Goal: Task Accomplishment & Management: Complete application form

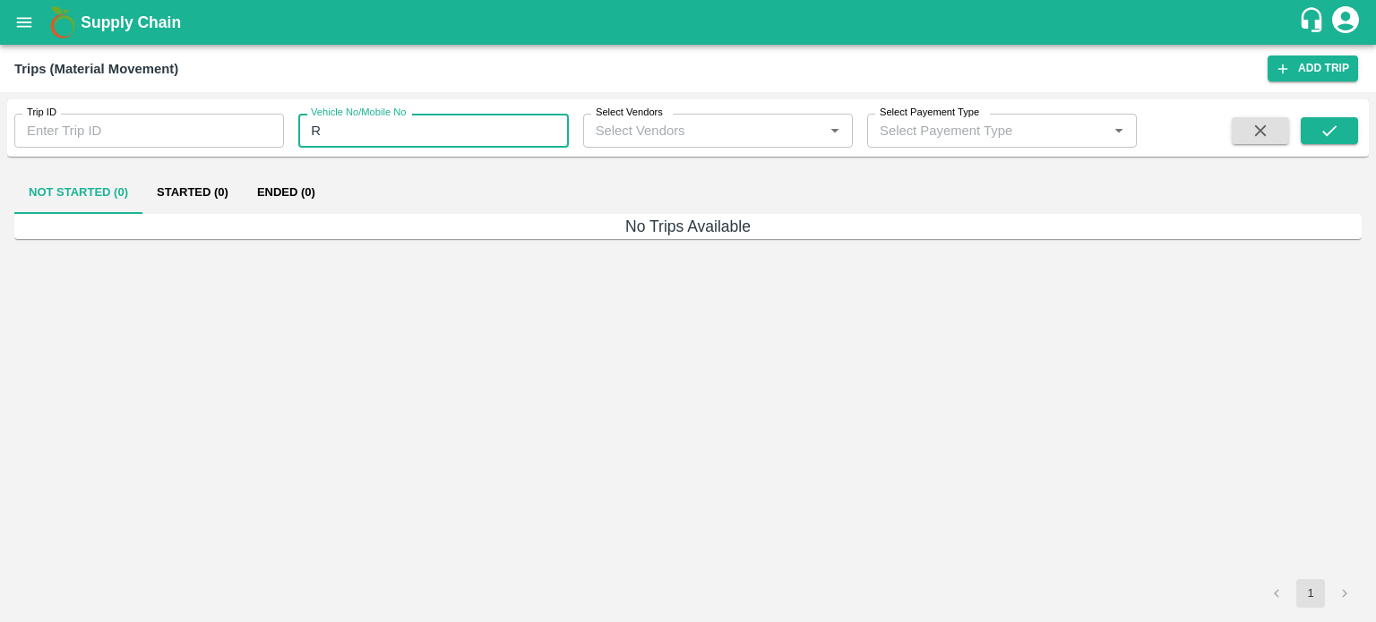
type input "R"
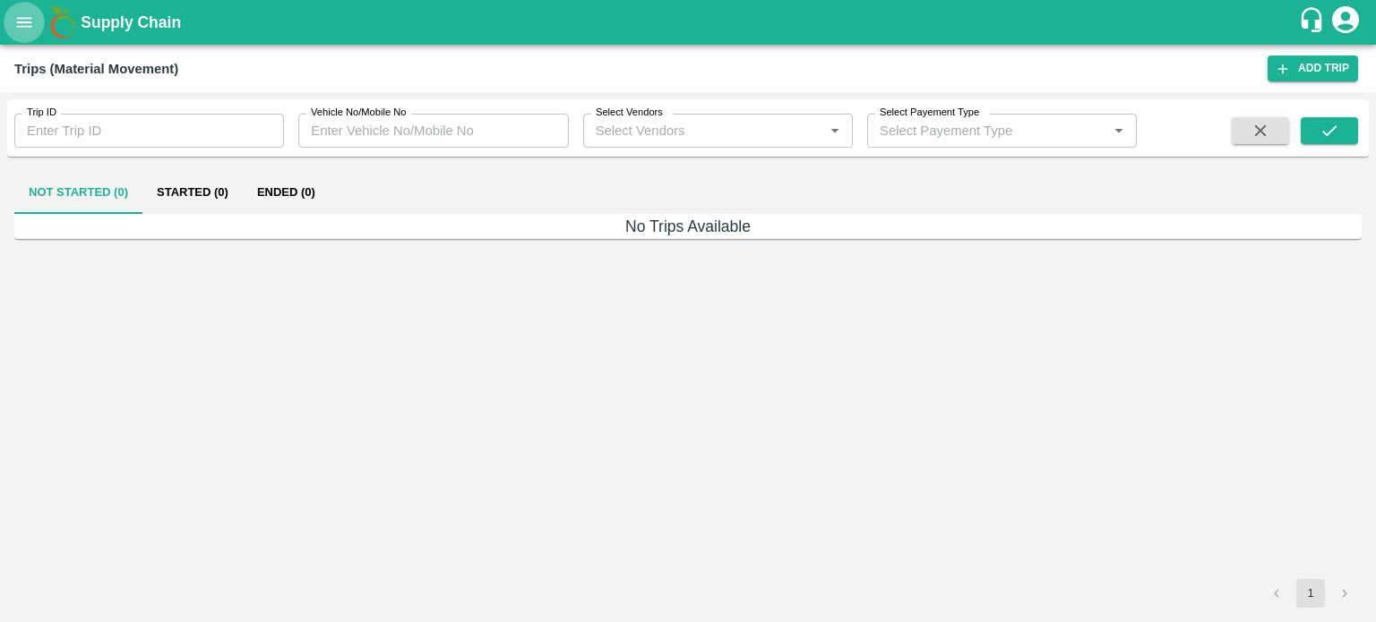
click at [29, 22] on icon "open drawer" at bounding box center [24, 22] width 15 height 10
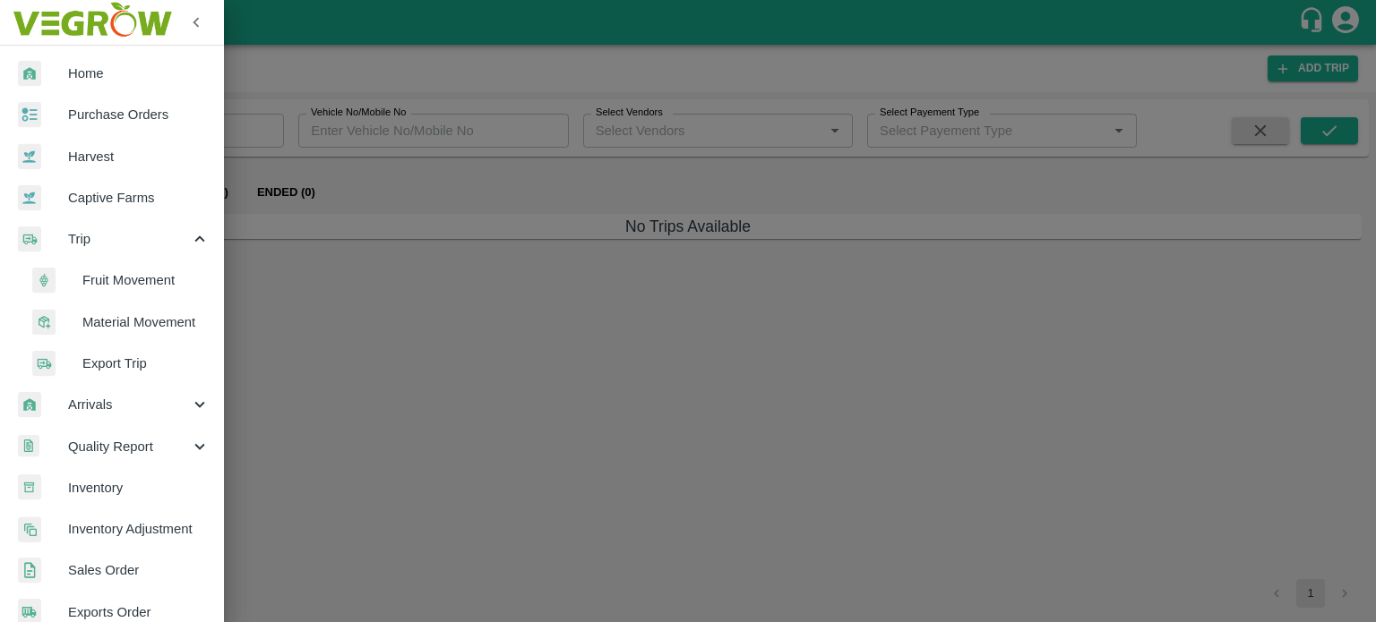
click at [116, 313] on span "Material Movement" at bounding box center [145, 323] width 127 height 20
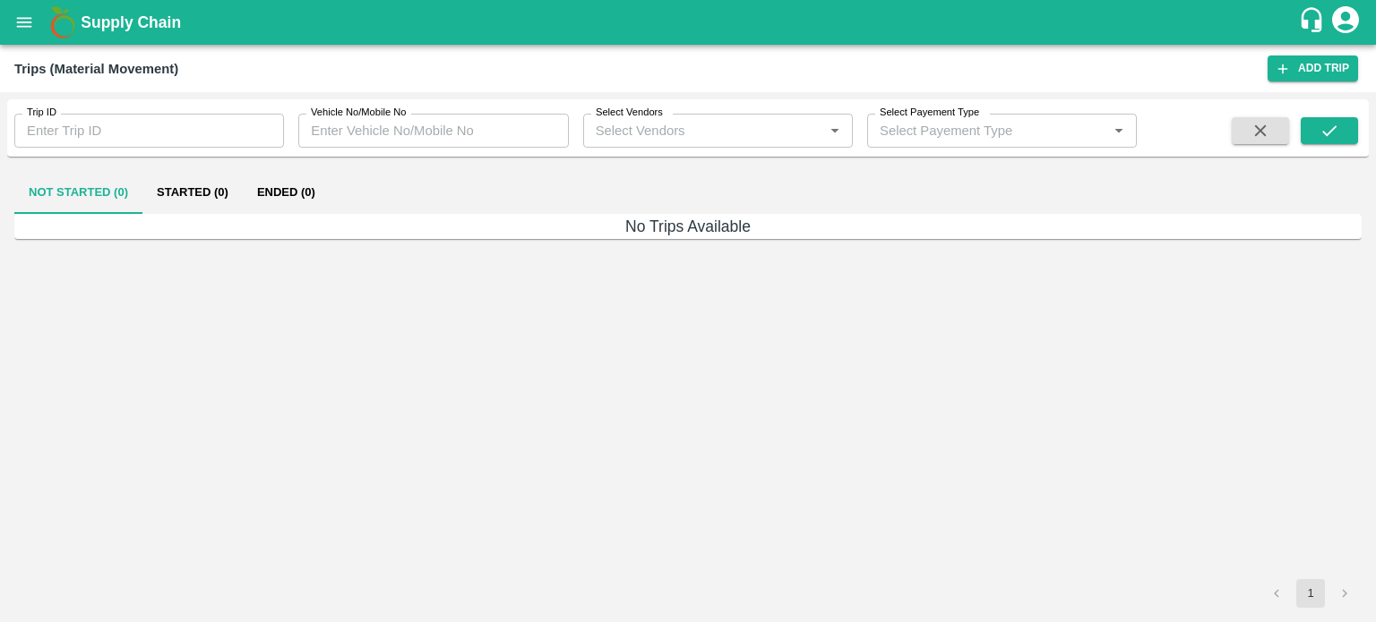
click at [21, 27] on icon "open drawer" at bounding box center [24, 22] width 15 height 10
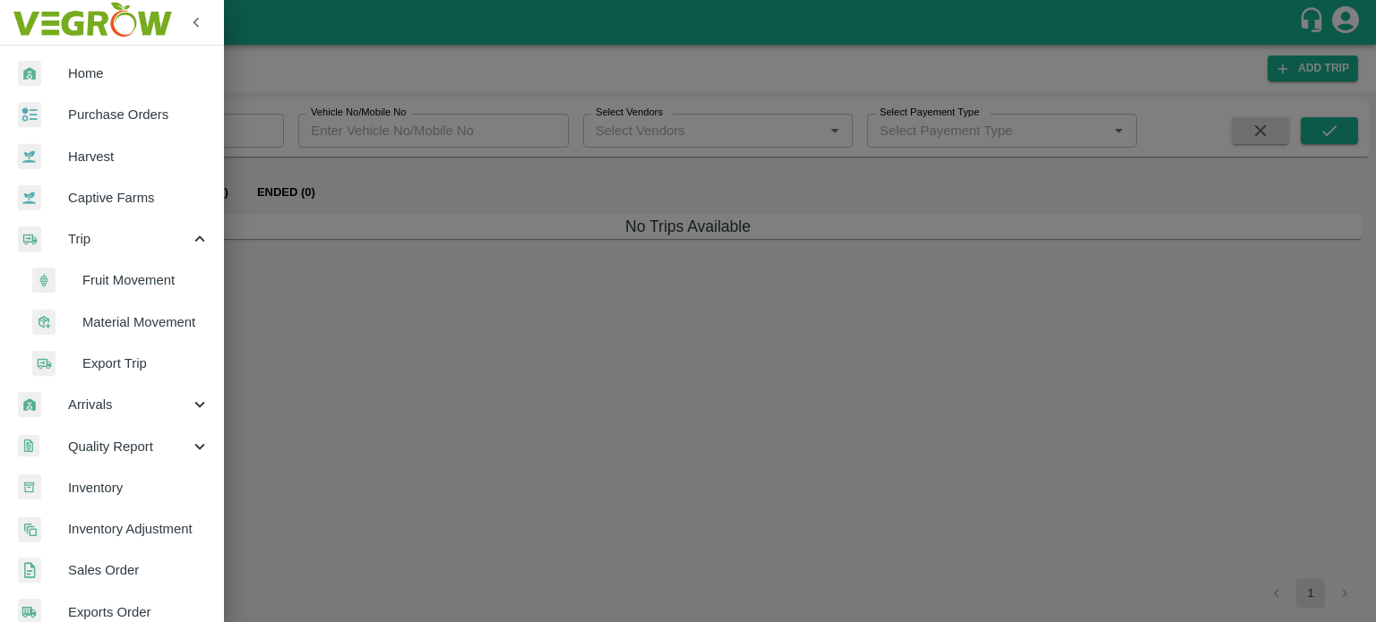
click at [141, 314] on span "Material Movement" at bounding box center [145, 323] width 127 height 20
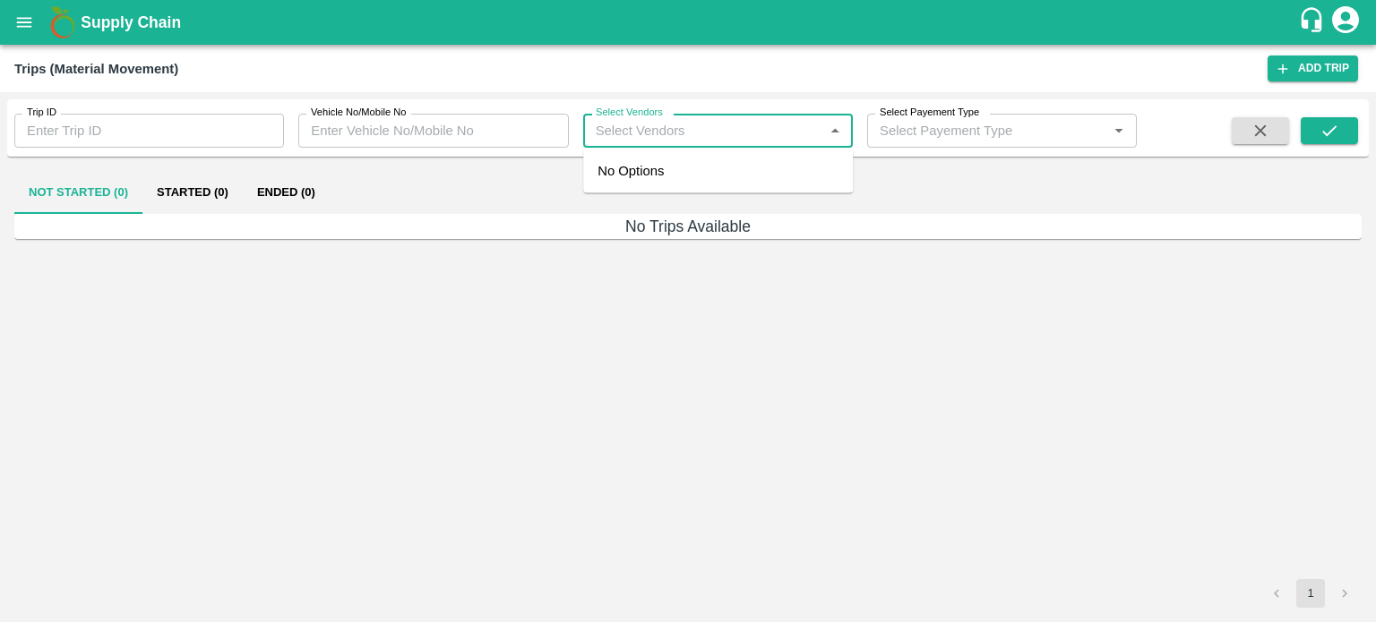
click at [660, 136] on input "Select Vendors" at bounding box center [702, 130] width 229 height 23
type input "HANIF"
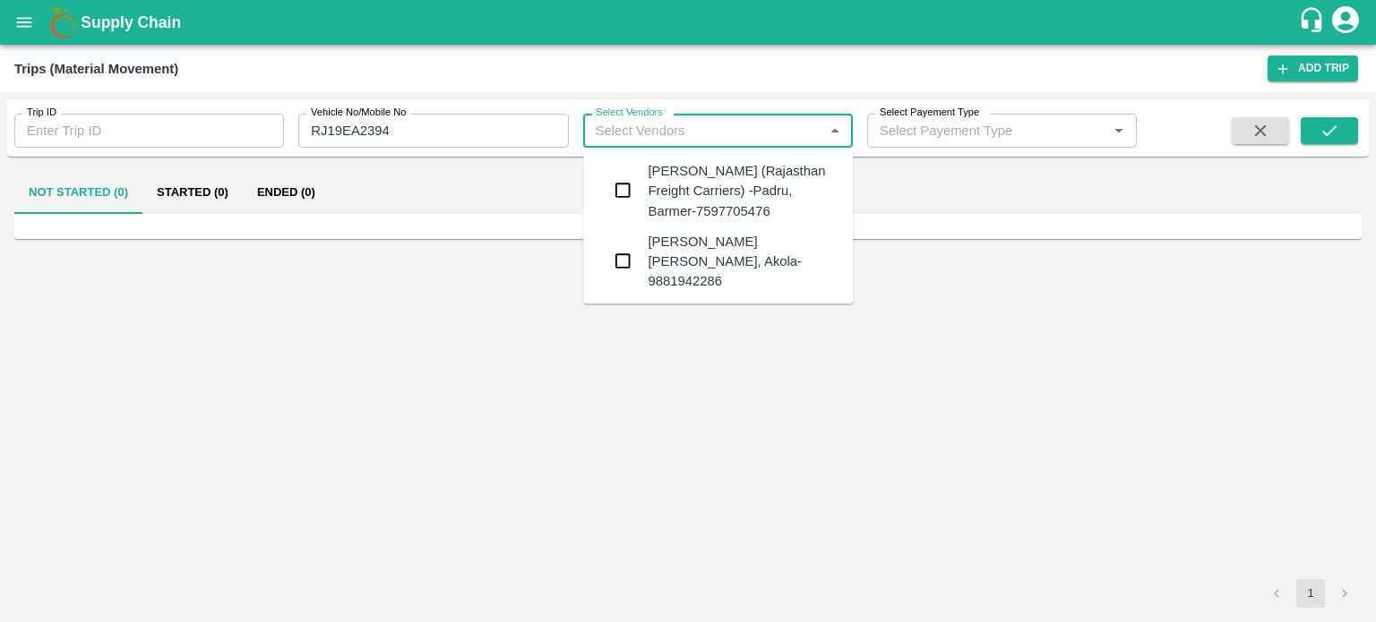
click at [674, 180] on div "Hanif Khan (Rajasthan Freight Carriers) -Padru, Barmer-7597705476" at bounding box center [743, 191] width 191 height 60
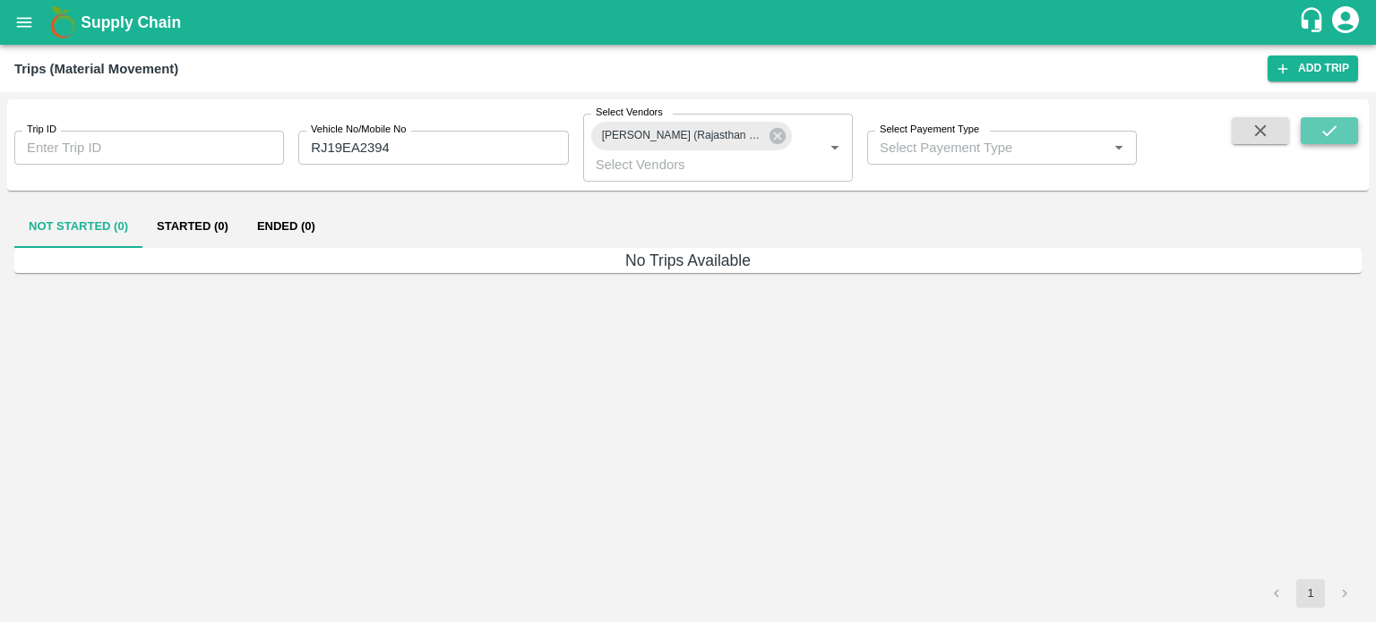
click at [1318, 135] on button "submit" at bounding box center [1328, 130] width 57 height 27
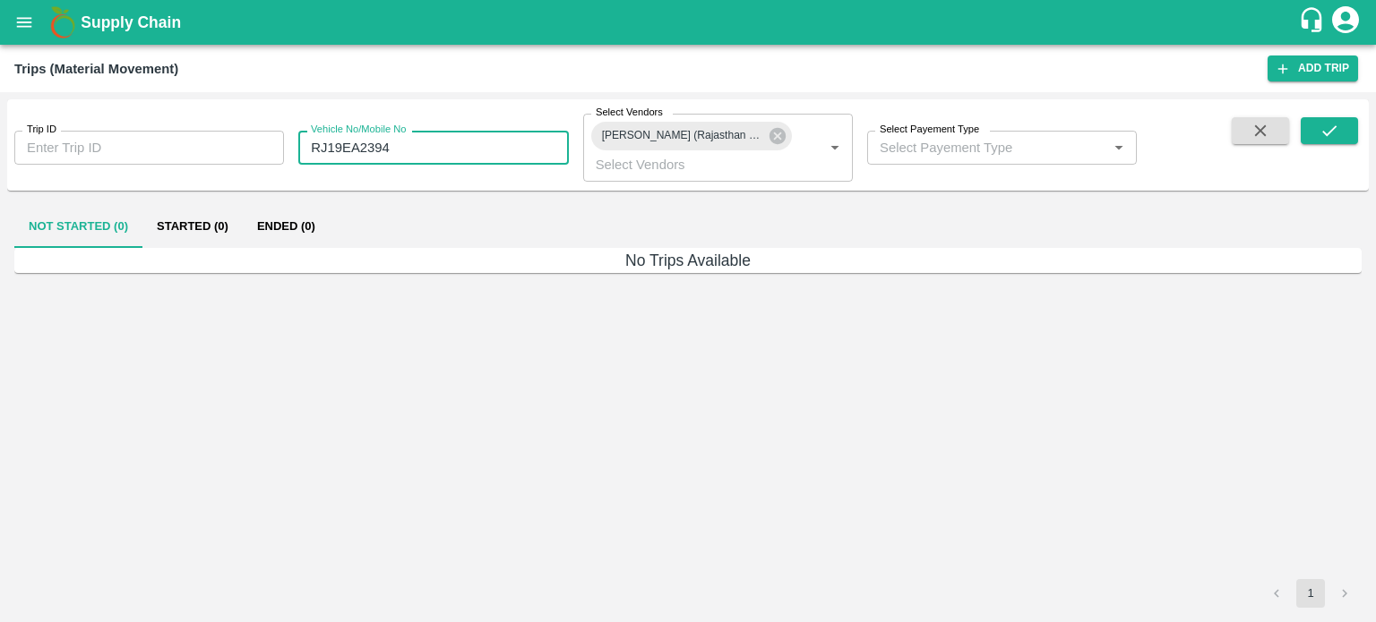
click at [418, 136] on input "RJ19EA2394" at bounding box center [433, 148] width 270 height 34
type input "R"
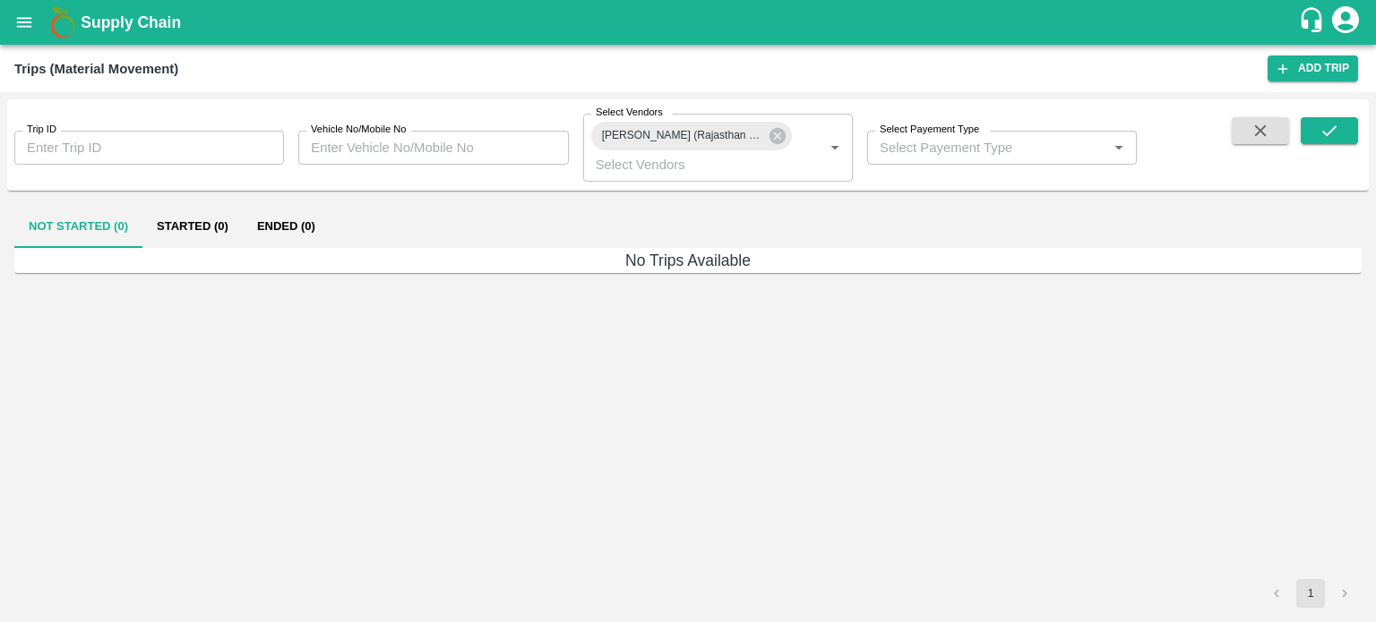
click at [1351, 146] on span at bounding box center [1328, 148] width 57 height 63
click at [1343, 139] on button "submit" at bounding box center [1328, 130] width 57 height 27
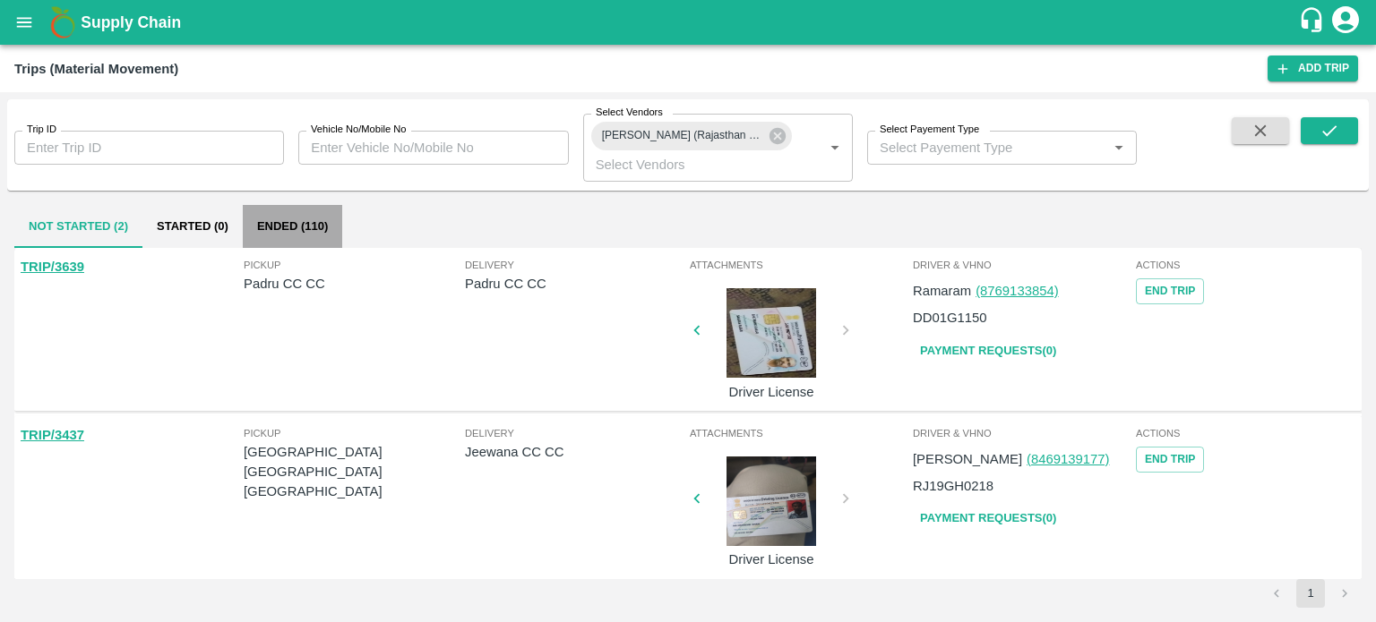
click at [306, 234] on button "Ended (110)" at bounding box center [292, 226] width 99 height 43
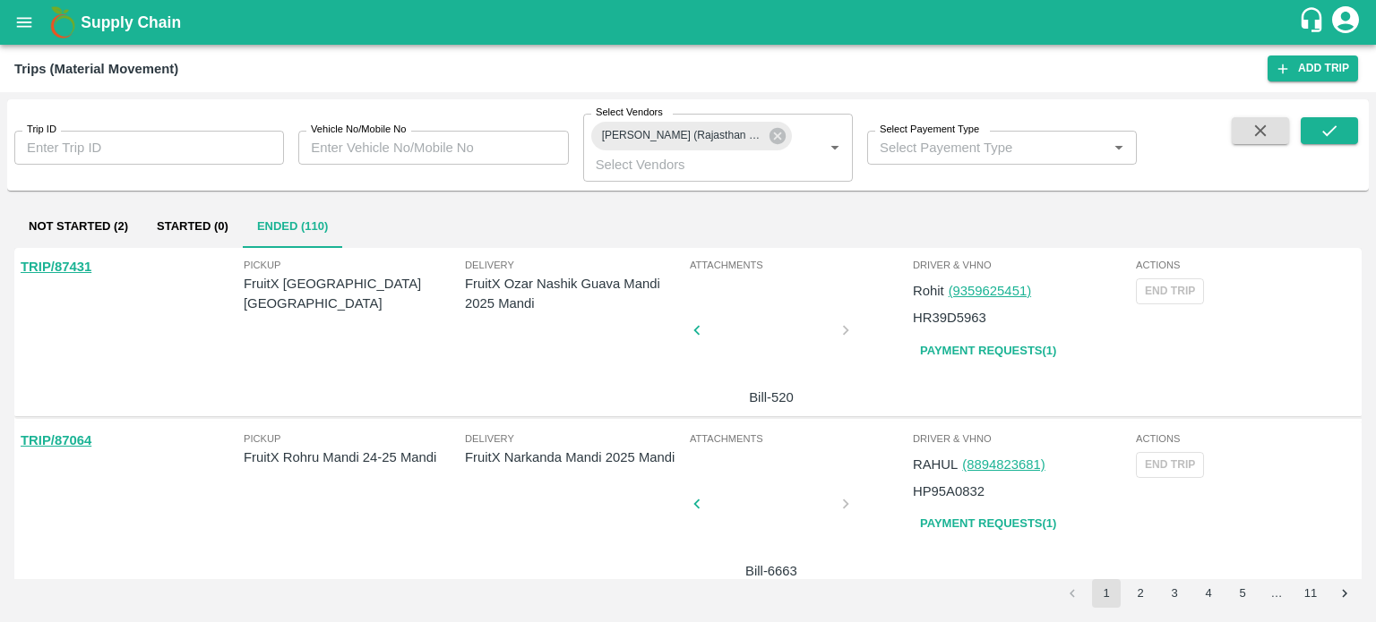
click at [73, 264] on link "TRIP/87431" at bounding box center [56, 267] width 71 height 14
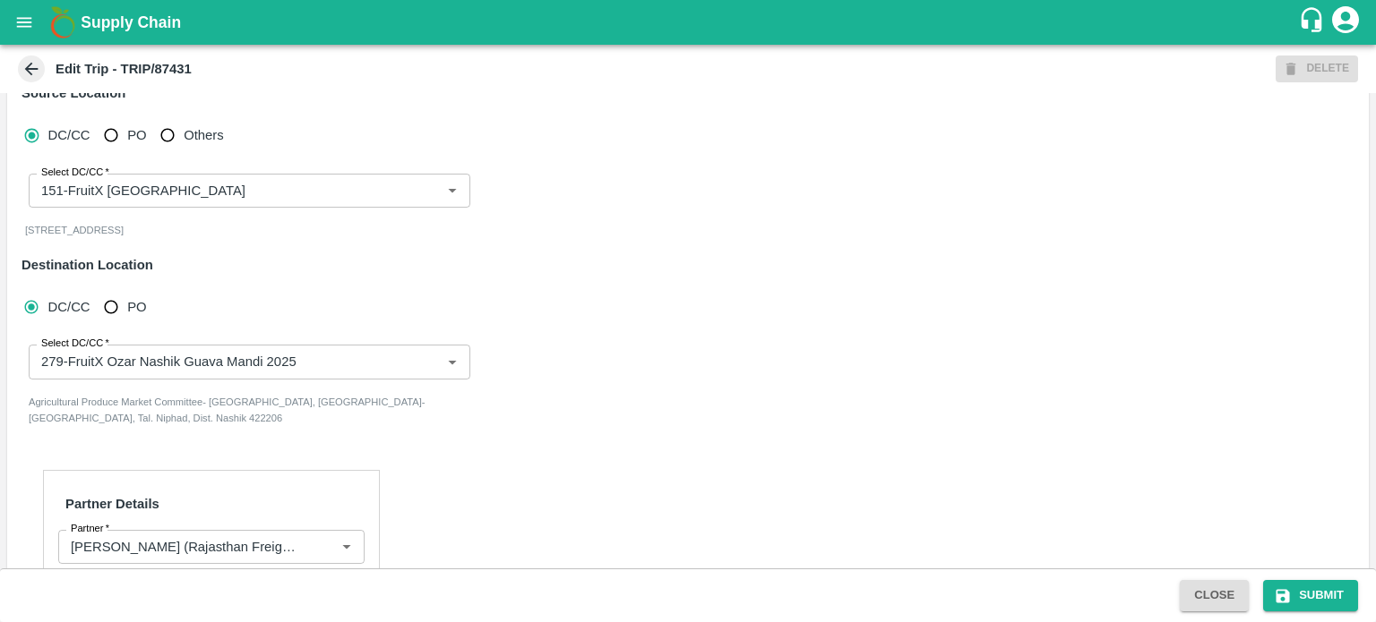
scroll to position [210, 0]
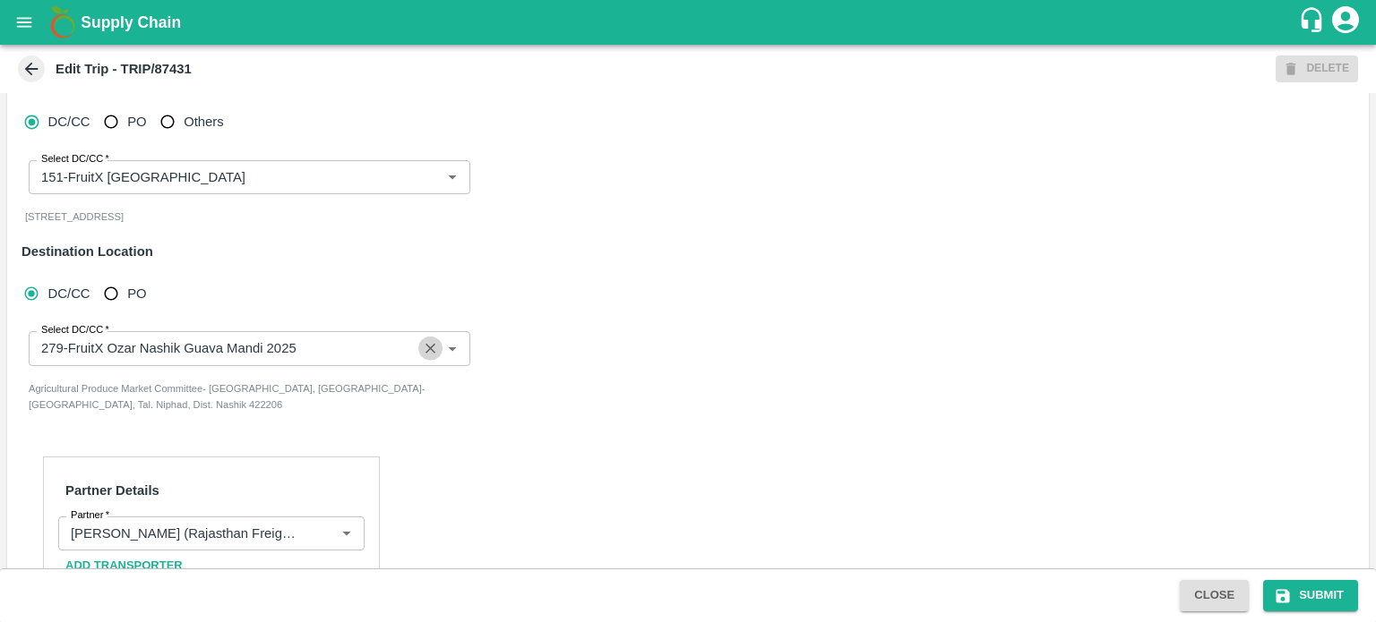
click at [432, 352] on icon "Clear" at bounding box center [430, 348] width 17 height 17
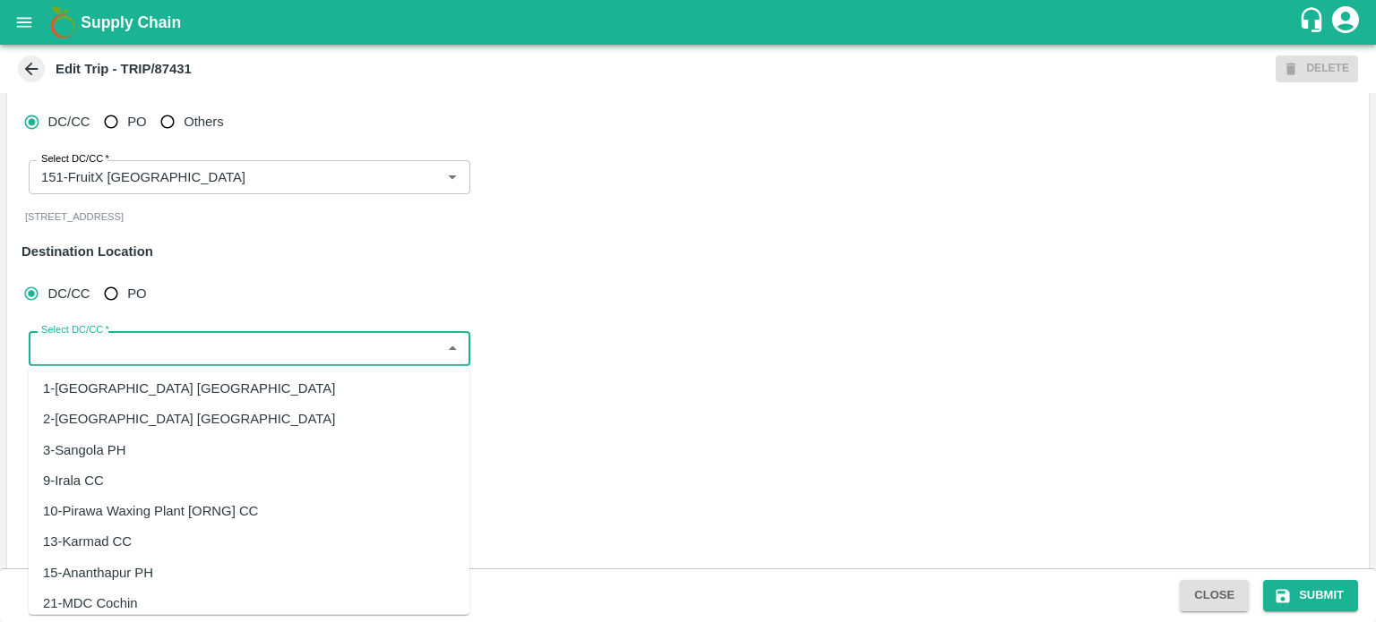
click at [232, 357] on input "Select DC/CC   *" at bounding box center [234, 348] width 401 height 23
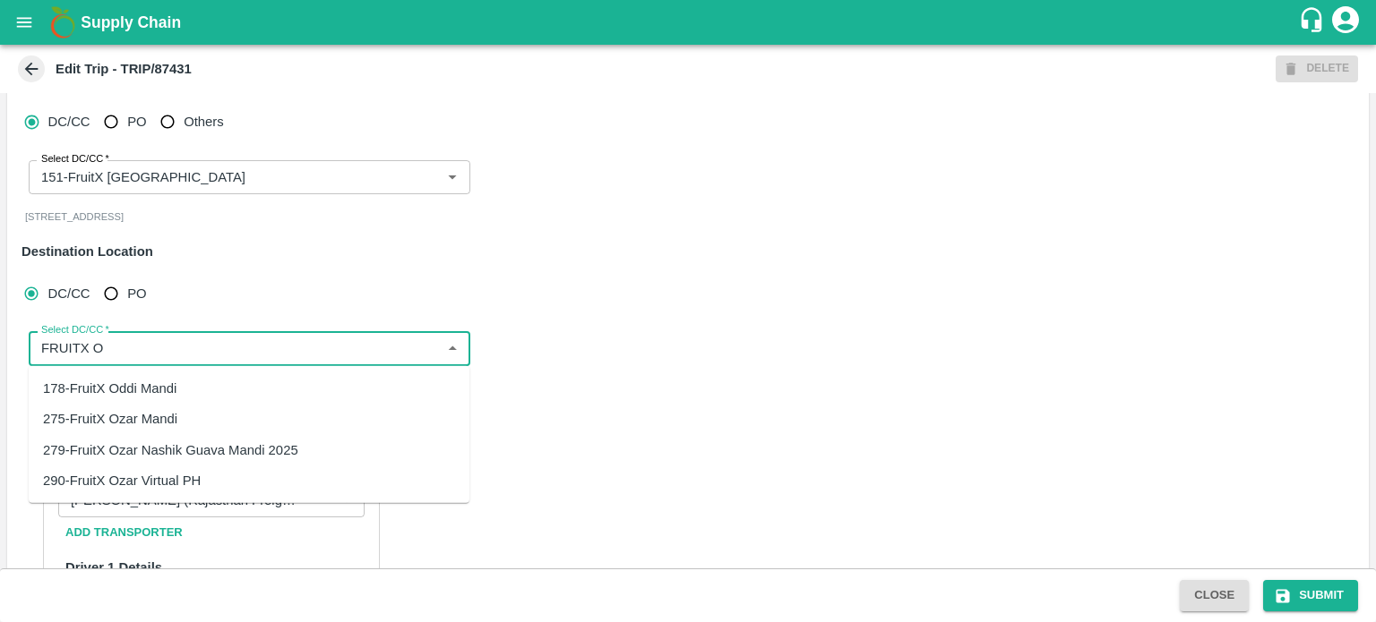
click at [143, 349] on input "Select DC/CC   *" at bounding box center [234, 348] width 401 height 23
click at [134, 426] on div "275-FruitX Ozar Mandi" at bounding box center [110, 419] width 134 height 20
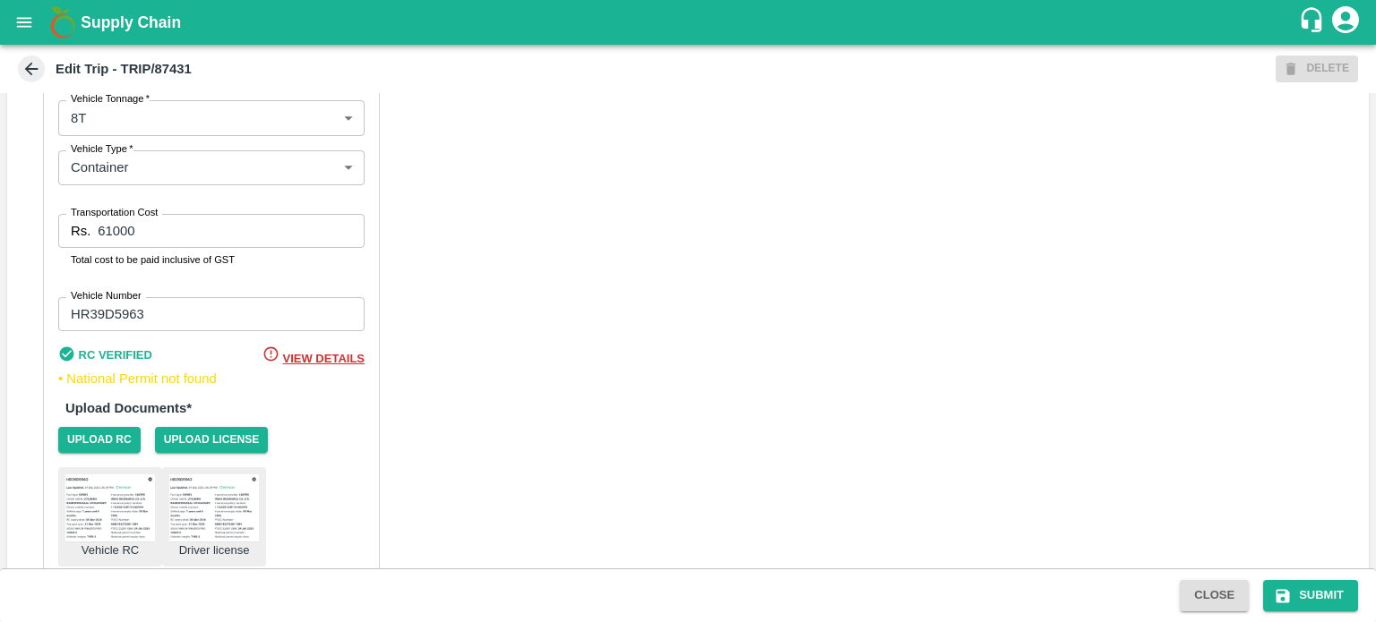
scroll to position [1179, 0]
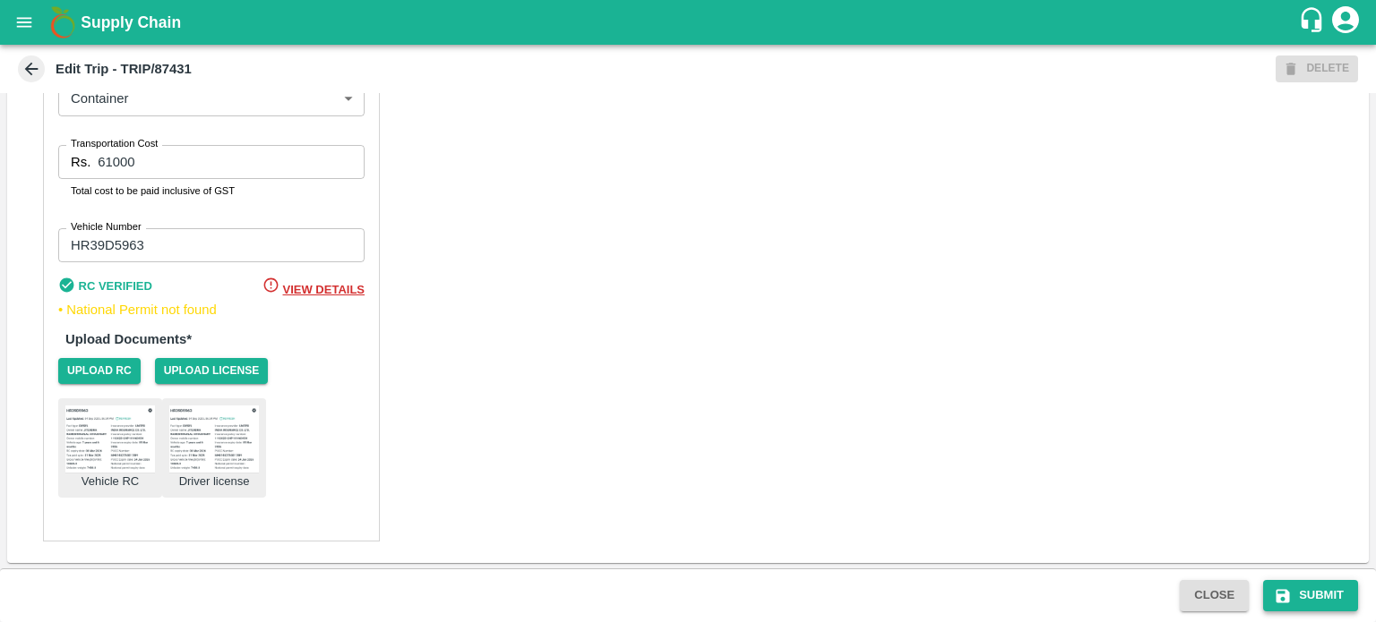
type input "275-FruitX Ozar Mandi"
click at [1307, 587] on button "Submit" at bounding box center [1310, 595] width 95 height 31
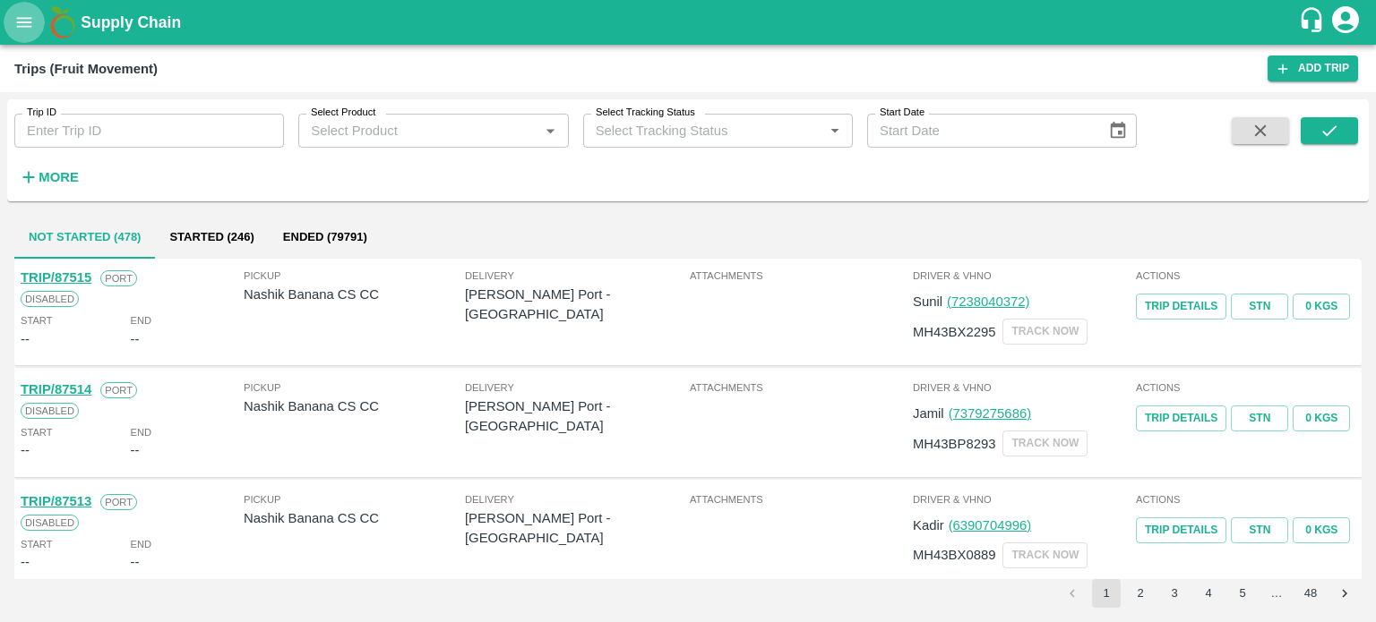
click at [13, 21] on button "open drawer" at bounding box center [24, 22] width 41 height 41
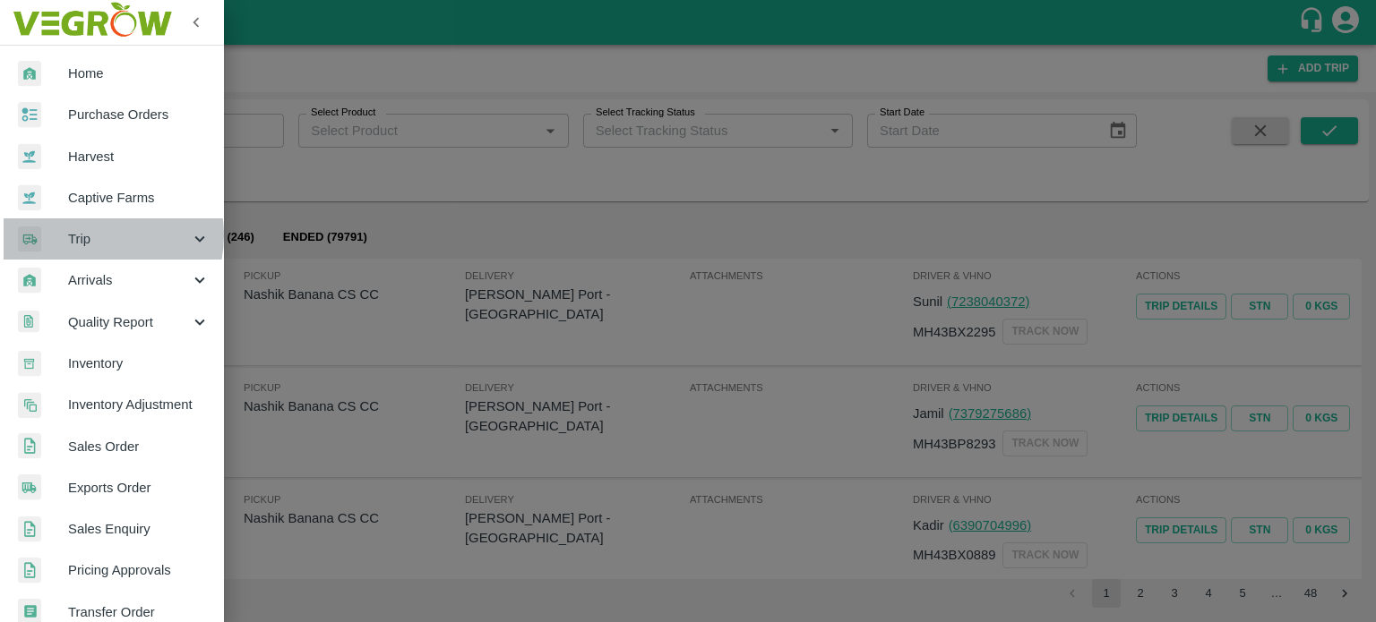
click at [94, 236] on span "Trip" at bounding box center [129, 239] width 122 height 20
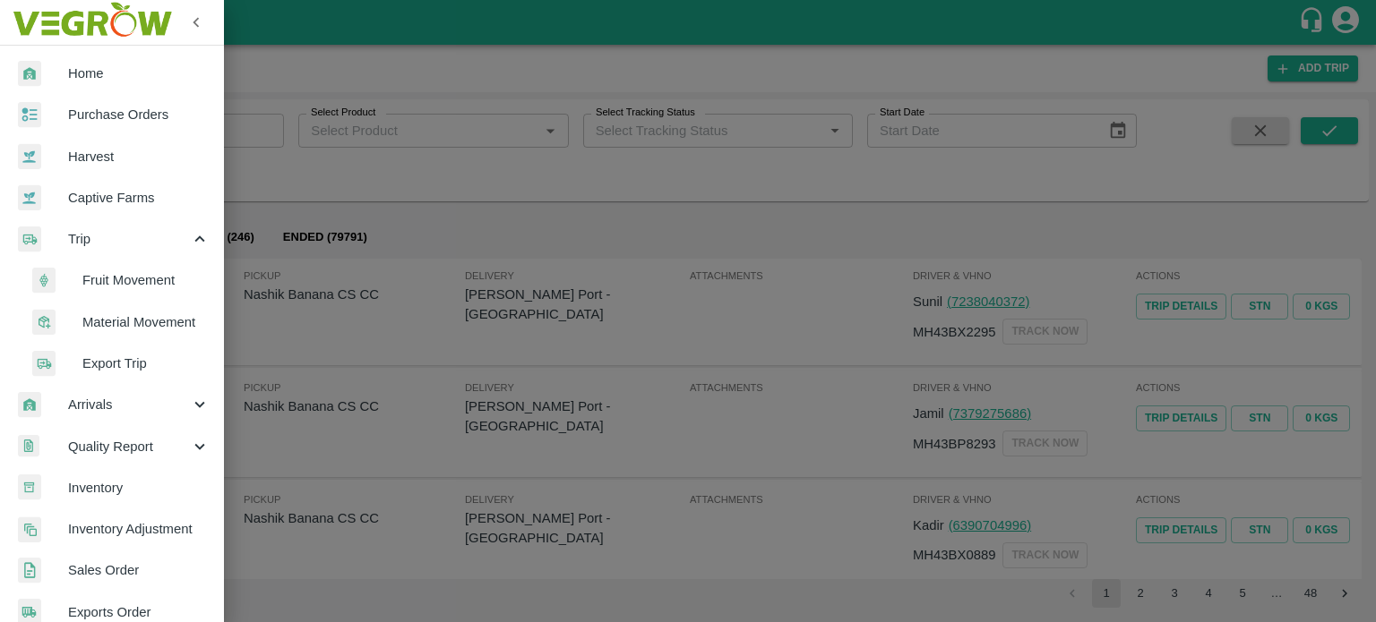
click at [130, 321] on span "Material Movement" at bounding box center [145, 323] width 127 height 20
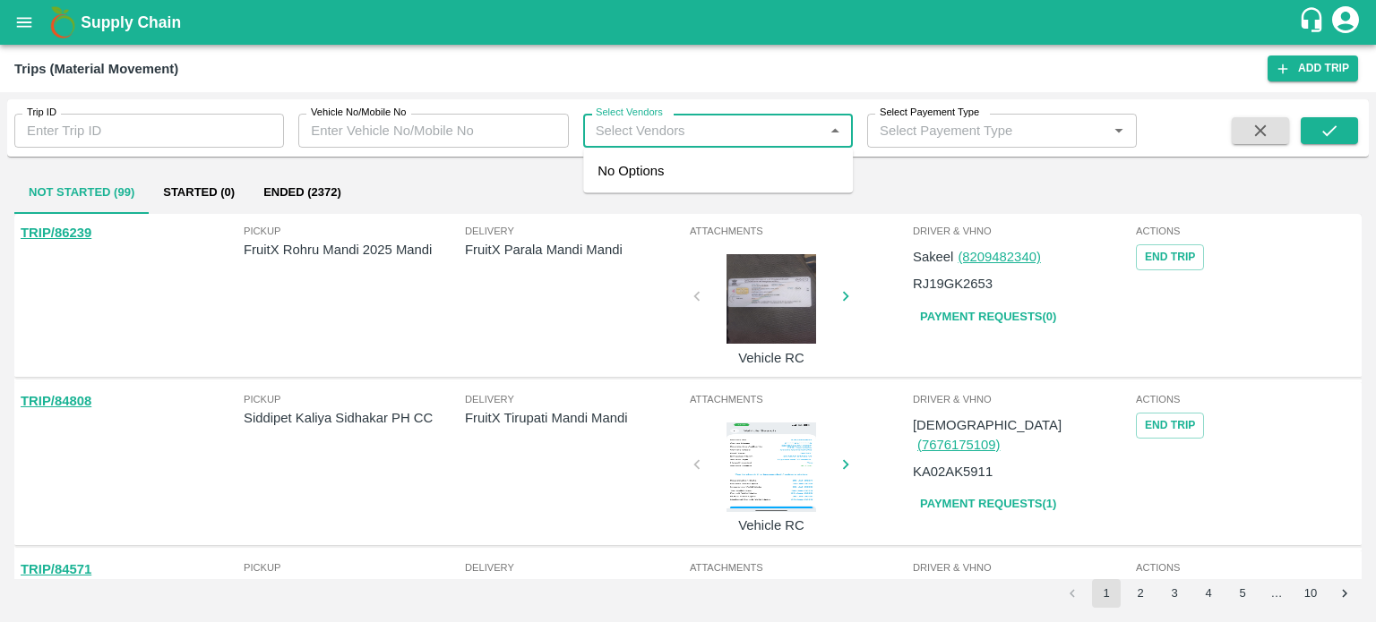
click at [644, 122] on input "Select Vendors" at bounding box center [702, 130] width 229 height 23
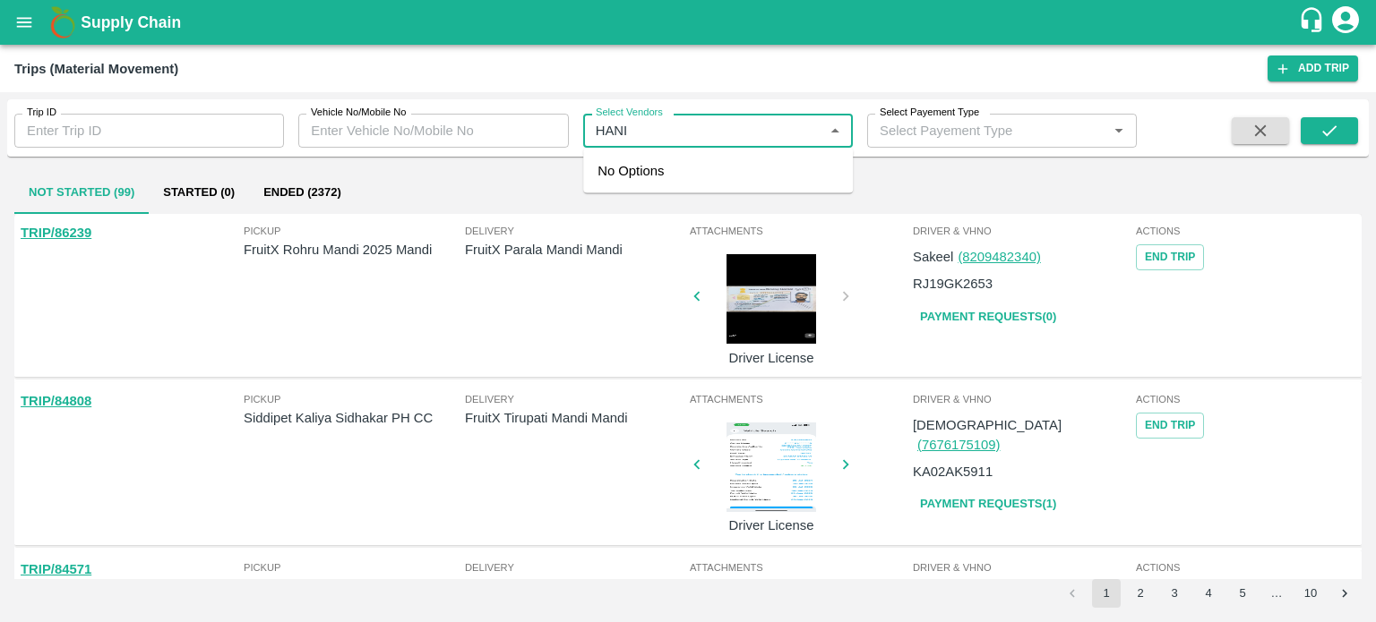
type input "HANIF"
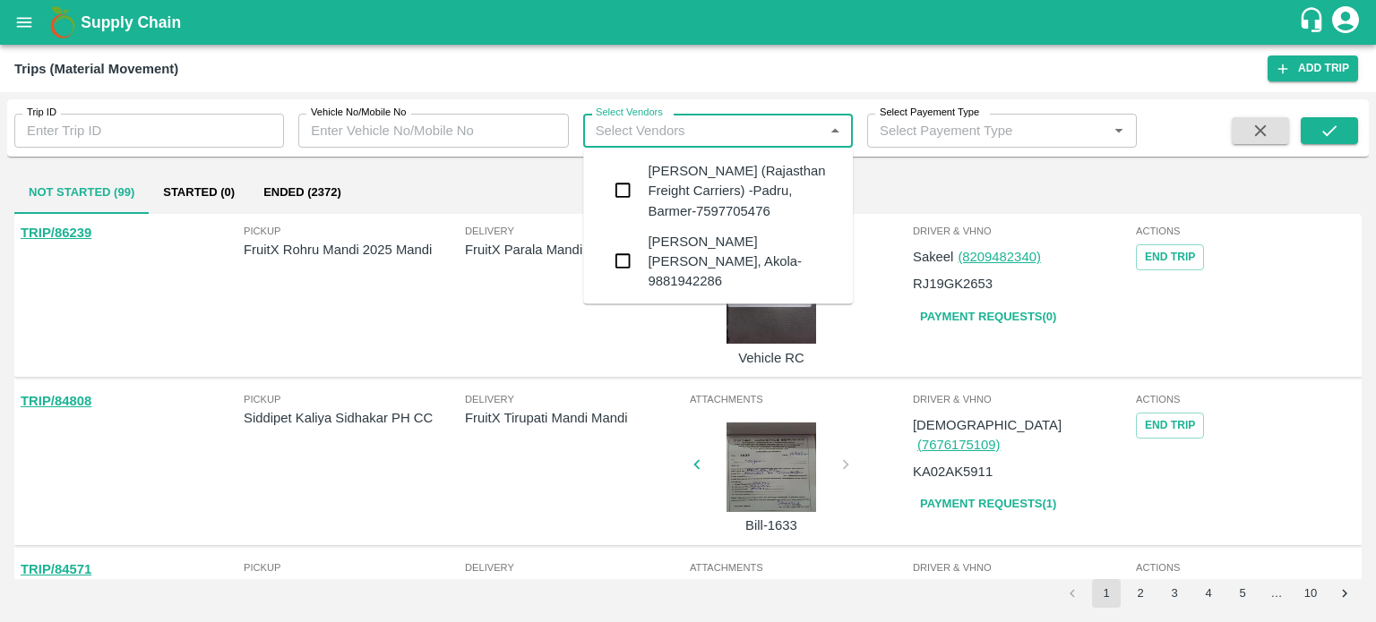
click at [680, 178] on div "Hanif Khan (Rajasthan Freight Carriers) -Padru, Barmer-7597705476" at bounding box center [743, 191] width 191 height 60
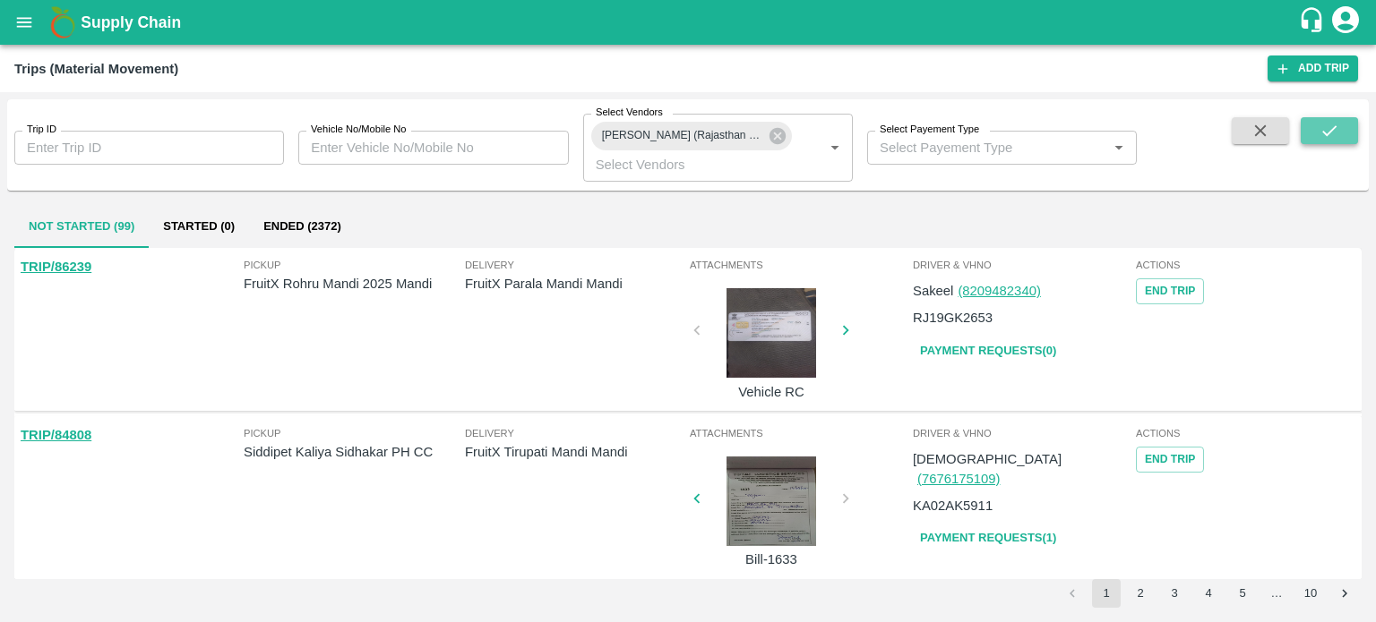
click at [1331, 133] on icon "submit" at bounding box center [1329, 131] width 20 height 20
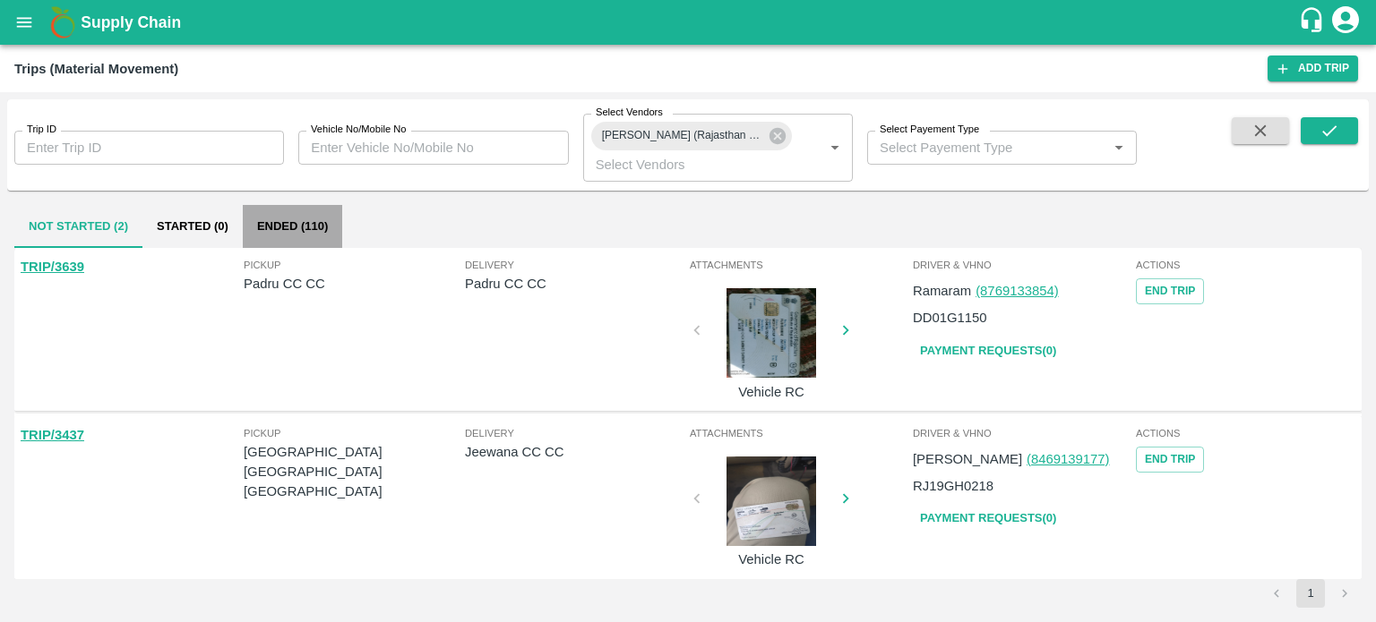
click at [281, 219] on button "Ended (110)" at bounding box center [292, 226] width 99 height 43
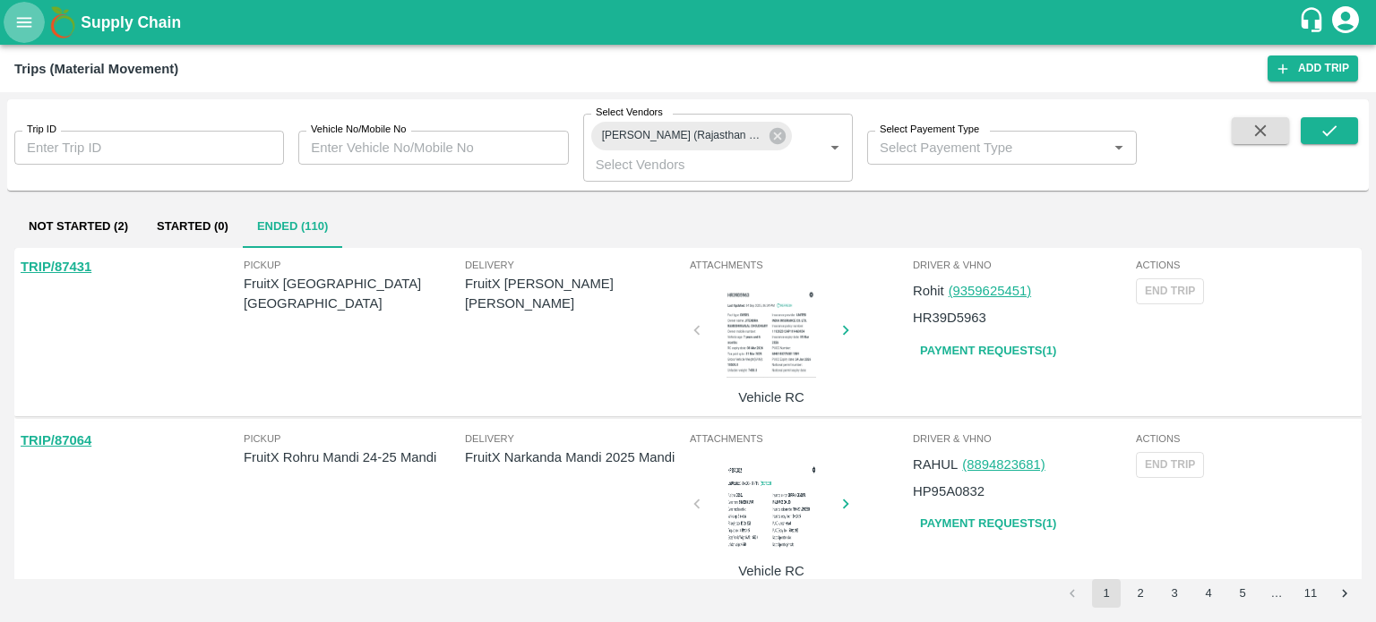
click at [29, 15] on icon "open drawer" at bounding box center [24, 23] width 20 height 20
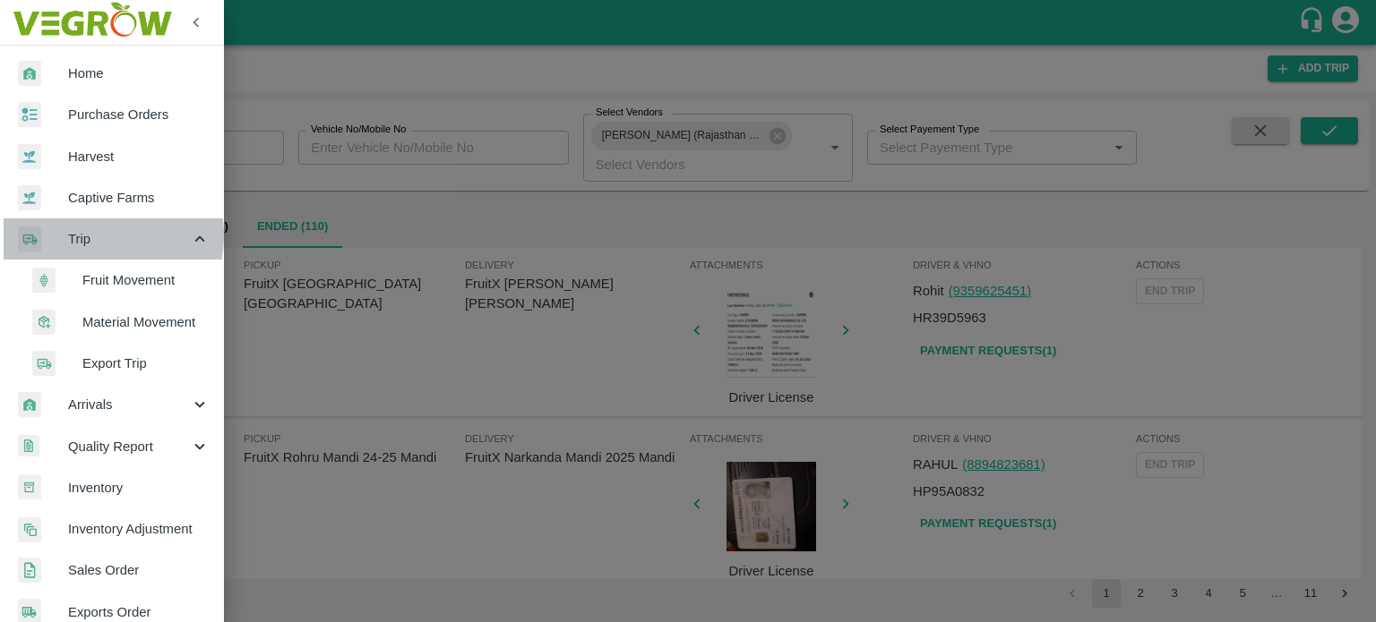
click at [90, 236] on span "Trip" at bounding box center [129, 239] width 122 height 20
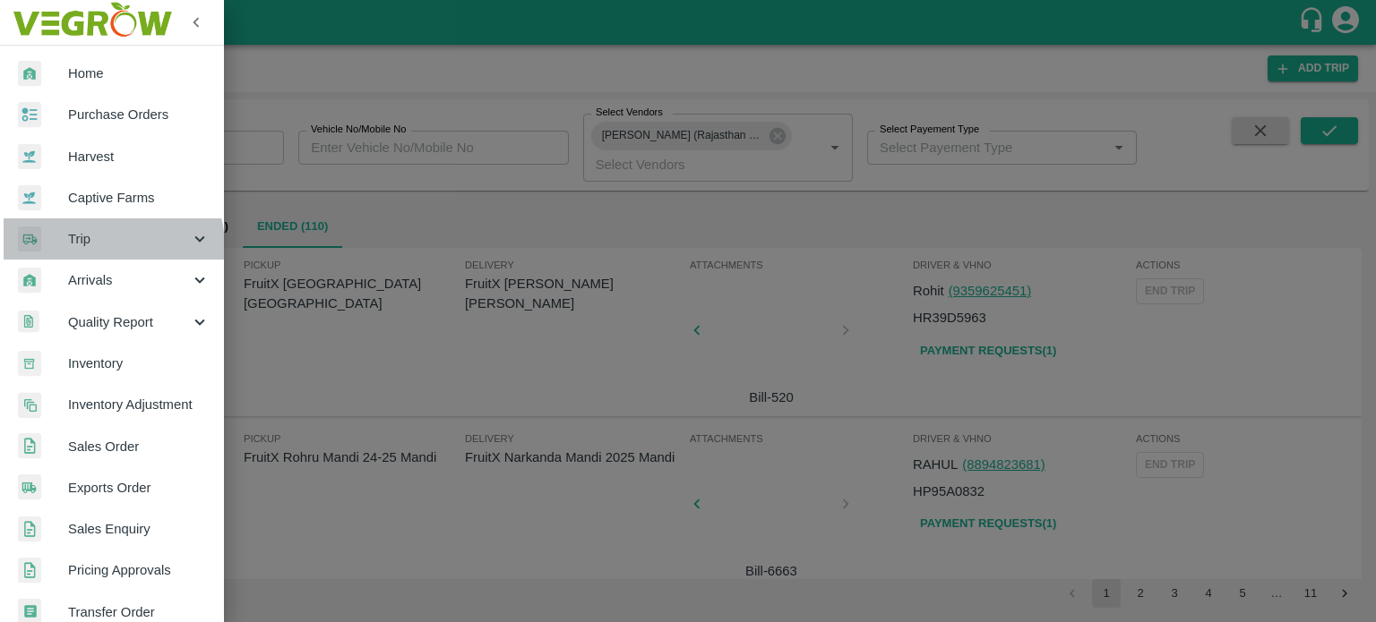
click at [93, 248] on span "Trip" at bounding box center [129, 239] width 122 height 20
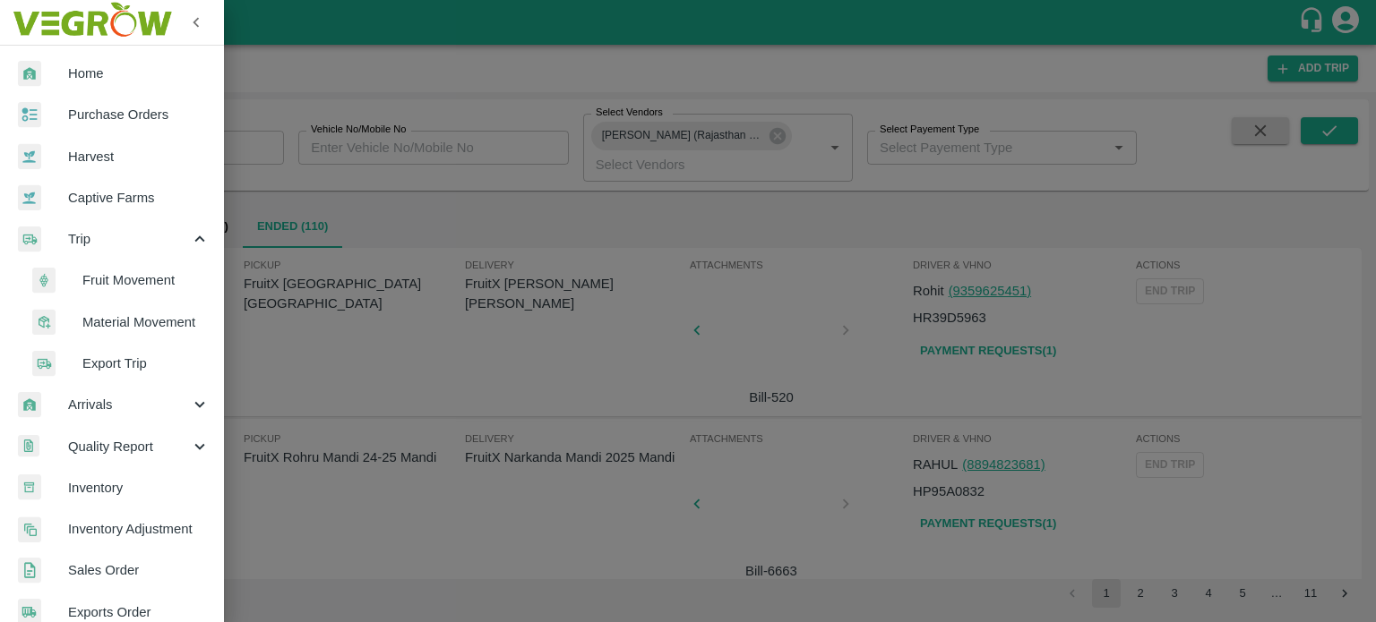
click at [118, 282] on span "Fruit Movement" at bounding box center [145, 280] width 127 height 20
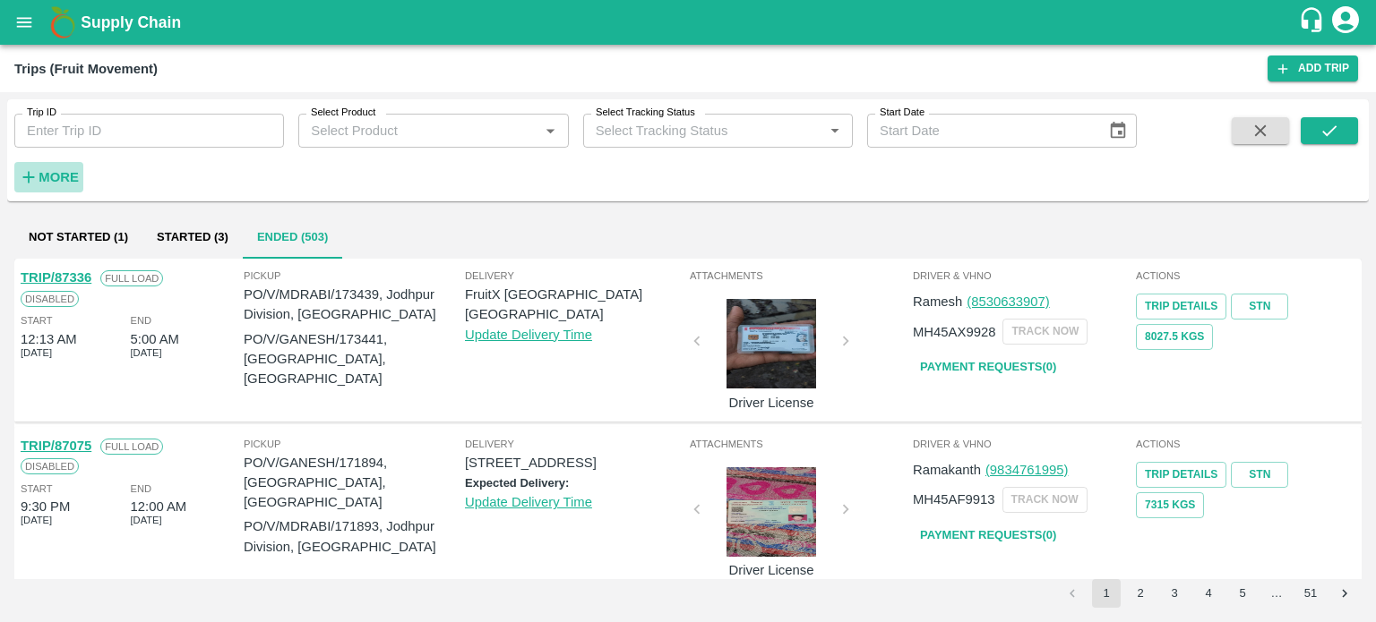
click at [45, 178] on strong "More" at bounding box center [59, 177] width 40 height 14
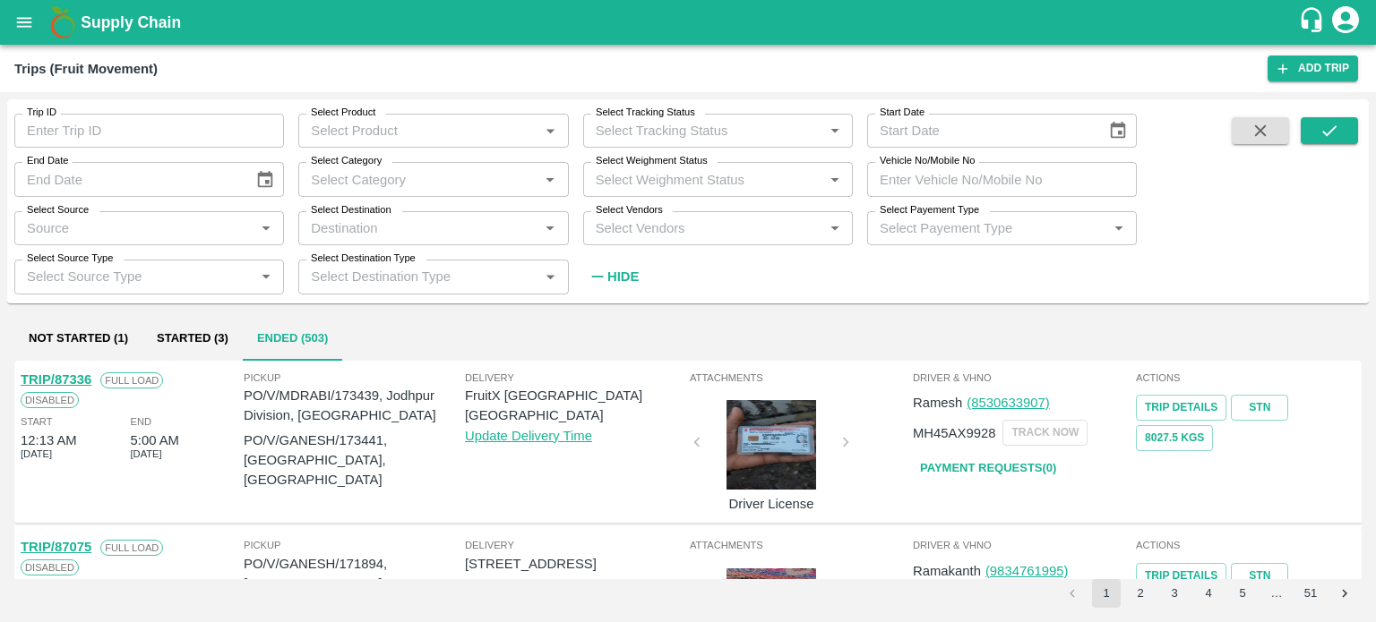
click at [655, 232] on input "Select Vendors" at bounding box center [702, 228] width 229 height 23
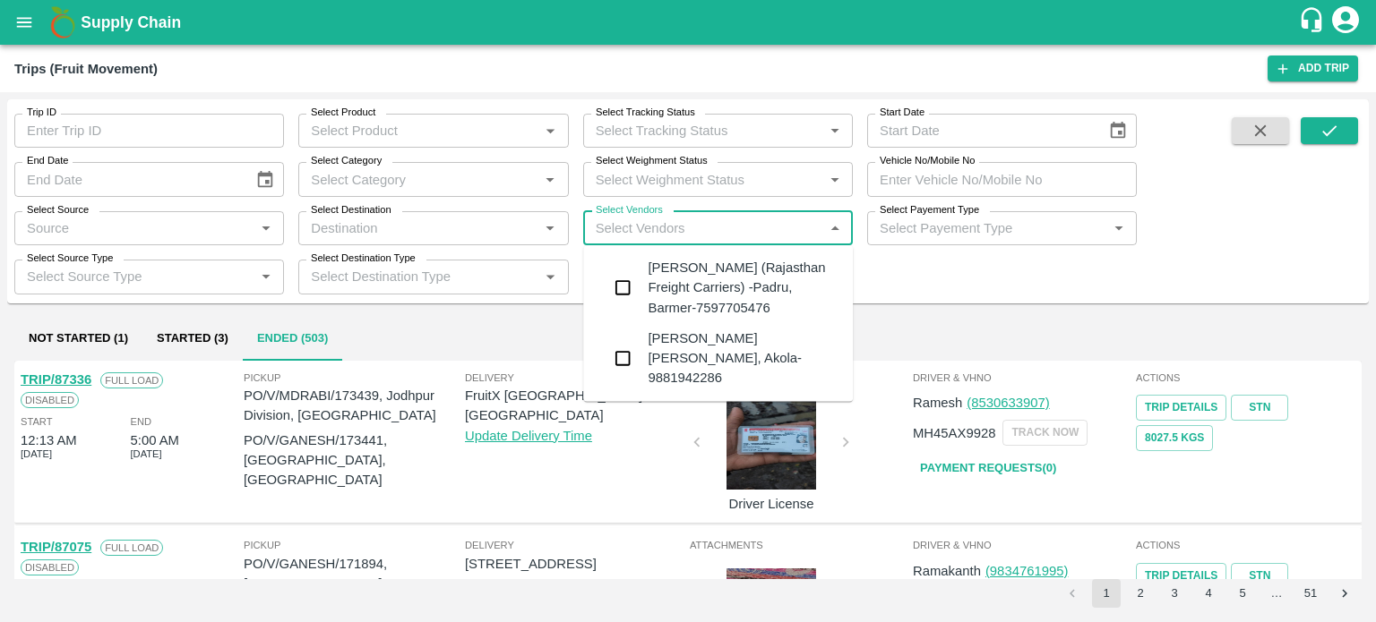
click at [677, 266] on div "Hanif Khan (Rajasthan Freight Carriers) -Padru, Barmer-7597705476" at bounding box center [743, 288] width 191 height 60
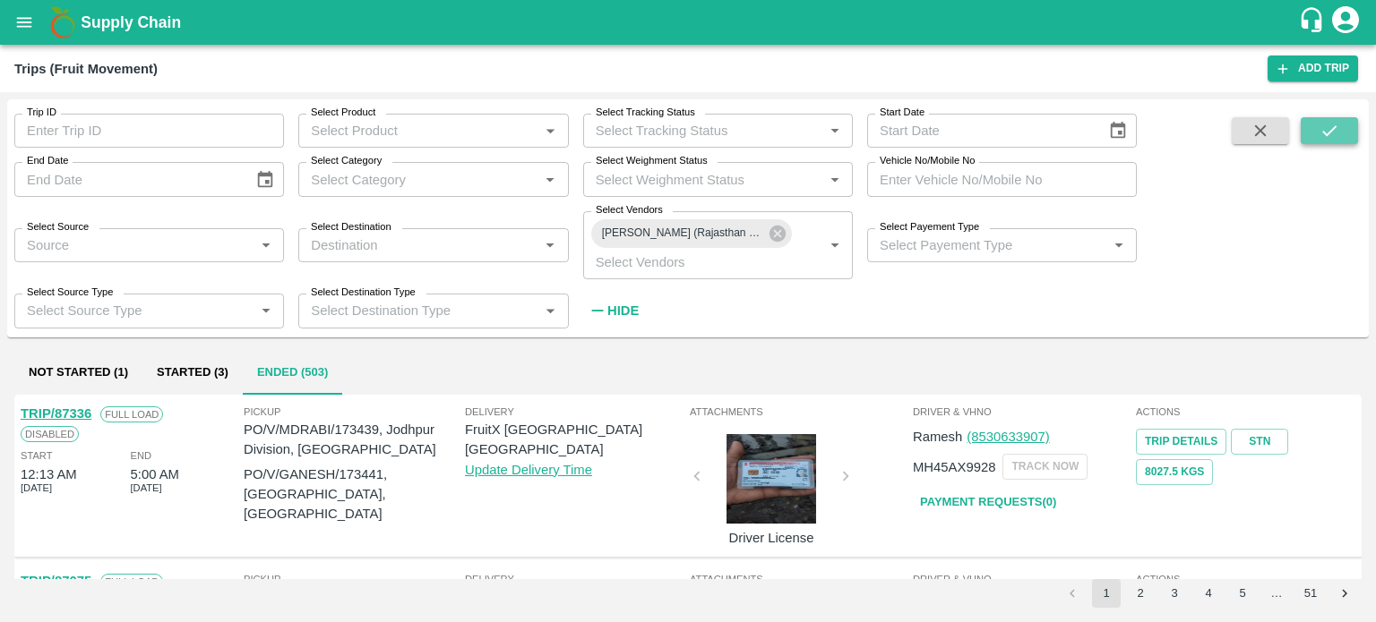
click at [1324, 132] on icon "submit" at bounding box center [1329, 131] width 20 height 20
click at [618, 313] on strong "Hide" at bounding box center [622, 311] width 31 height 14
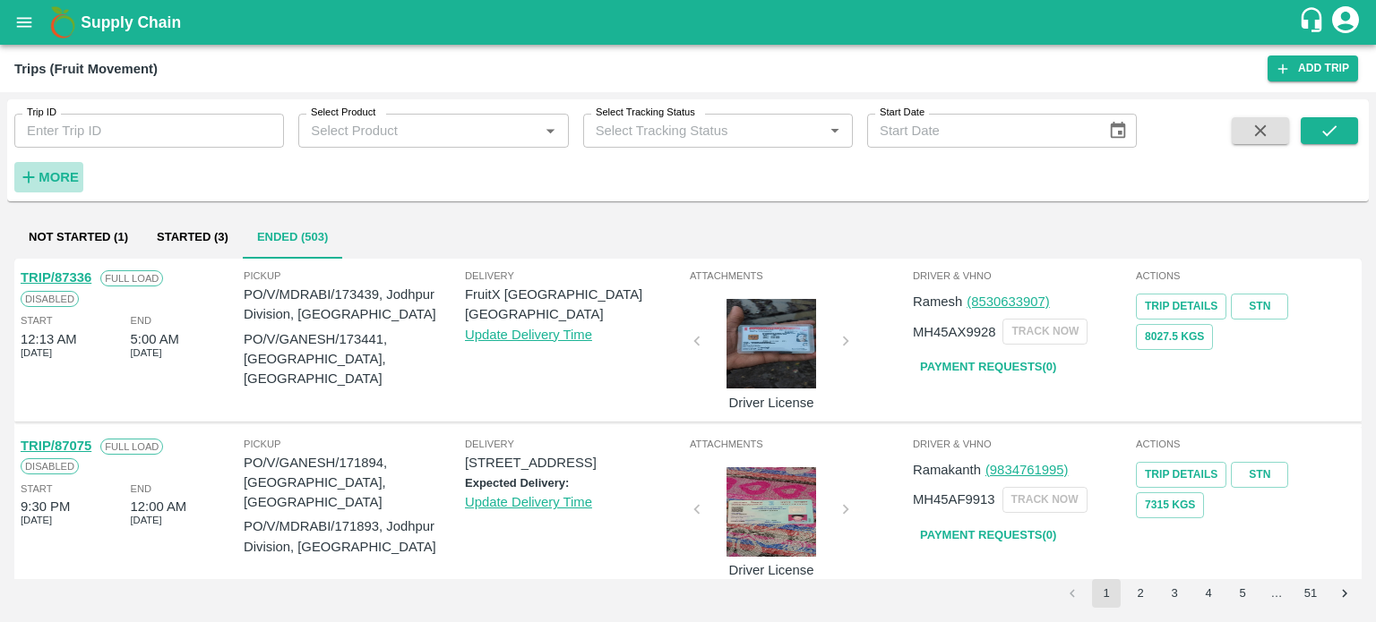
click at [57, 174] on strong "More" at bounding box center [59, 177] width 40 height 14
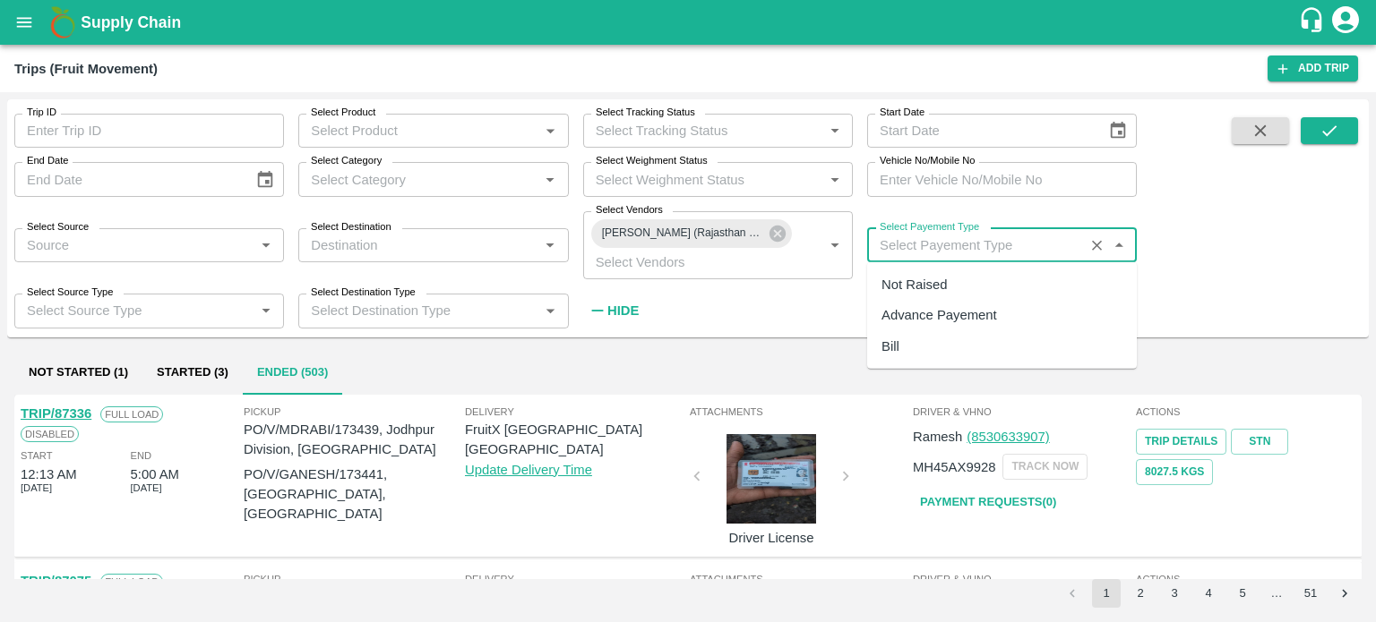
click at [929, 246] on input "Select Payement Type" at bounding box center [975, 245] width 206 height 23
click at [917, 297] on div "Not Raised" at bounding box center [1002, 285] width 270 height 30
type input "Not Raised"
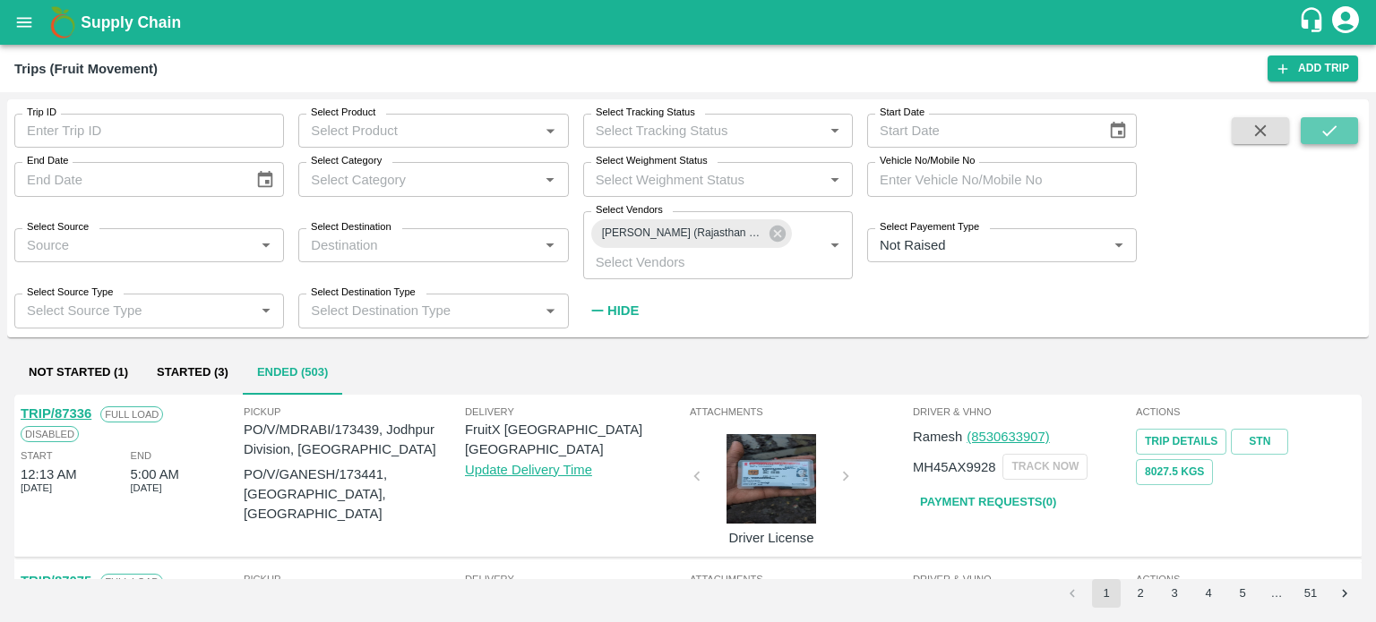
click at [1326, 120] on button "submit" at bounding box center [1328, 130] width 57 height 27
click at [621, 307] on strong "Hide" at bounding box center [622, 311] width 31 height 14
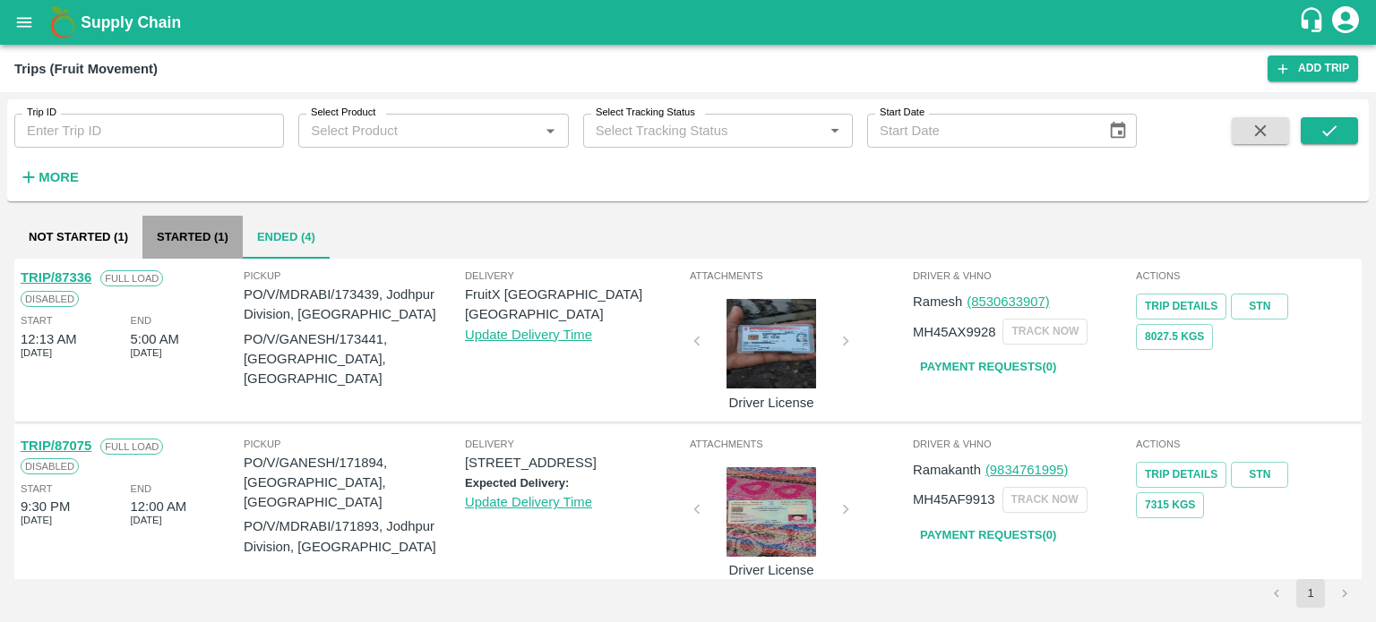
click at [173, 232] on button "Started (1)" at bounding box center [192, 237] width 100 height 43
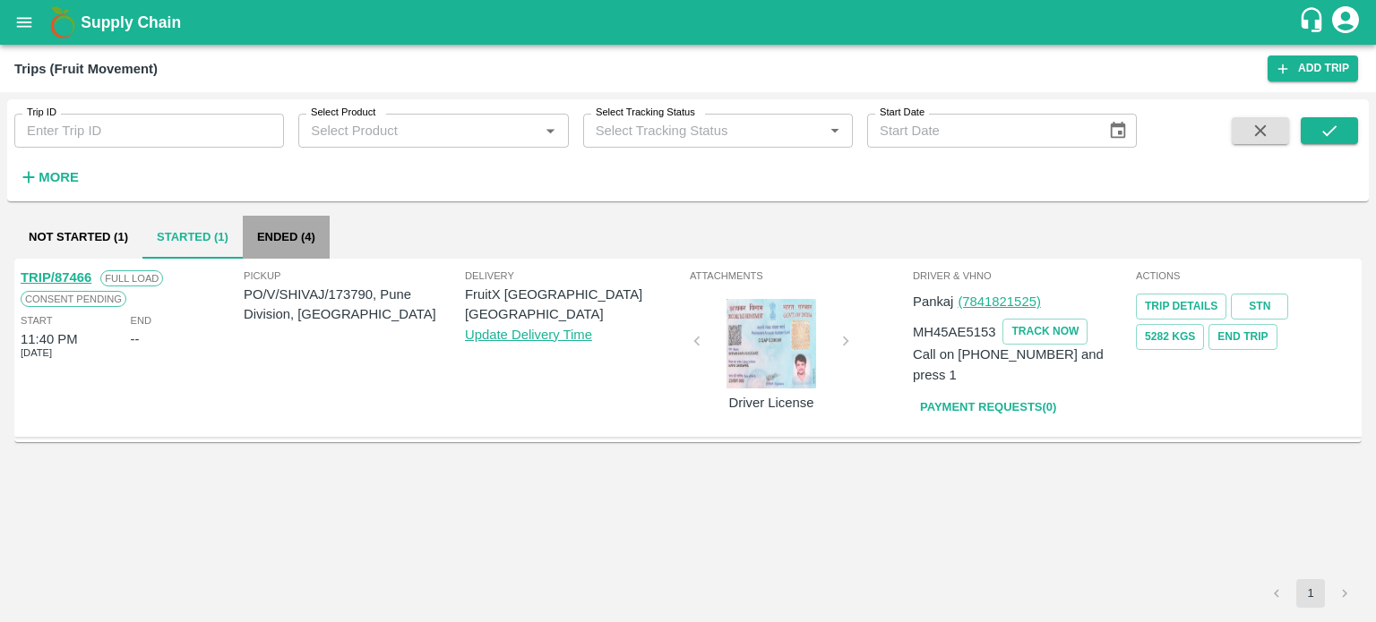
click at [278, 239] on button "Ended (4)" at bounding box center [286, 237] width 87 height 43
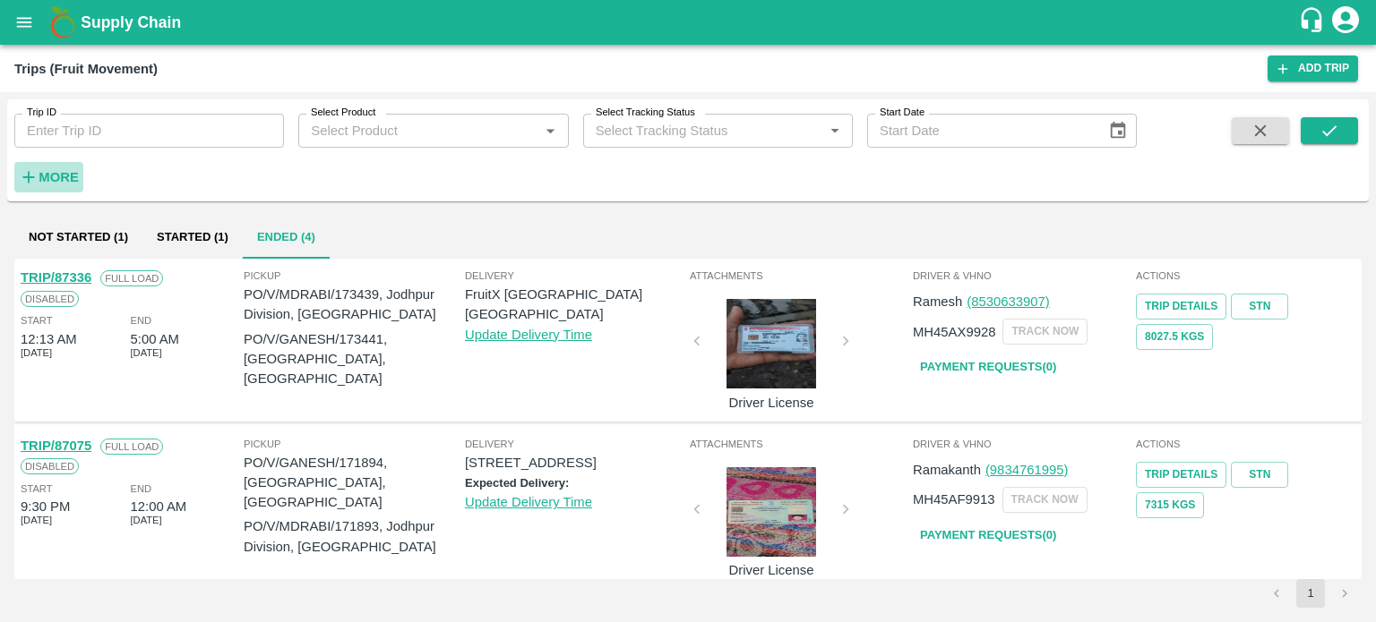
click at [61, 173] on strong "More" at bounding box center [59, 177] width 40 height 14
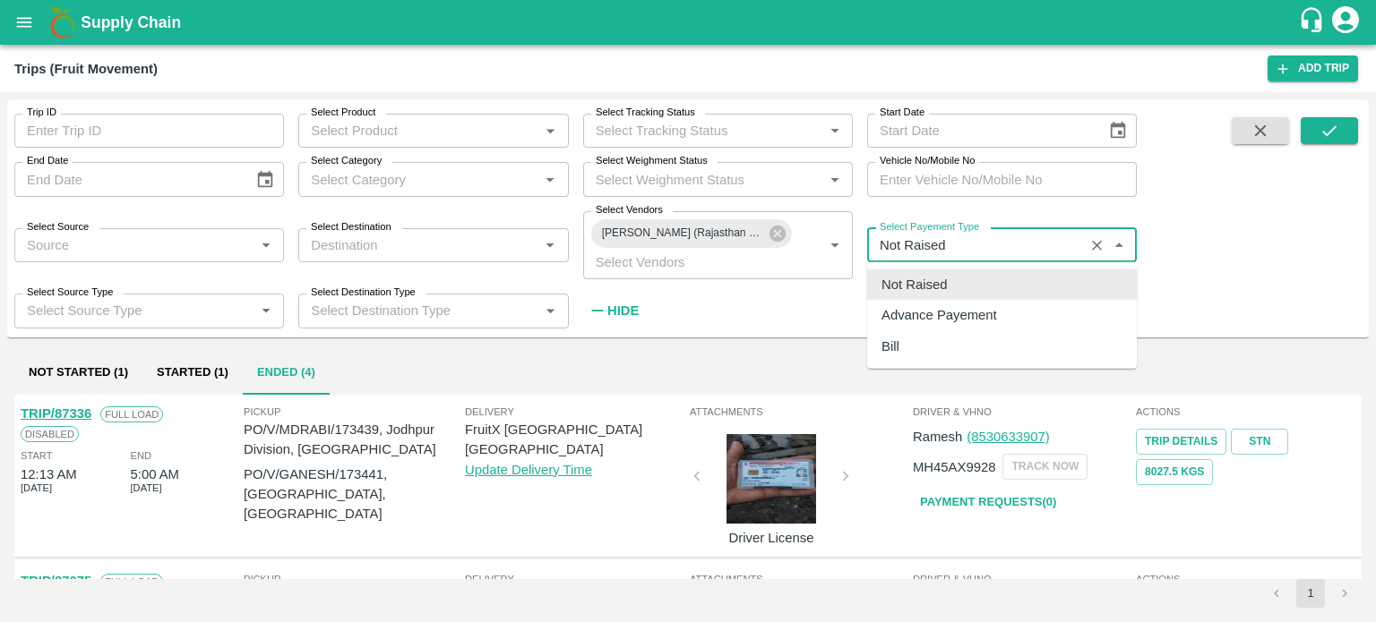
click at [964, 250] on input "Select Payement Type" at bounding box center [975, 245] width 206 height 23
click at [895, 339] on div "Bill" at bounding box center [890, 346] width 18 height 20
type input "Bill"
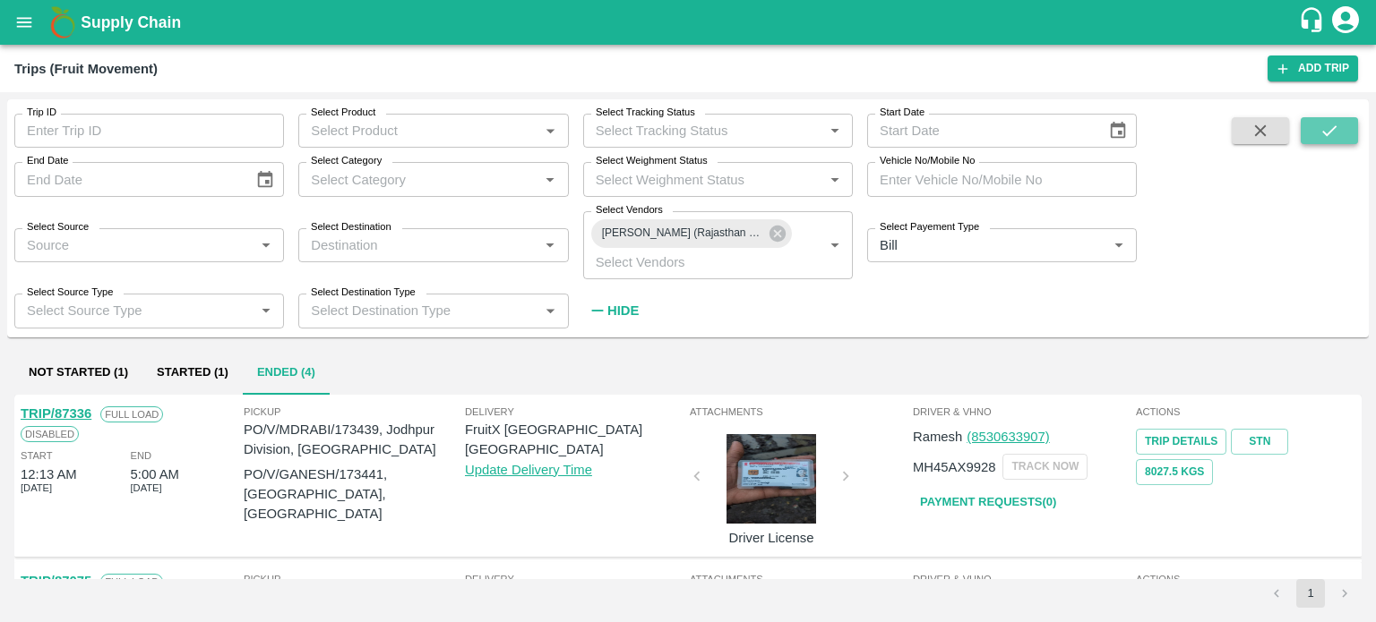
click at [1316, 135] on button "submit" at bounding box center [1328, 130] width 57 height 27
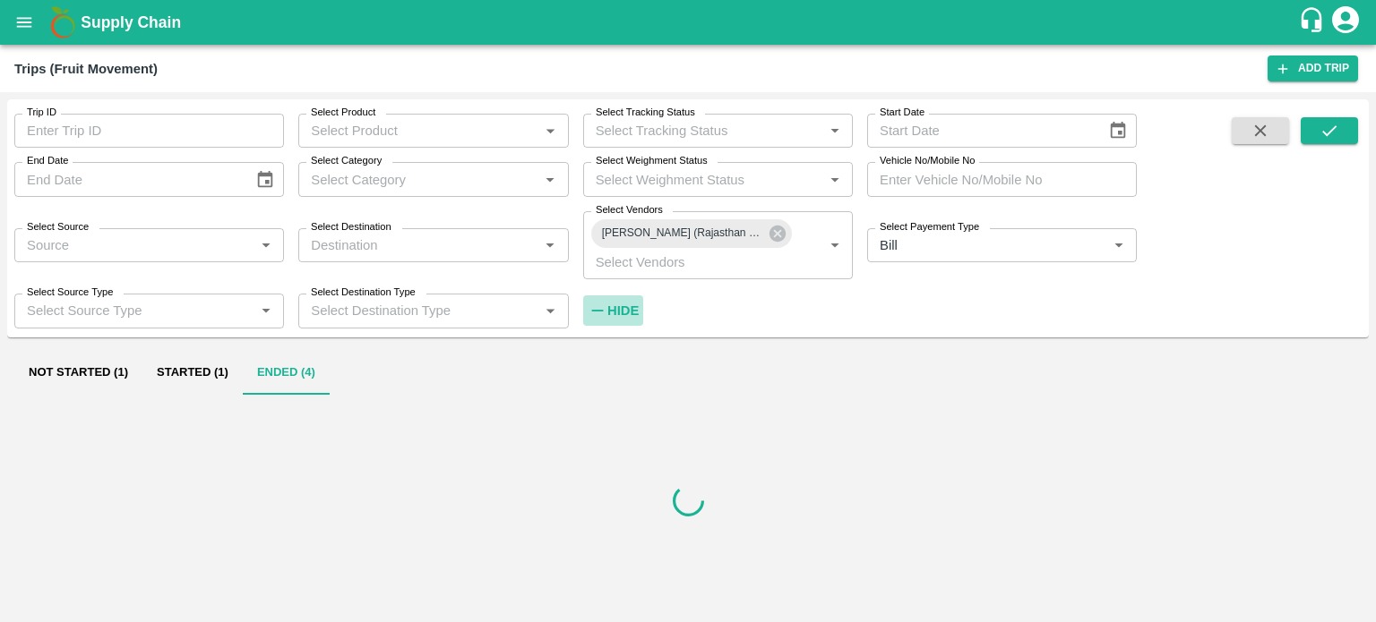
click at [635, 304] on strong "Hide" at bounding box center [622, 311] width 31 height 14
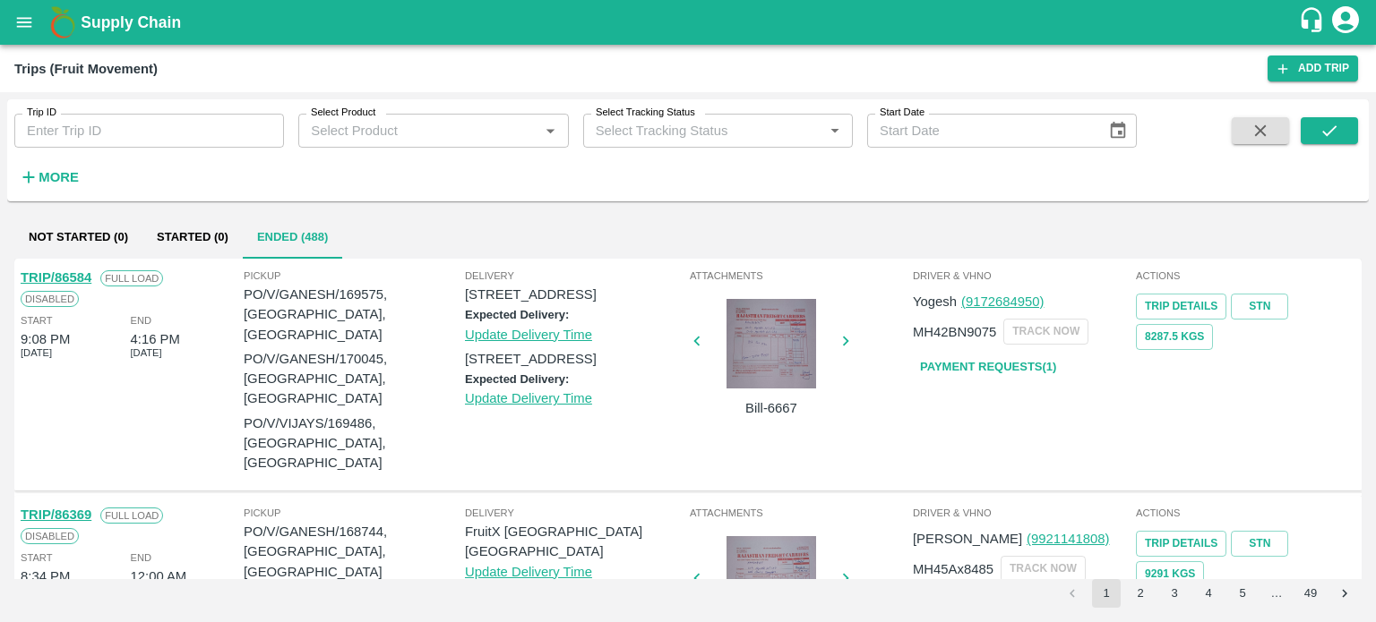
click at [801, 347] on div at bounding box center [771, 344] width 134 height 90
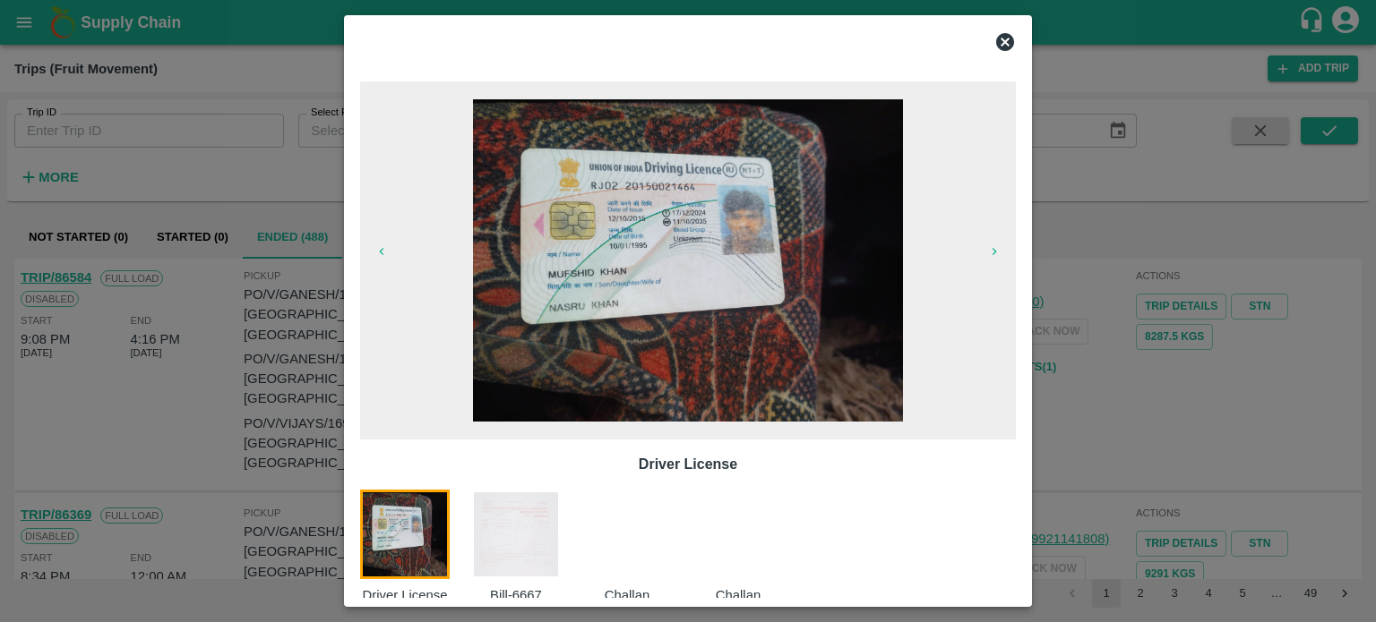
click at [502, 568] on img at bounding box center [516, 535] width 90 height 90
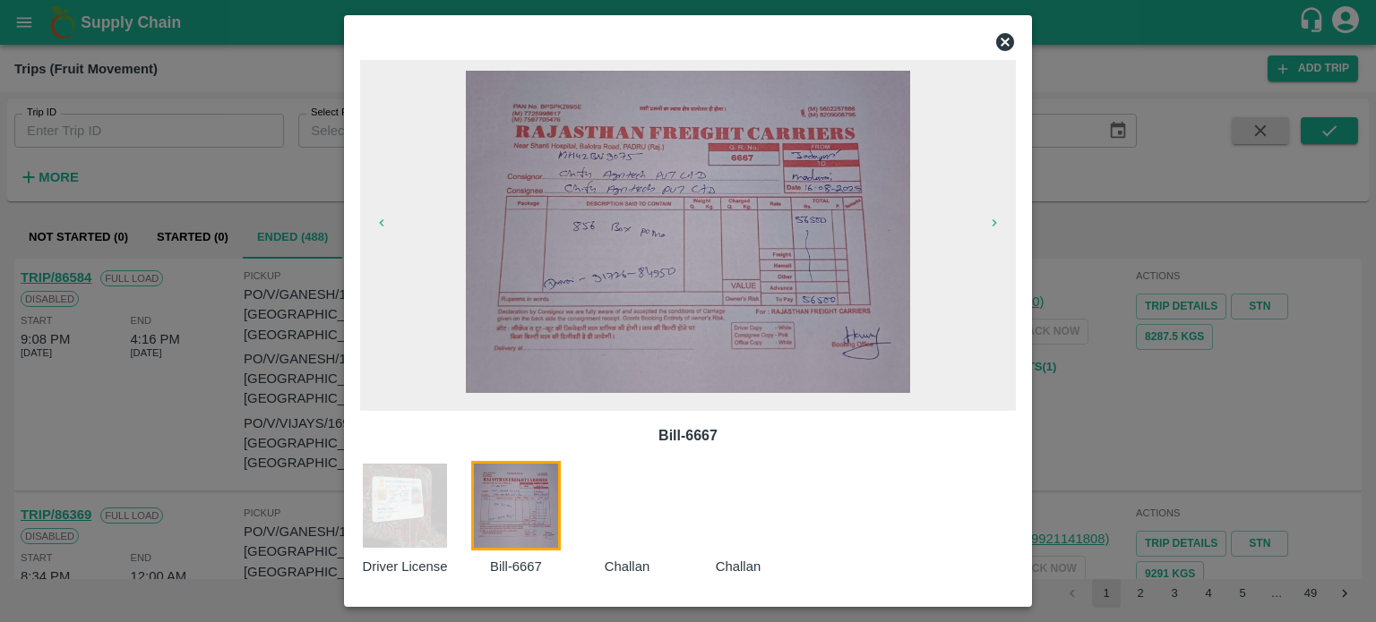
click at [614, 497] on div at bounding box center [637, 519] width 111 height 116
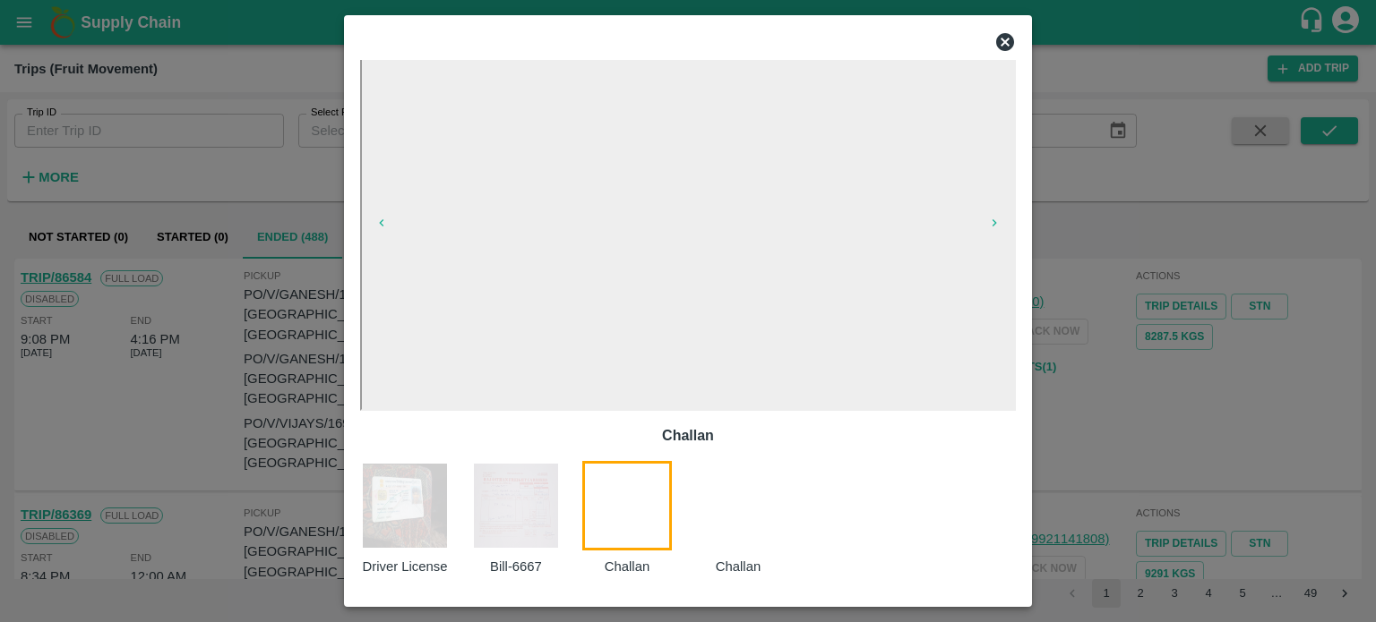
click at [723, 500] on div at bounding box center [748, 519] width 111 height 116
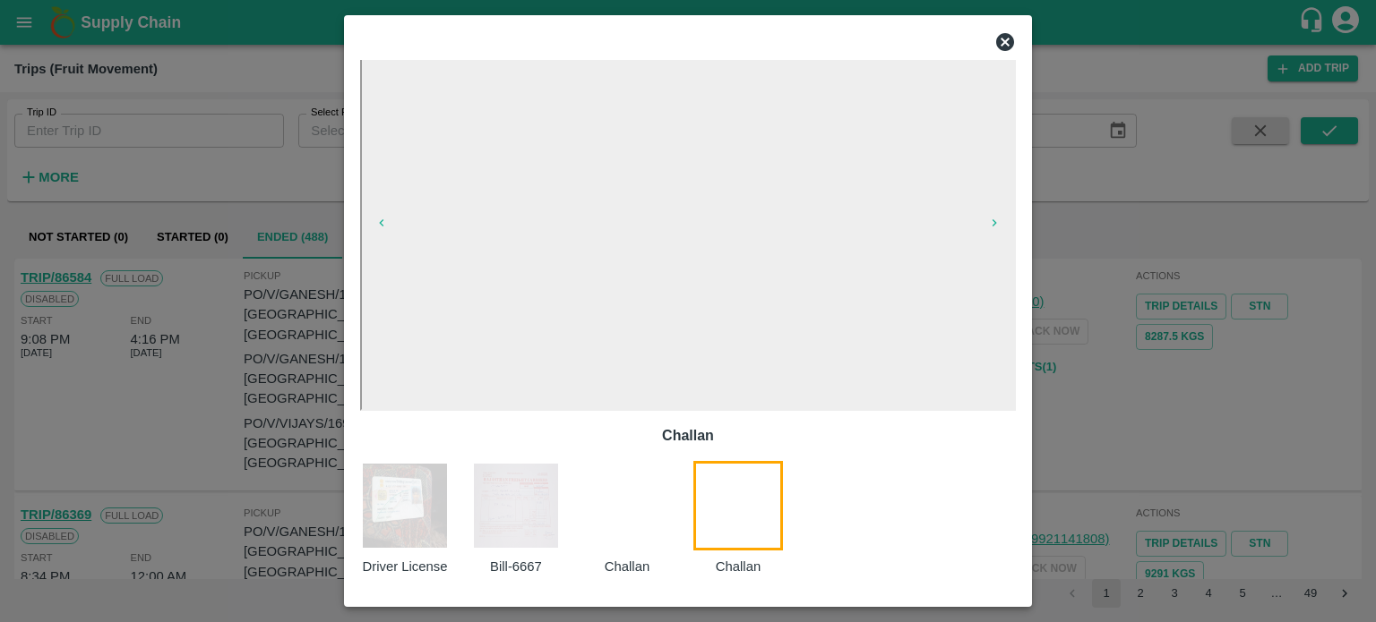
click at [998, 47] on icon at bounding box center [1005, 42] width 18 height 18
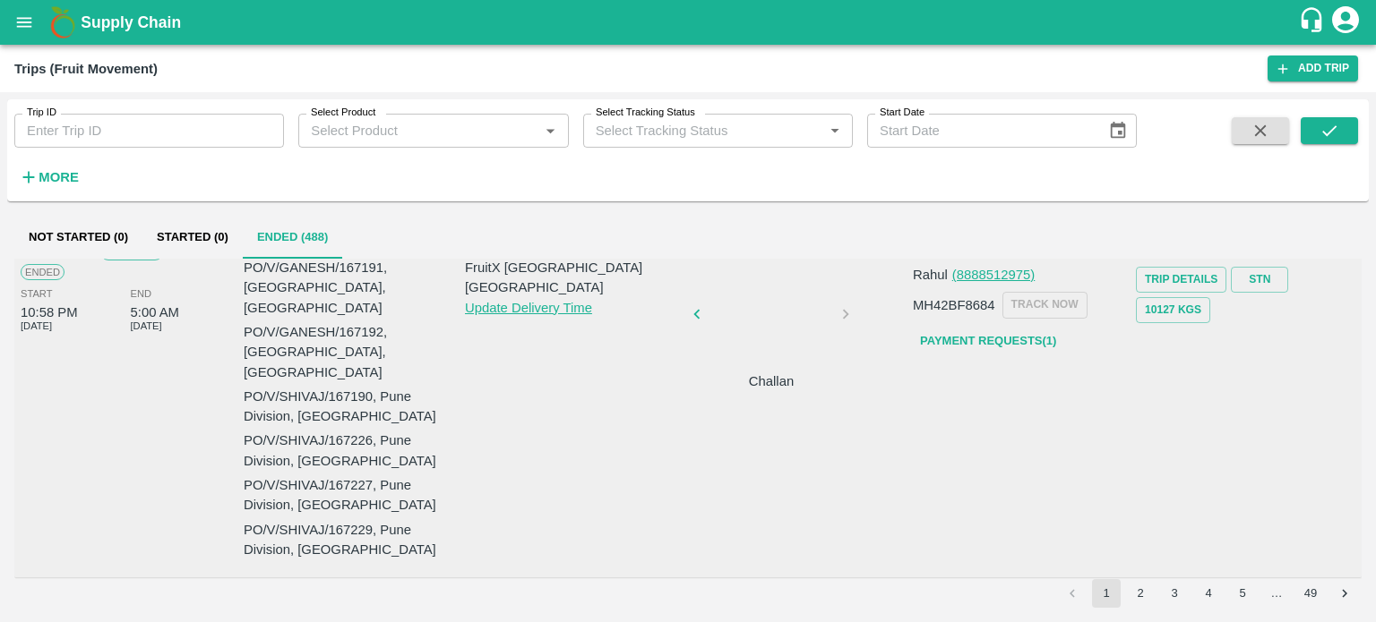
scroll to position [0, 0]
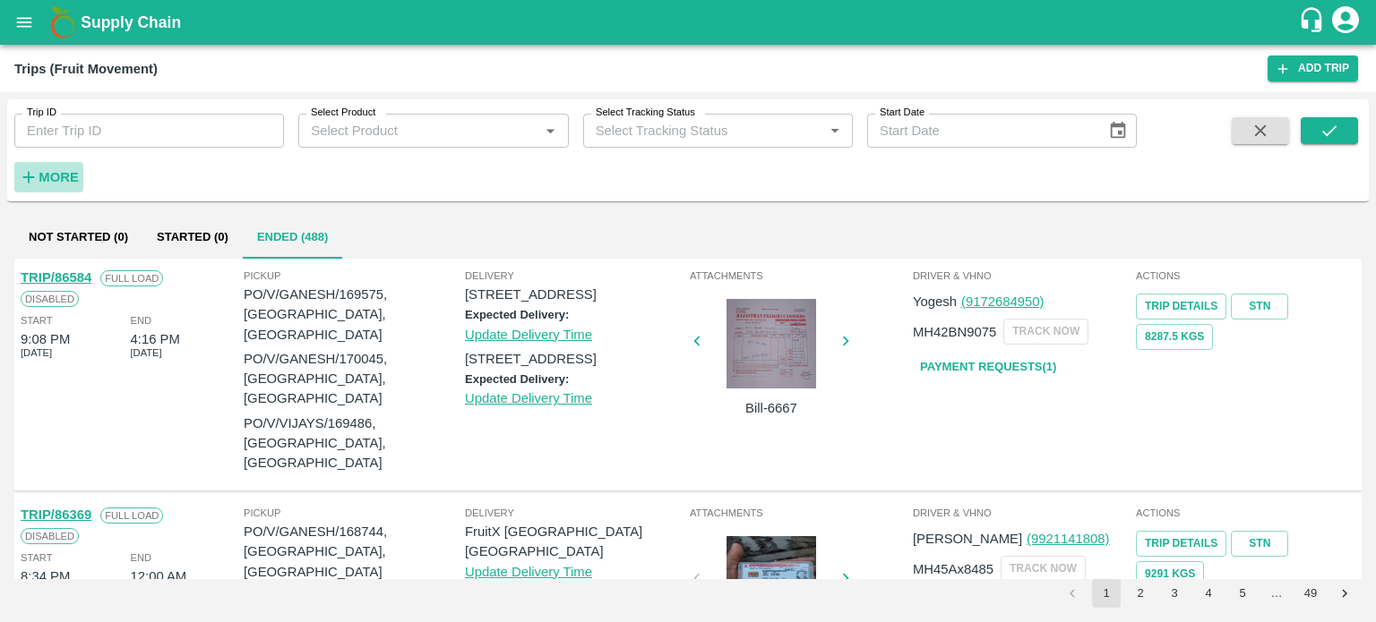
click at [56, 172] on strong "More" at bounding box center [59, 177] width 40 height 14
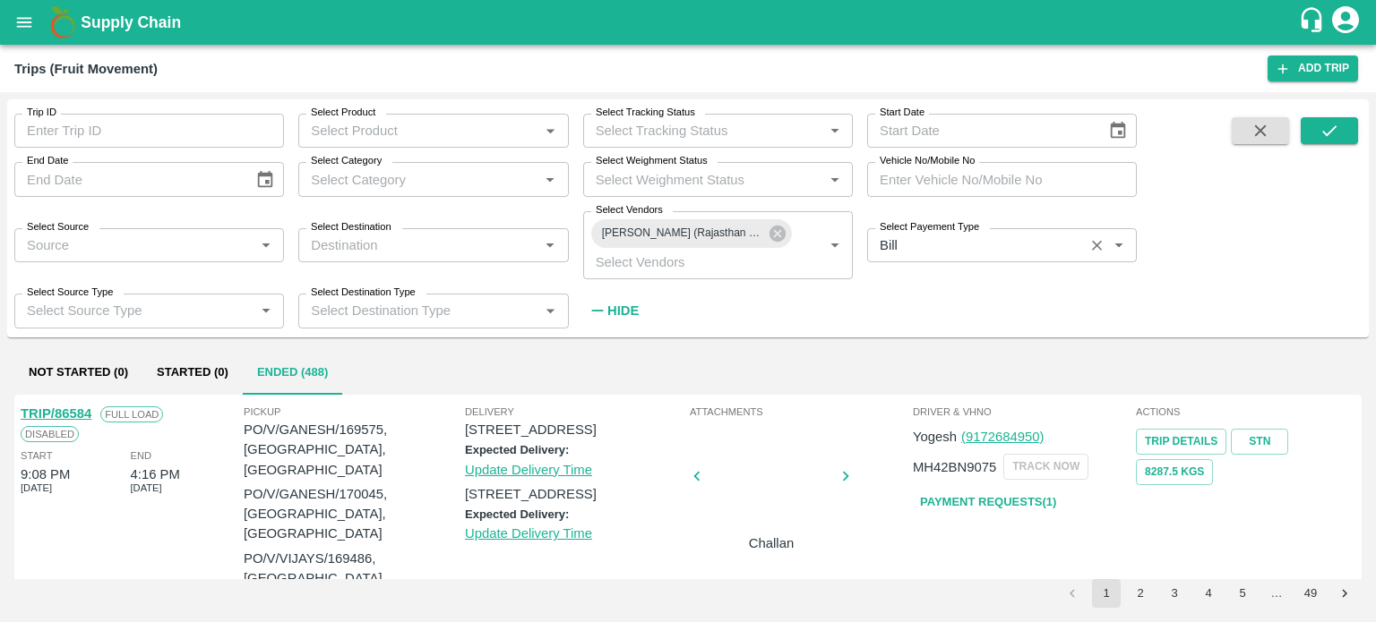
click at [912, 253] on input "Select Payement Type" at bounding box center [975, 245] width 206 height 23
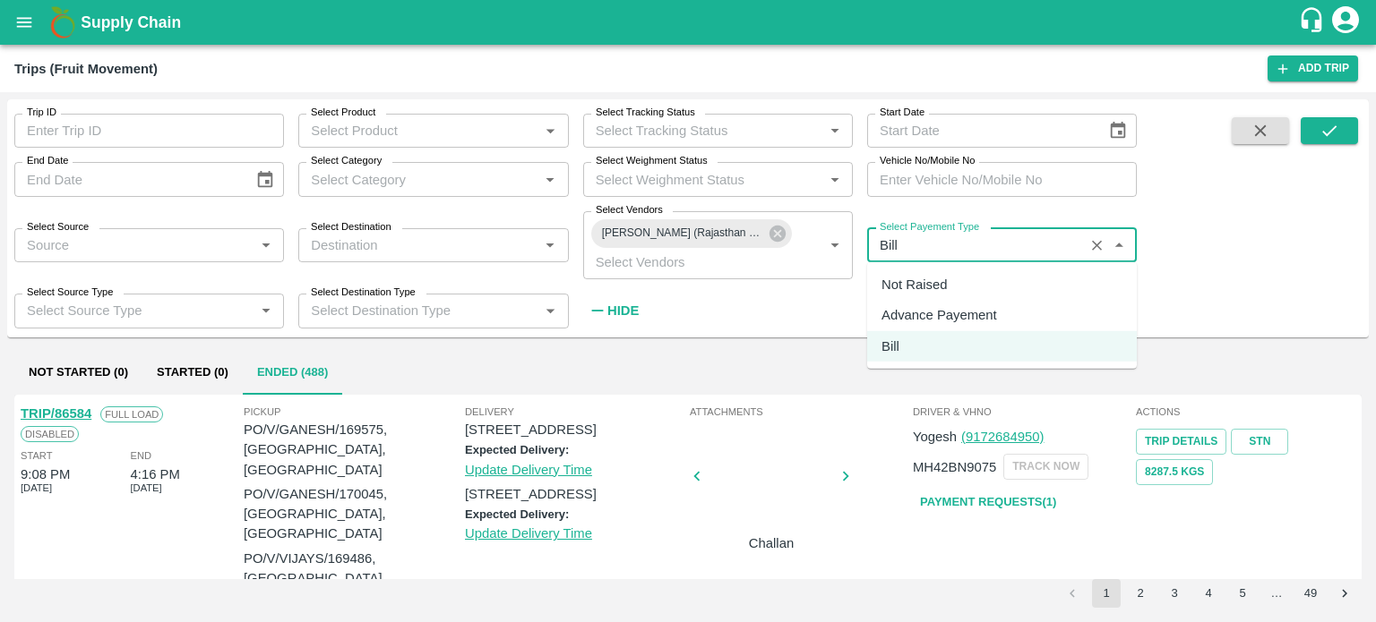
click at [912, 277] on div "Not Raised" at bounding box center [913, 285] width 65 height 20
type input "Not Raised"
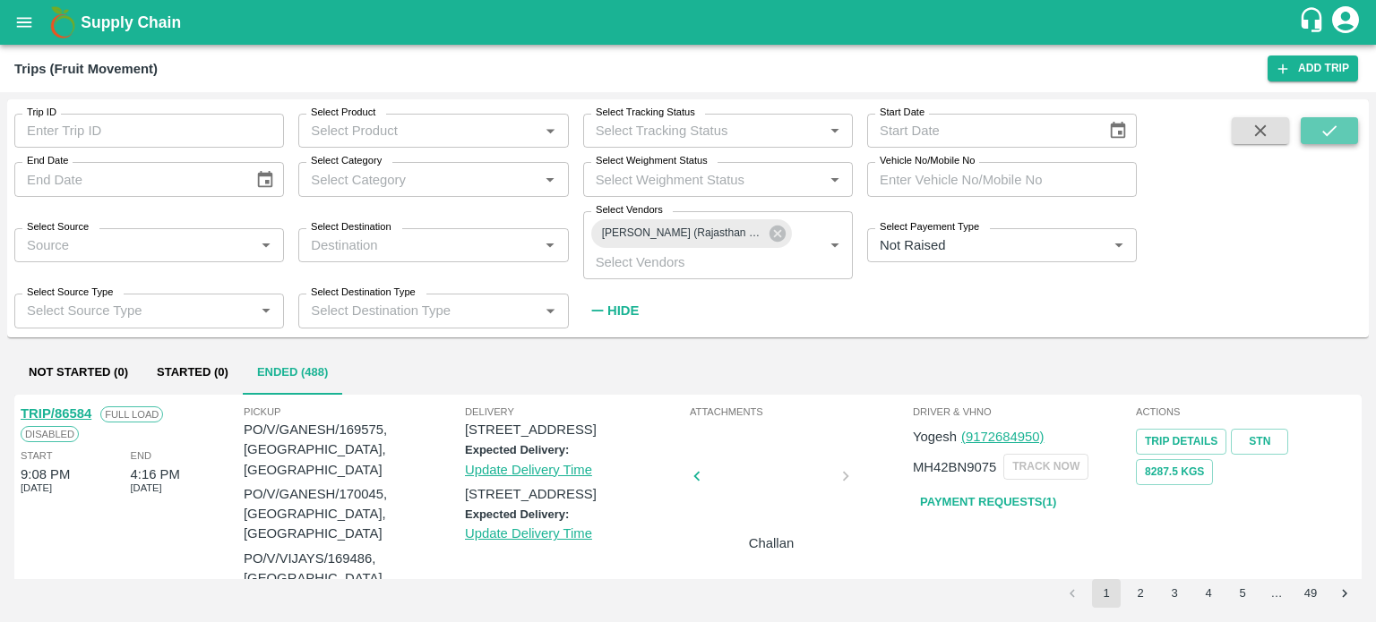
click at [1317, 131] on button "submit" at bounding box center [1328, 130] width 57 height 27
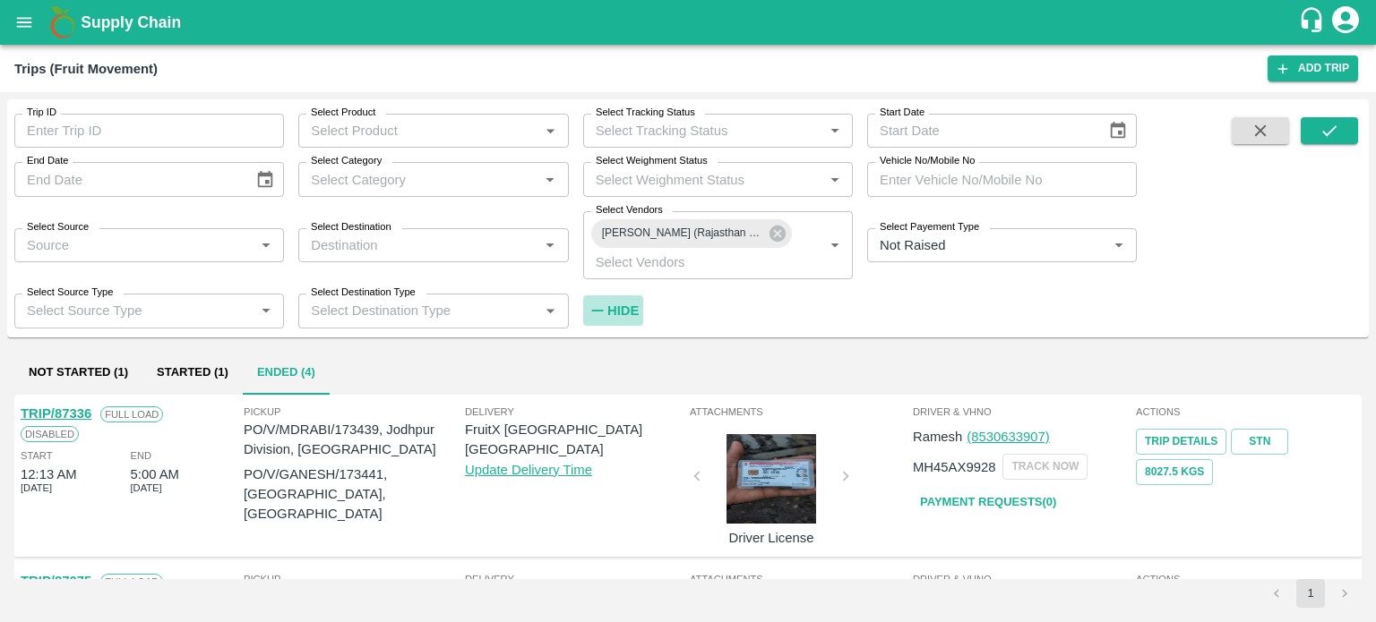
click at [614, 307] on strong "Hide" at bounding box center [622, 311] width 31 height 14
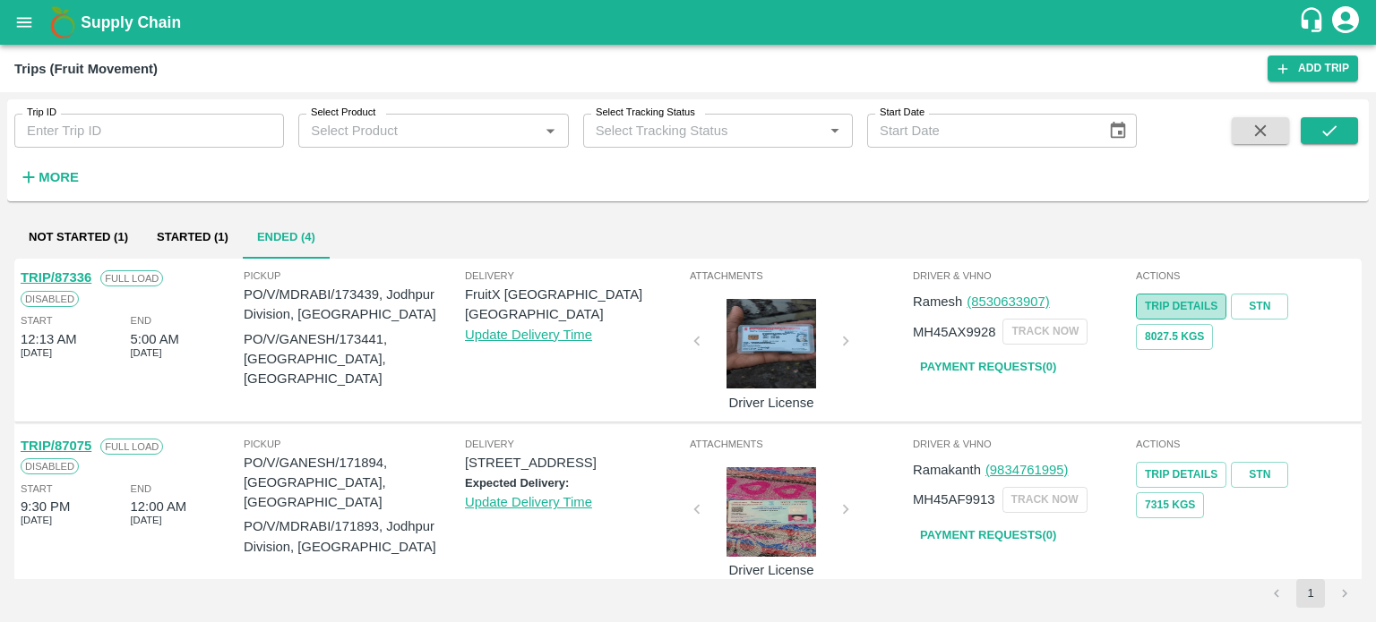
click at [1183, 299] on link "Trip Details" at bounding box center [1181, 307] width 90 height 26
click at [1250, 299] on link "STN" at bounding box center [1259, 307] width 57 height 26
click at [996, 365] on link "Payment Requests( 0 )" at bounding box center [988, 367] width 150 height 31
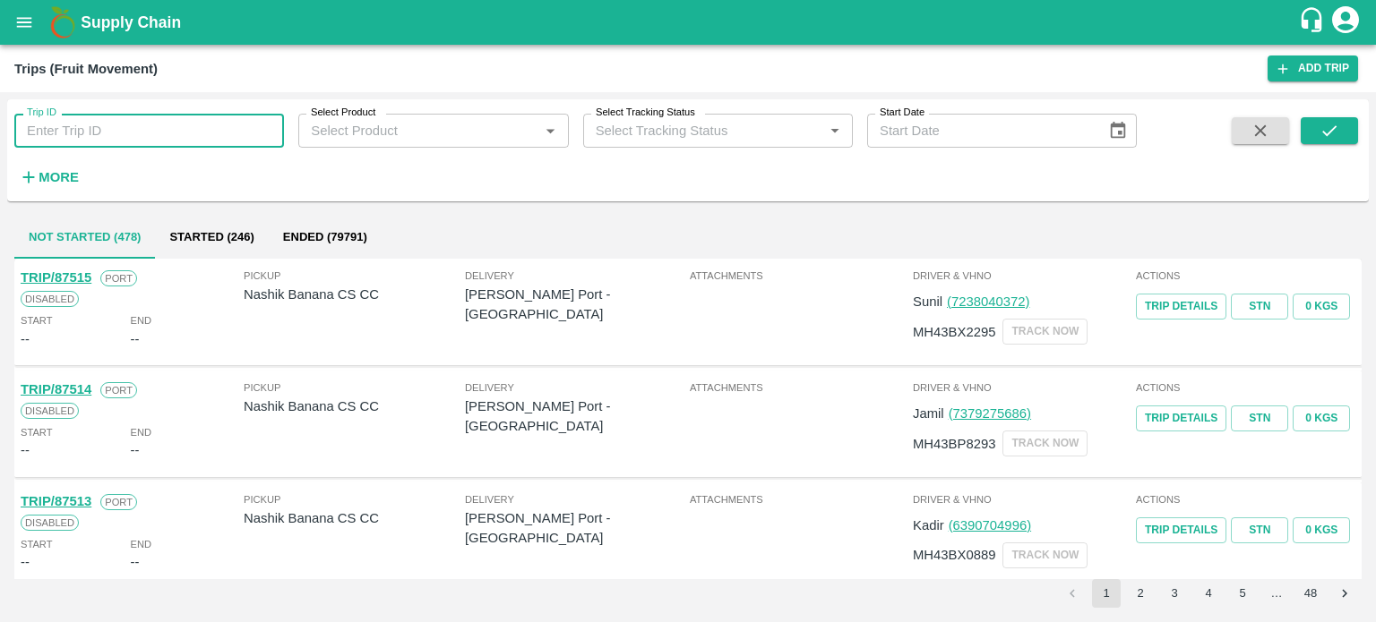
click at [108, 134] on input "Trip ID" at bounding box center [149, 131] width 270 height 34
type input "87075"
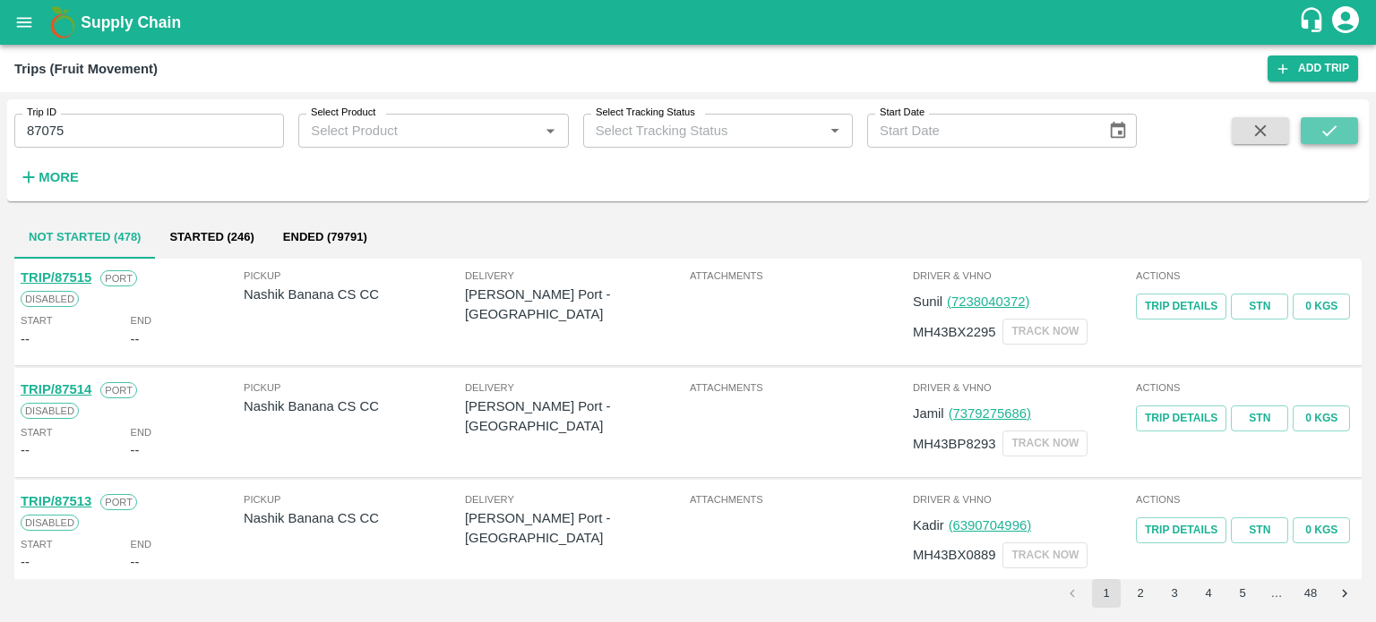
click at [1337, 126] on icon "submit" at bounding box center [1329, 131] width 20 height 20
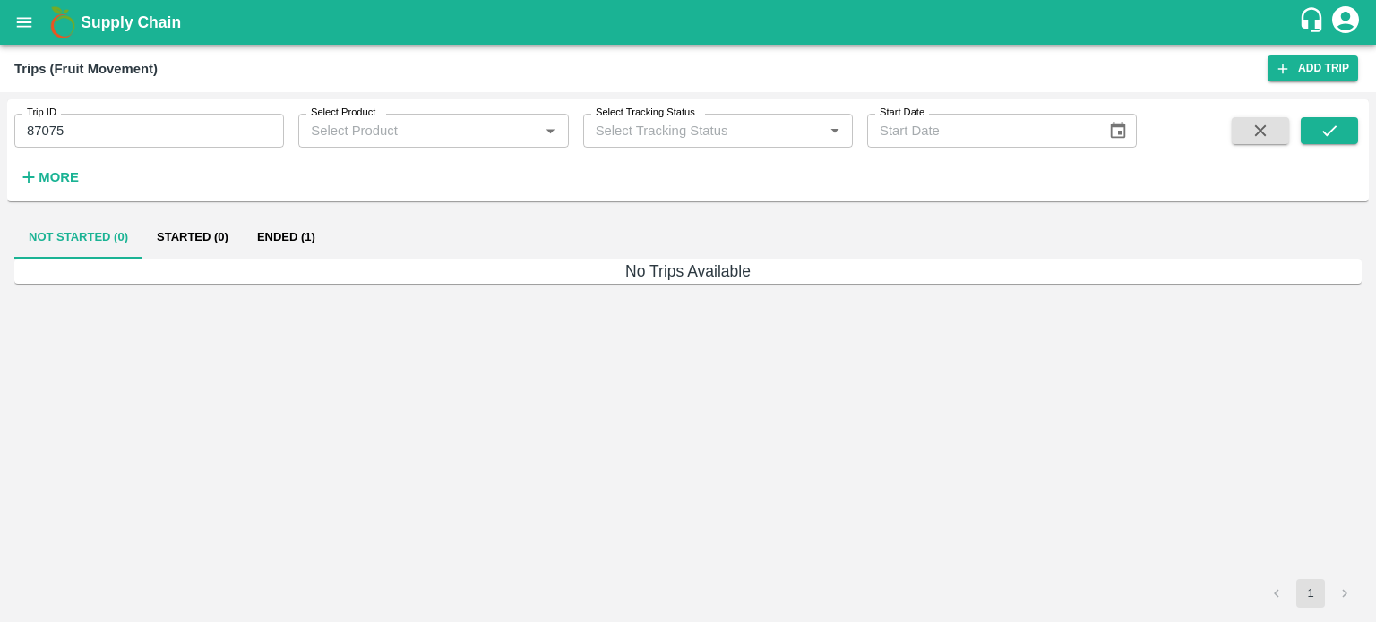
click at [333, 244] on div "Not Started (0) Started (0) Ended (1)" at bounding box center [687, 237] width 1347 height 43
click at [248, 231] on button "Ended (1)" at bounding box center [286, 237] width 87 height 43
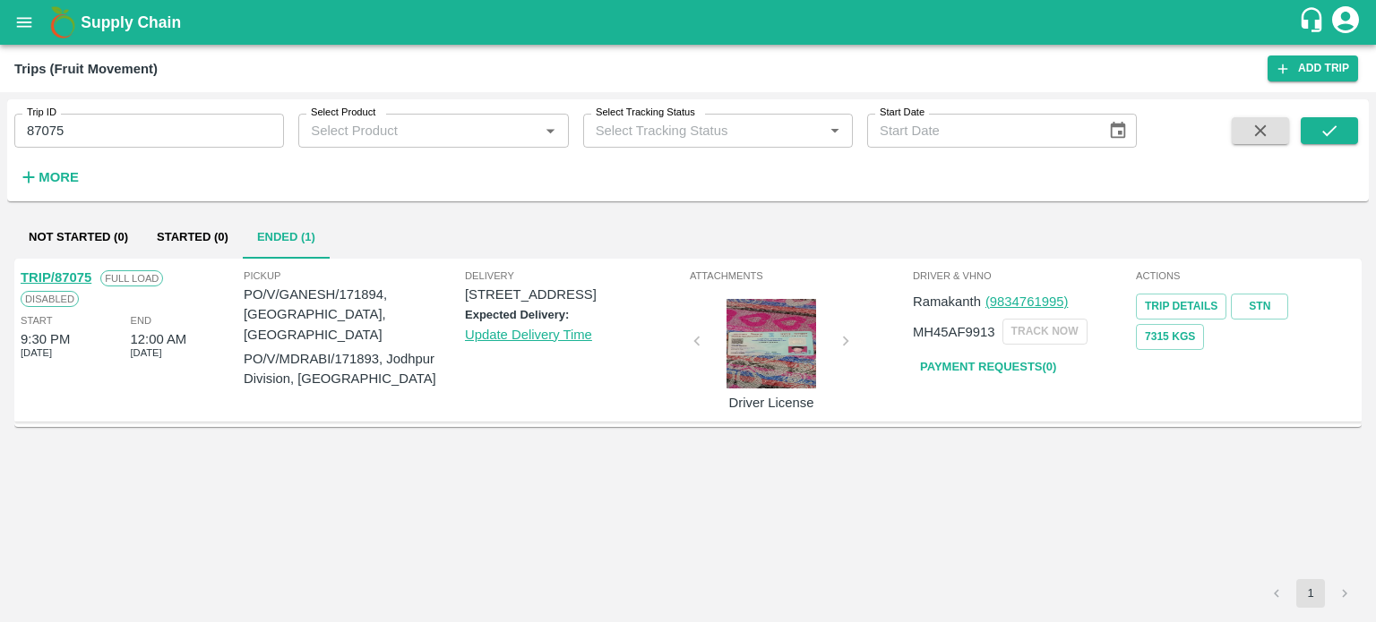
click at [1021, 358] on link "Payment Requests( 0 )" at bounding box center [988, 367] width 150 height 31
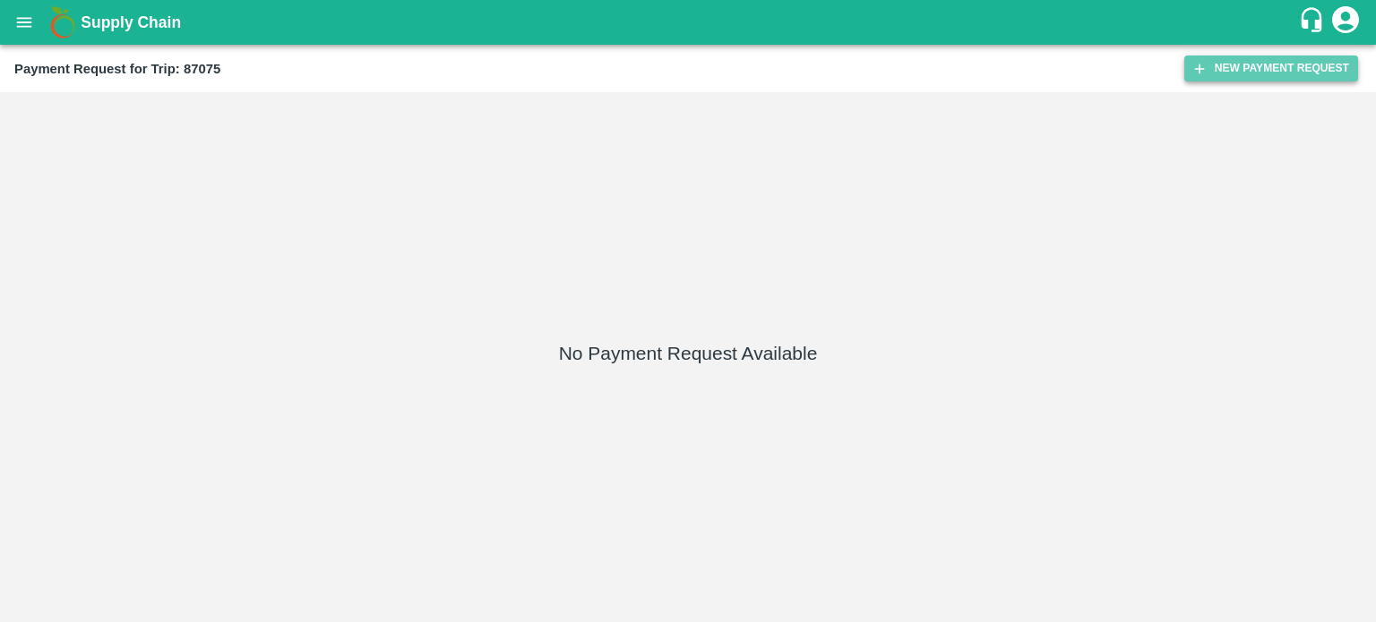
click at [1238, 77] on button "New Payment Request" at bounding box center [1271, 69] width 174 height 26
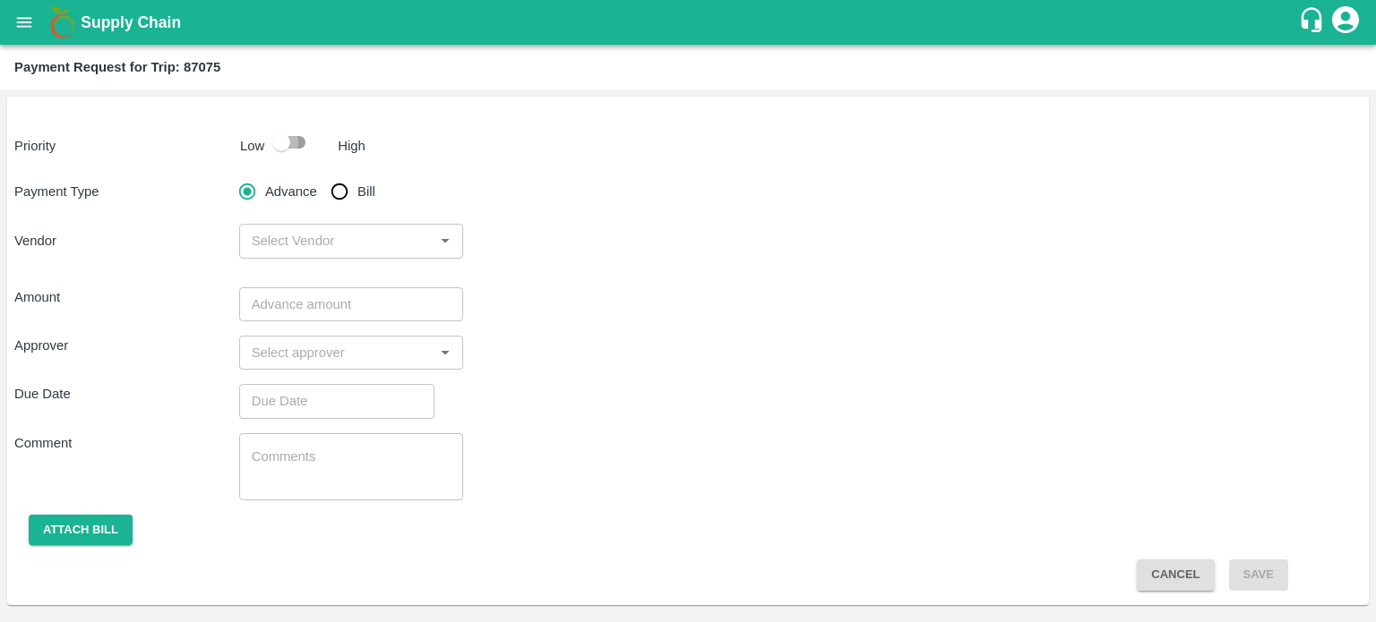
click at [299, 142] on input "checkbox" at bounding box center [281, 142] width 102 height 34
checkbox input "true"
click at [348, 201] on input "Bill" at bounding box center [340, 192] width 36 height 36
radio input "true"
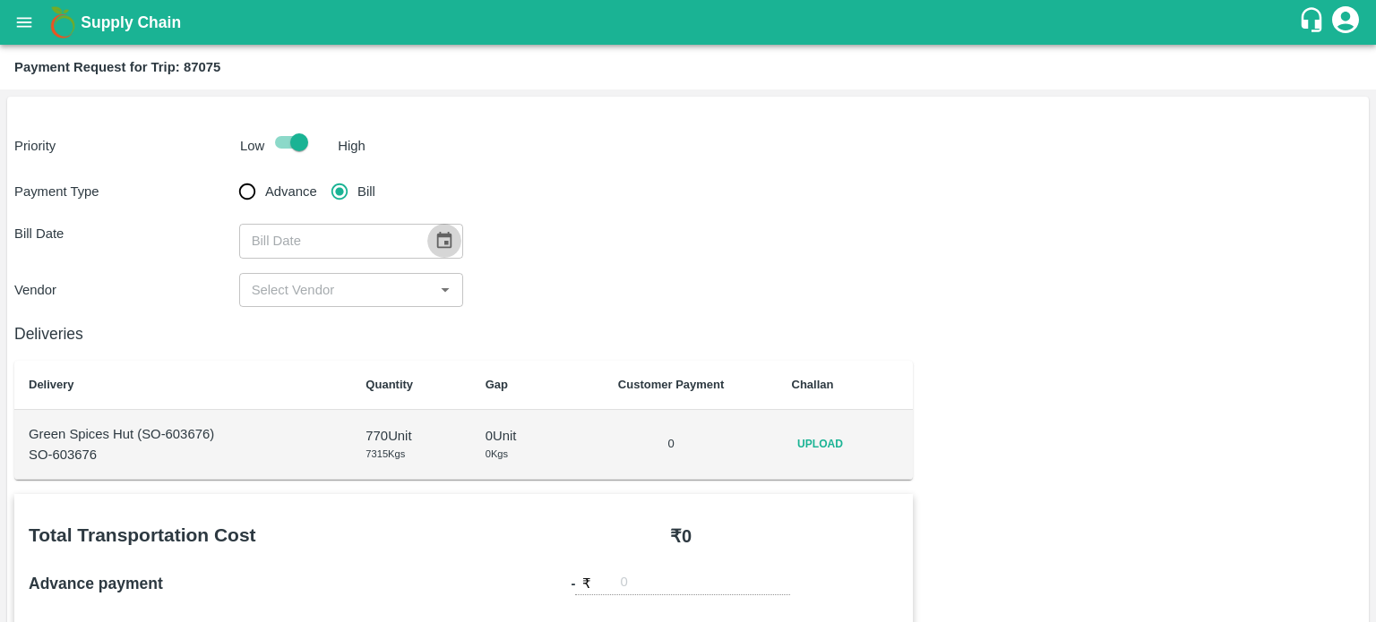
click at [442, 244] on icon "Choose date" at bounding box center [444, 241] width 20 height 20
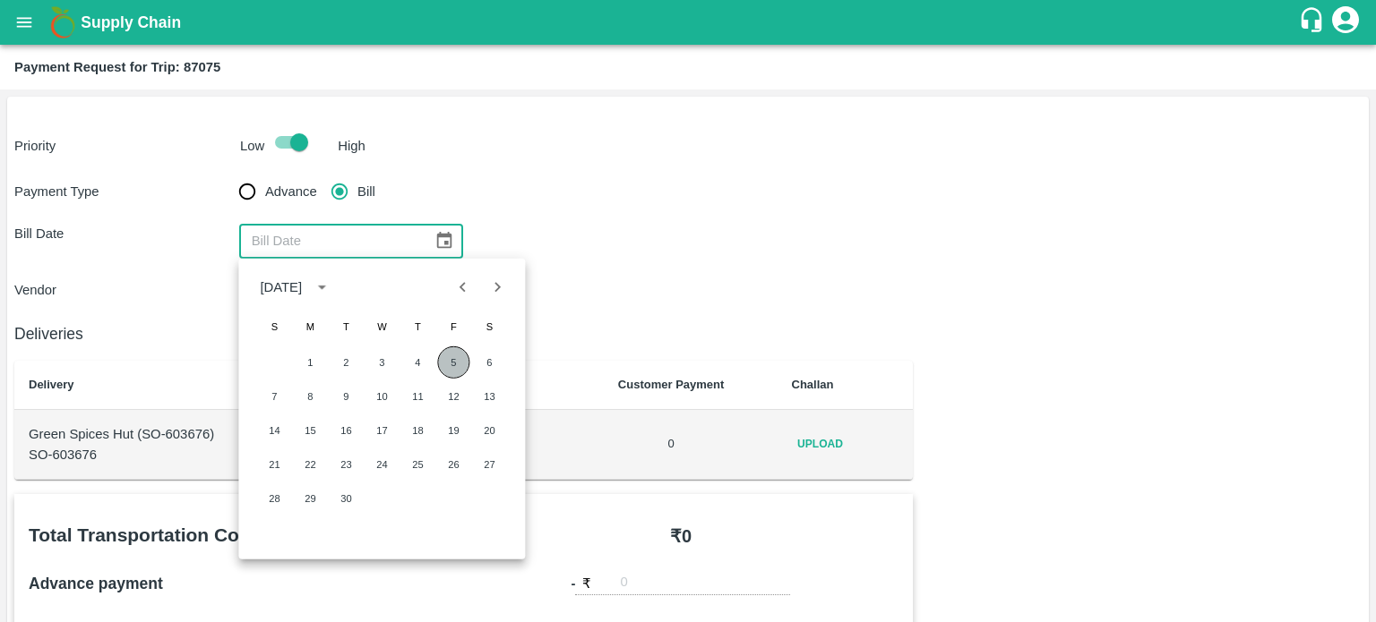
click at [448, 364] on button "5" at bounding box center [453, 363] width 32 height 32
type input "05/09/2025"
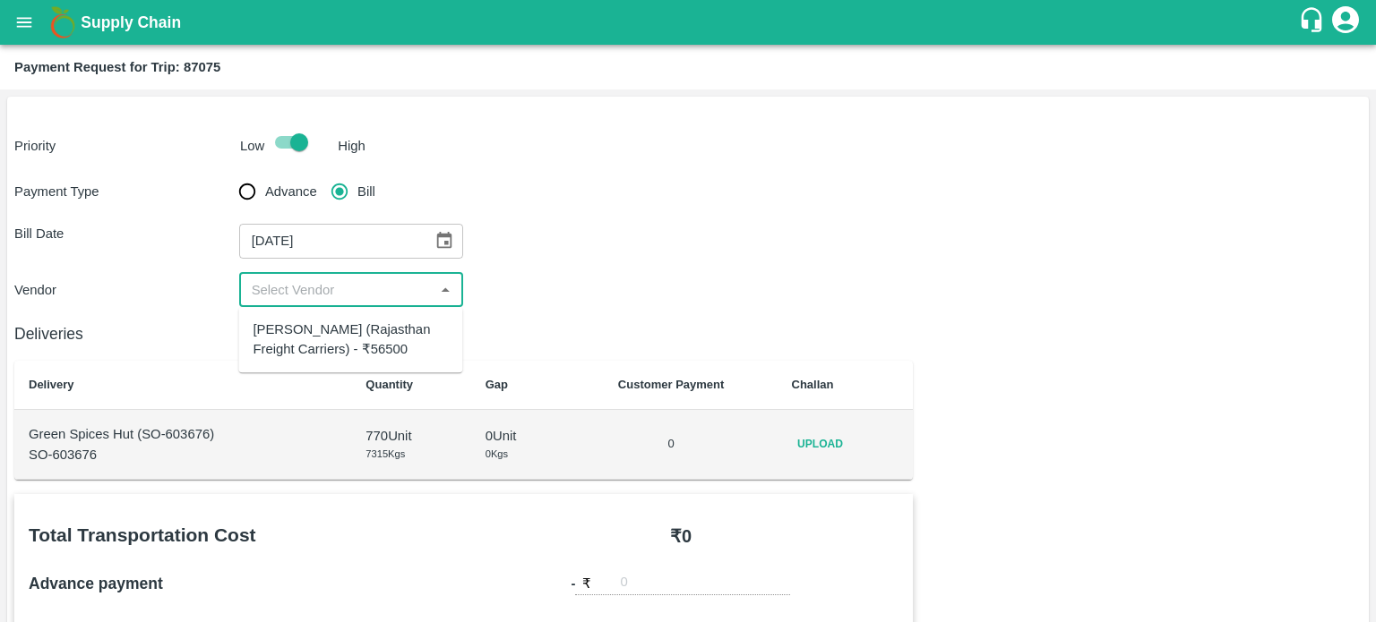
click at [330, 289] on input "input" at bounding box center [337, 290] width 185 height 23
click at [326, 337] on div "Hanif Khan (Rajasthan Freight Carriers) - ₹56500" at bounding box center [350, 340] width 195 height 40
type input "Hanif Khan (Rajasthan Freight Carriers) - ₹56500"
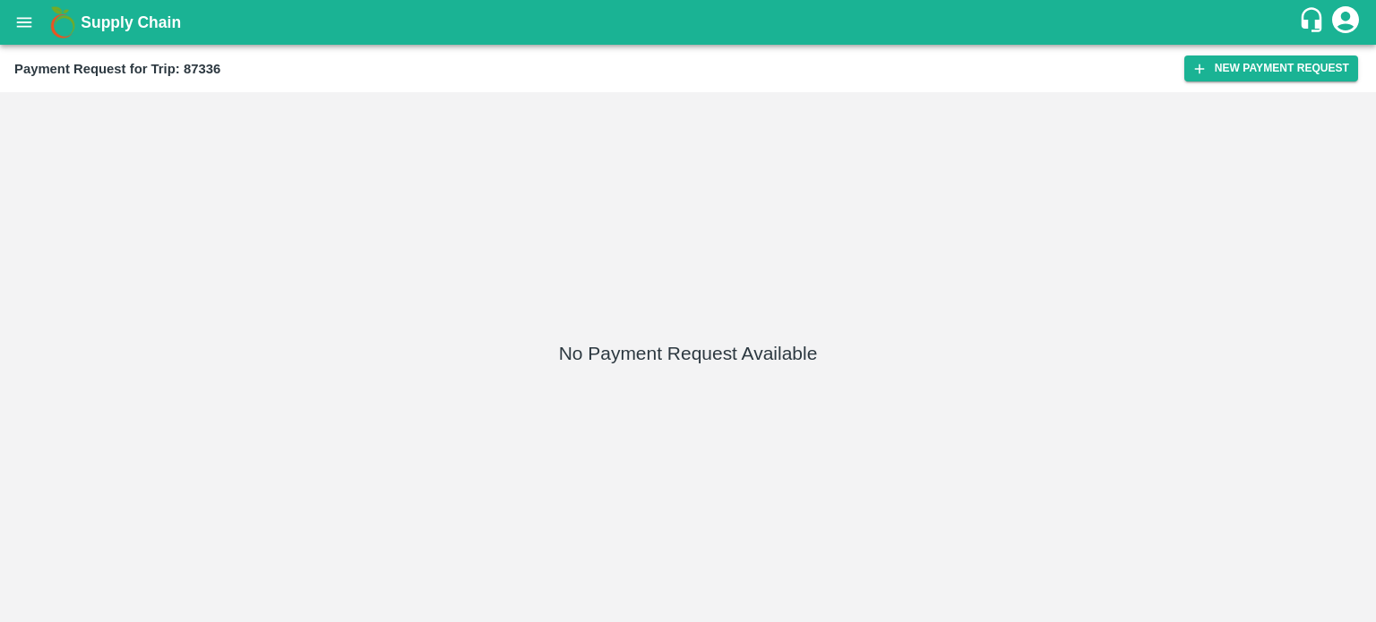
drag, startPoint x: 1262, startPoint y: 63, endPoint x: 636, endPoint y: 187, distance: 638.3
click at [636, 187] on main "Payment Request for Trip: 87336 New Payment Request No Payment Request Available" at bounding box center [688, 334] width 1376 height 578
click at [1234, 68] on button "New Payment Request" at bounding box center [1271, 69] width 174 height 26
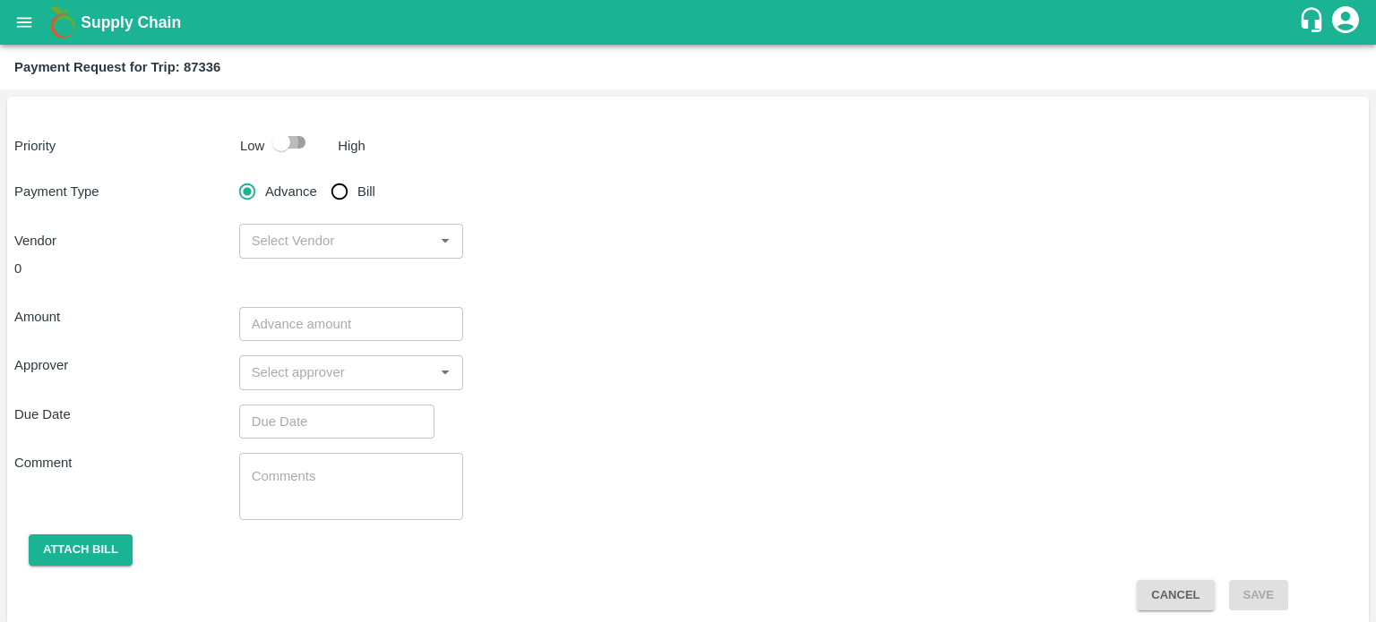
click at [282, 146] on input "checkbox" at bounding box center [281, 142] width 102 height 34
checkbox input "true"
click at [333, 196] on input "Bill" at bounding box center [340, 192] width 36 height 36
radio input "true"
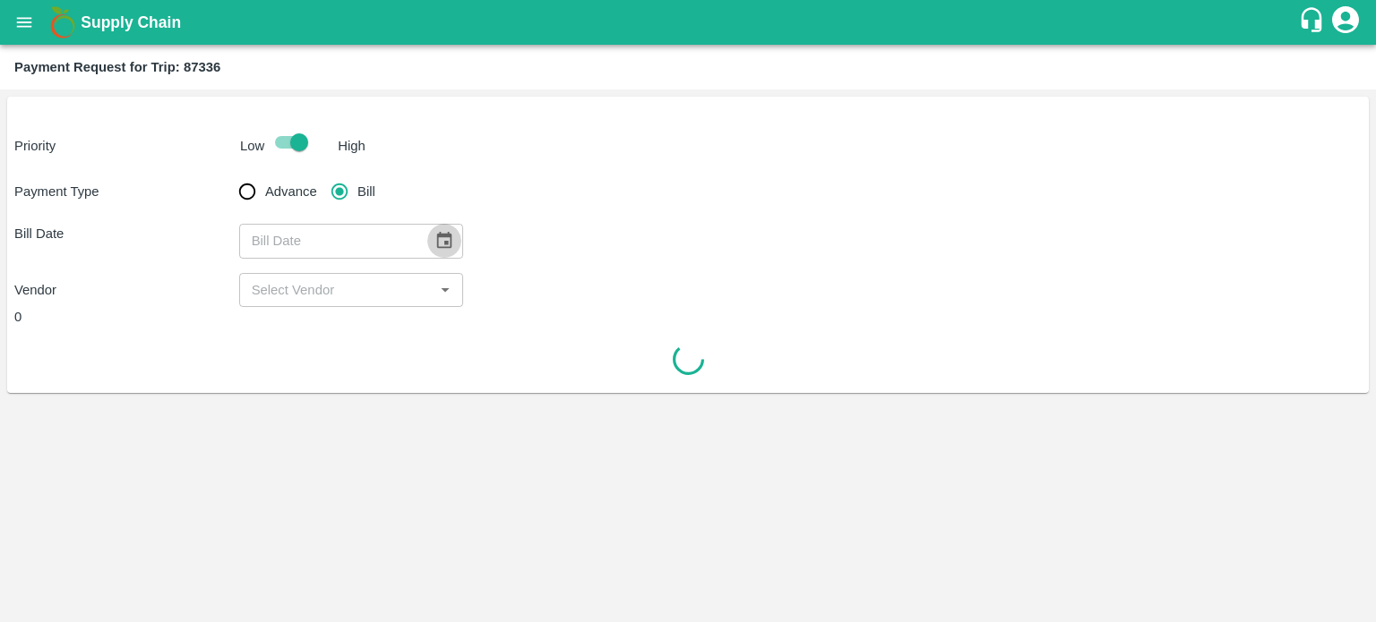
click at [434, 240] on icon "Choose date" at bounding box center [444, 241] width 20 height 20
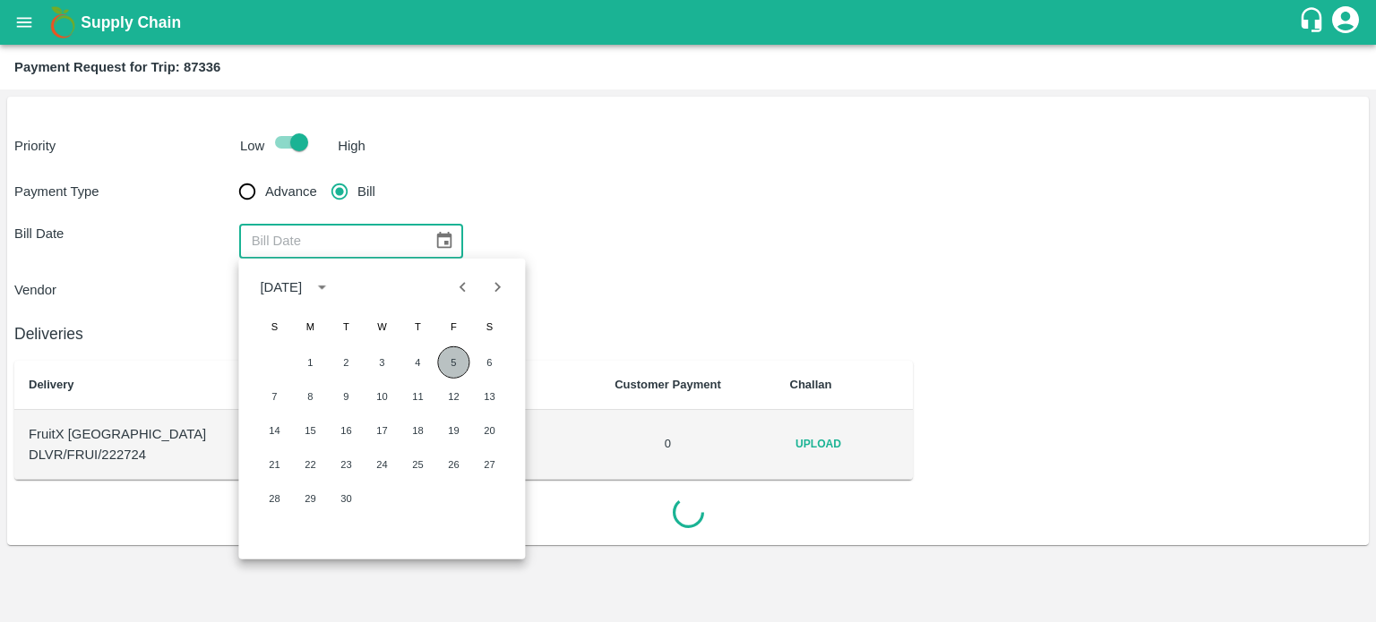
click at [451, 365] on button "5" at bounding box center [453, 363] width 32 height 32
type input "05/09/2025"
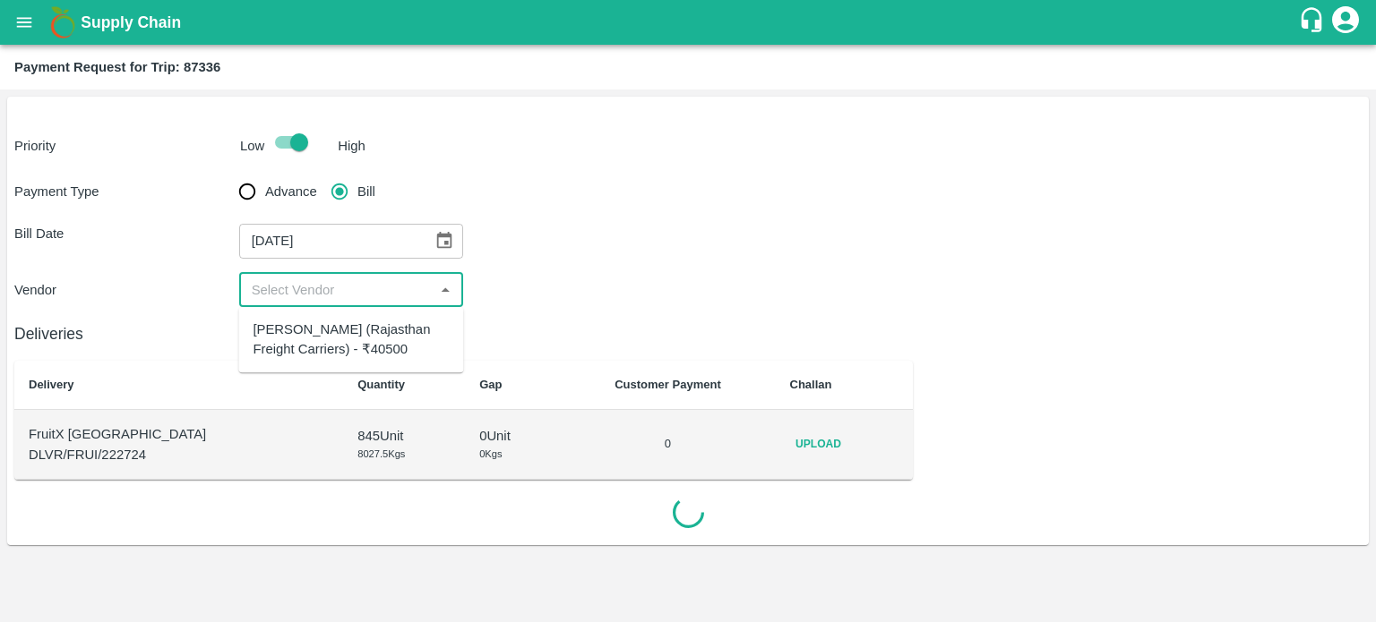
click at [305, 288] on input "input" at bounding box center [337, 290] width 185 height 23
click at [356, 343] on div "Hanif Khan (Rajasthan Freight Carriers) - ₹40500" at bounding box center [351, 340] width 196 height 40
type input "Hanif Khan (Rajasthan Freight Carriers) - ₹40500"
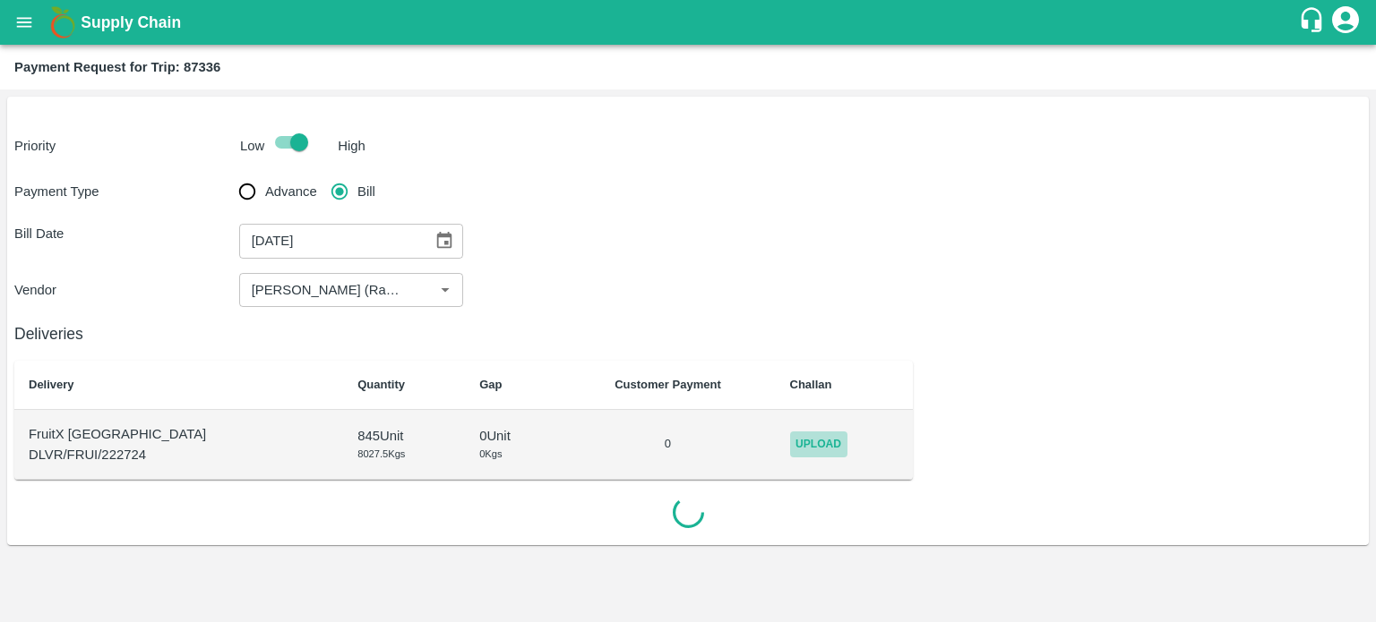
click at [794, 440] on span "Upload" at bounding box center [818, 445] width 57 height 26
click at [0, 0] on input "Upload" at bounding box center [0, 0] width 0 height 0
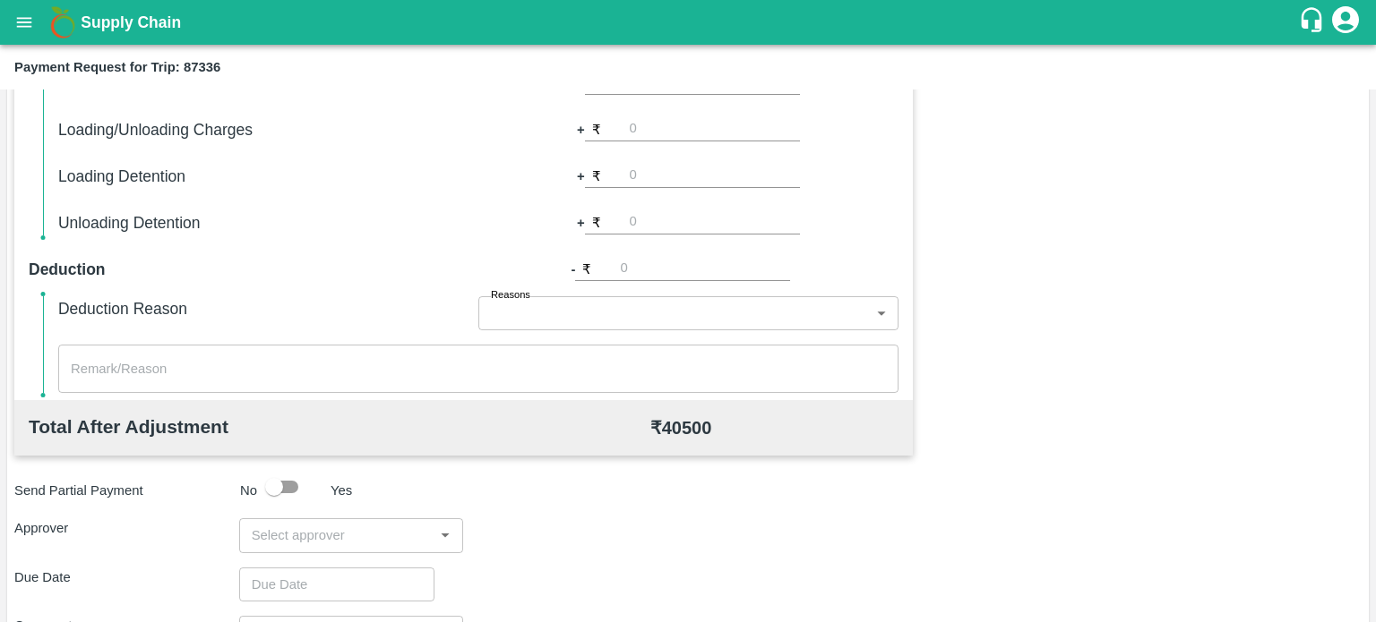
scroll to position [588, 0]
click at [338, 527] on input "input" at bounding box center [337, 534] width 185 height 23
type input "PAL"
click at [362, 583] on div "[PERSON_NAME]" at bounding box center [350, 581] width 109 height 20
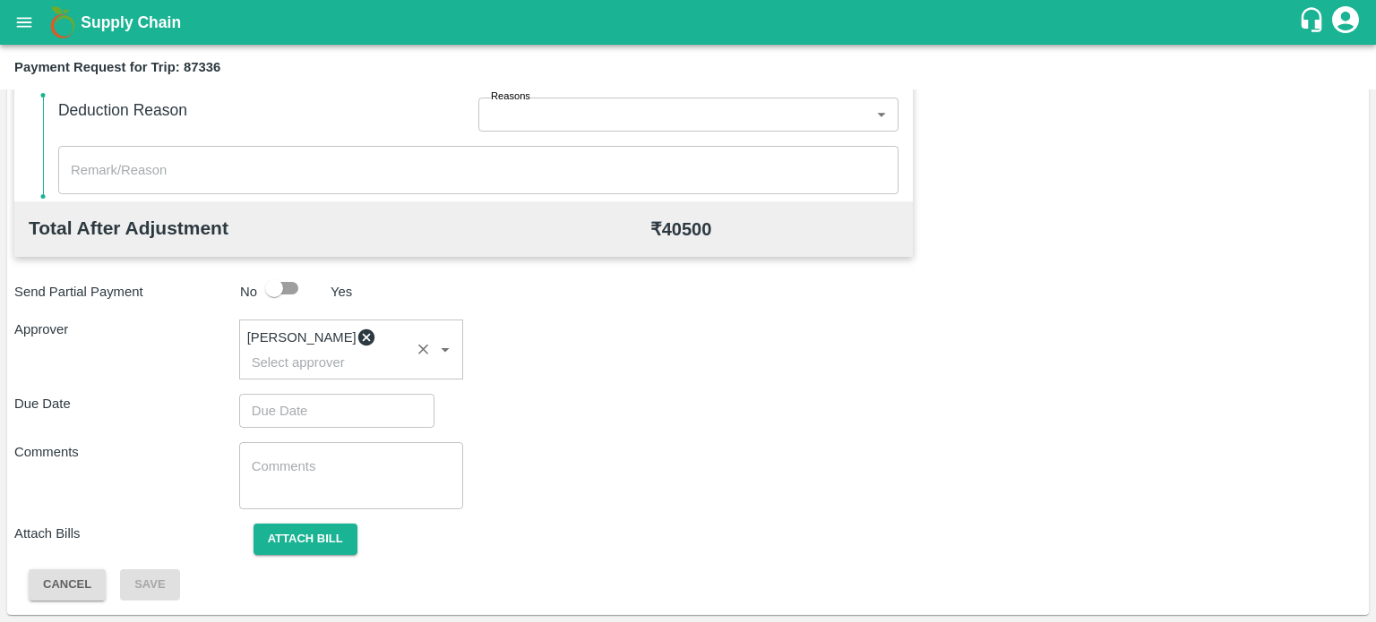
scroll to position [793, 0]
type input "DD/MM/YYYY hh:mm aa"
click at [305, 420] on input "DD/MM/YYYY hh:mm aa" at bounding box center [330, 411] width 183 height 34
type input "[DATE] 12:00 AM"
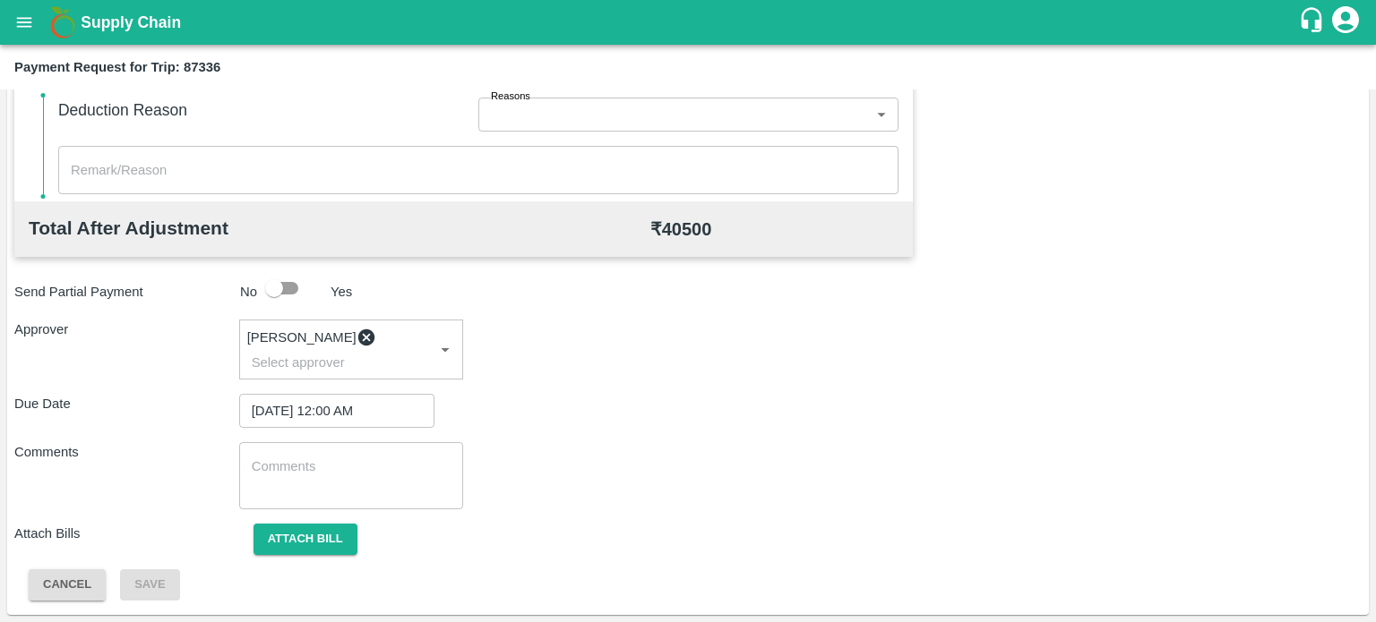
click at [306, 536] on button "Attach bill" at bounding box center [305, 539] width 104 height 31
click at [0, 0] on input "Attach bill" at bounding box center [0, 0] width 0 height 0
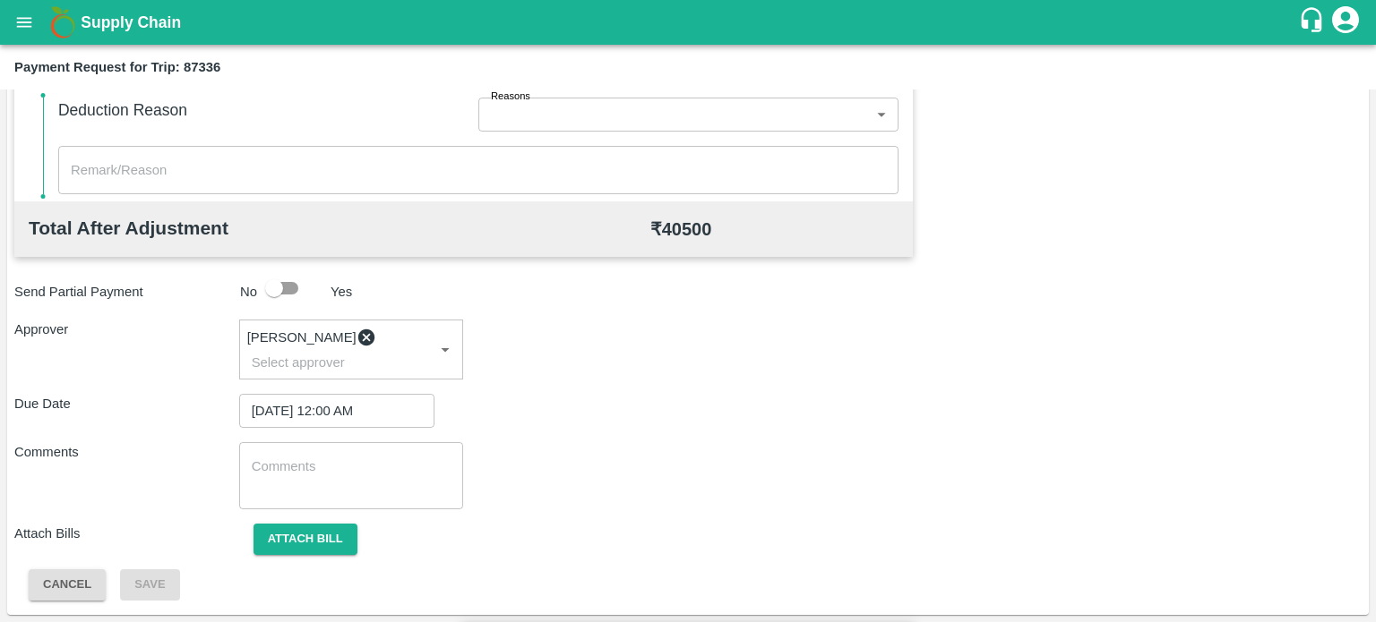
type input "6635"
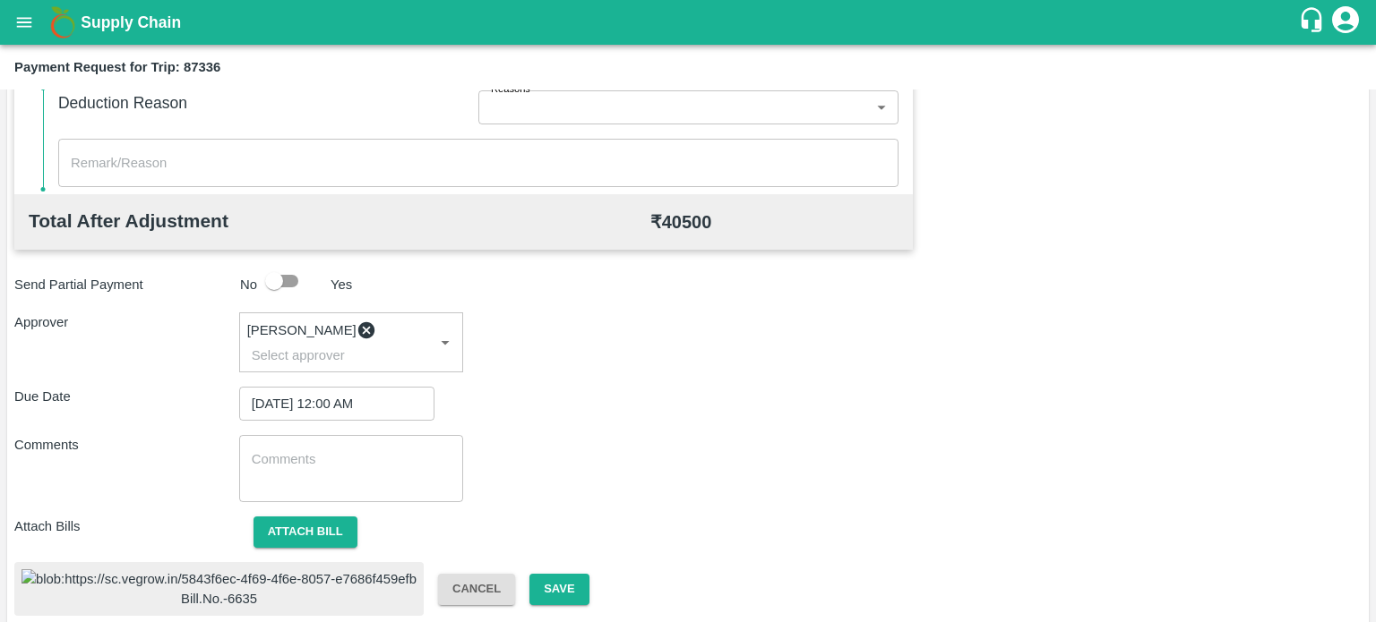
scroll to position [863, 0]
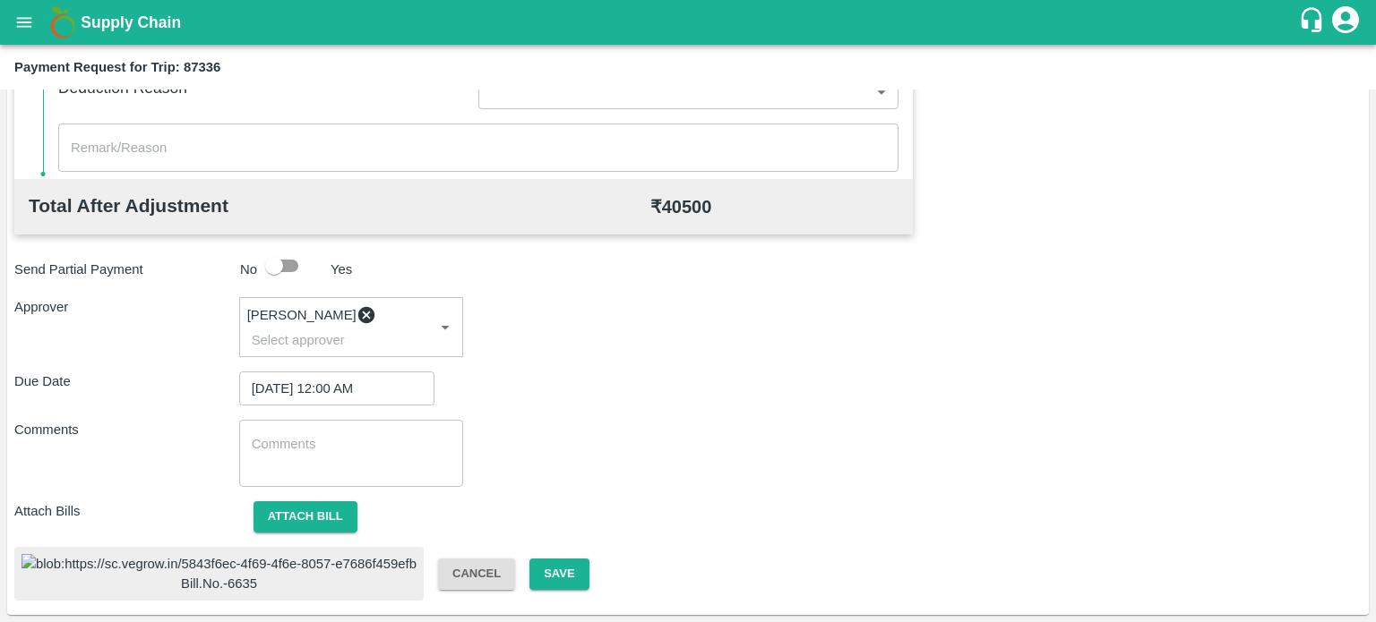
click at [58, 564] on img at bounding box center [218, 564] width 395 height 20
click at [529, 559] on button "Save" at bounding box center [558, 574] width 59 height 31
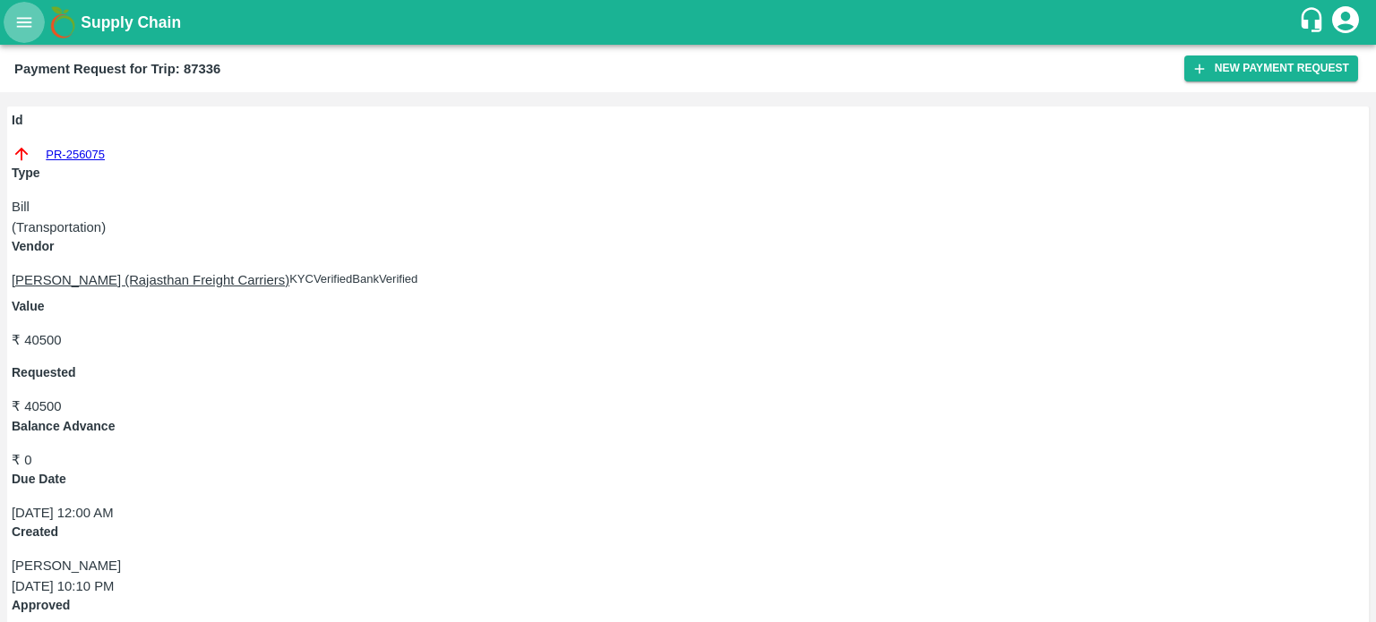
click at [22, 30] on icon "open drawer" at bounding box center [24, 23] width 20 height 20
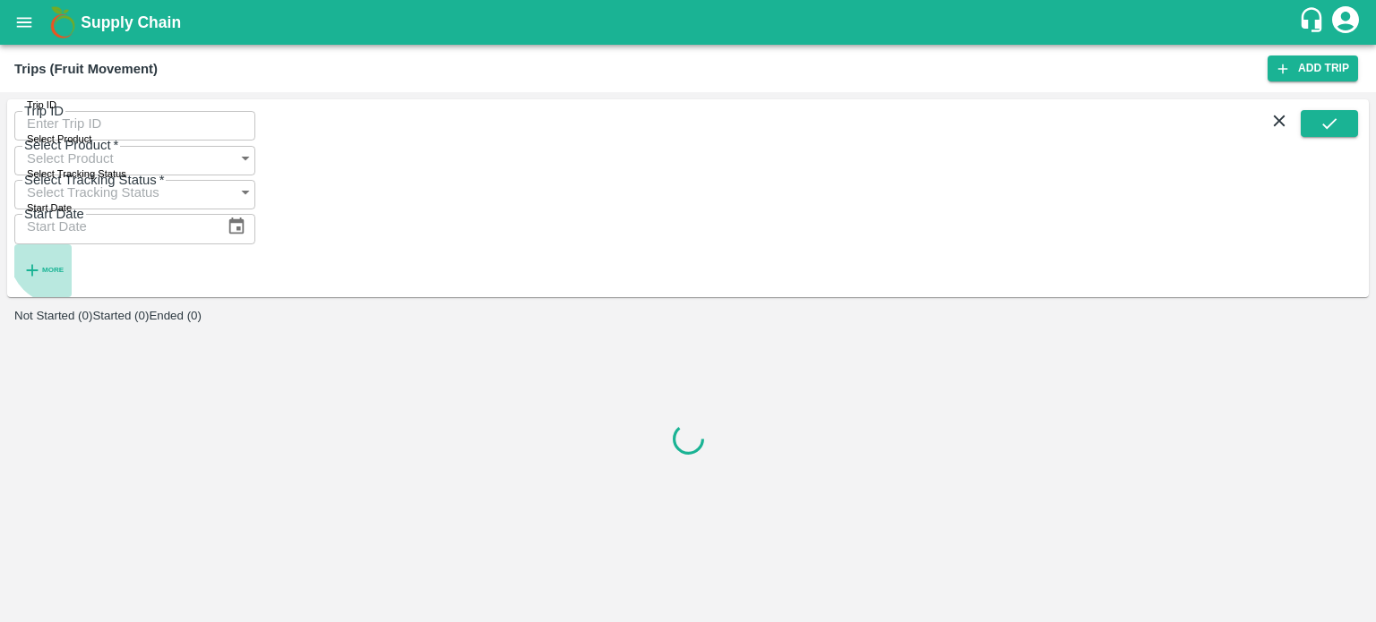
click at [59, 266] on strong "More" at bounding box center [52, 270] width 21 height 8
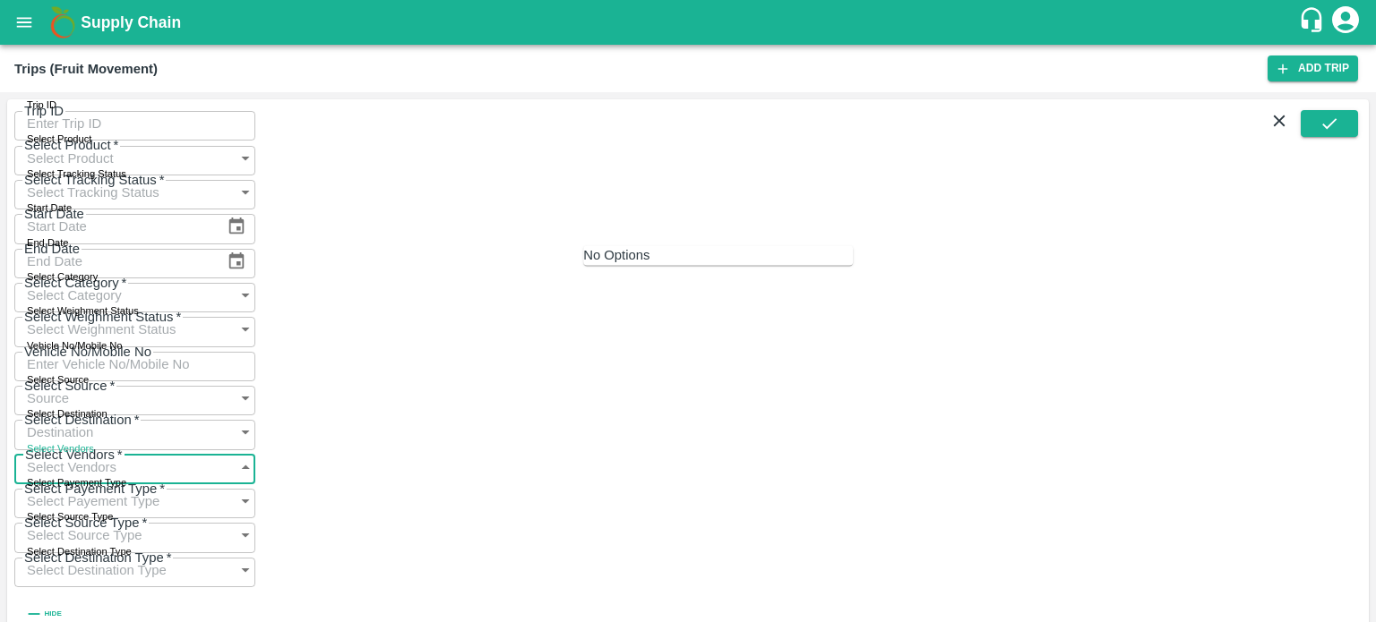
click at [220, 451] on input "Select Vendors" at bounding box center [117, 468] width 206 height 34
type input "HANIF"
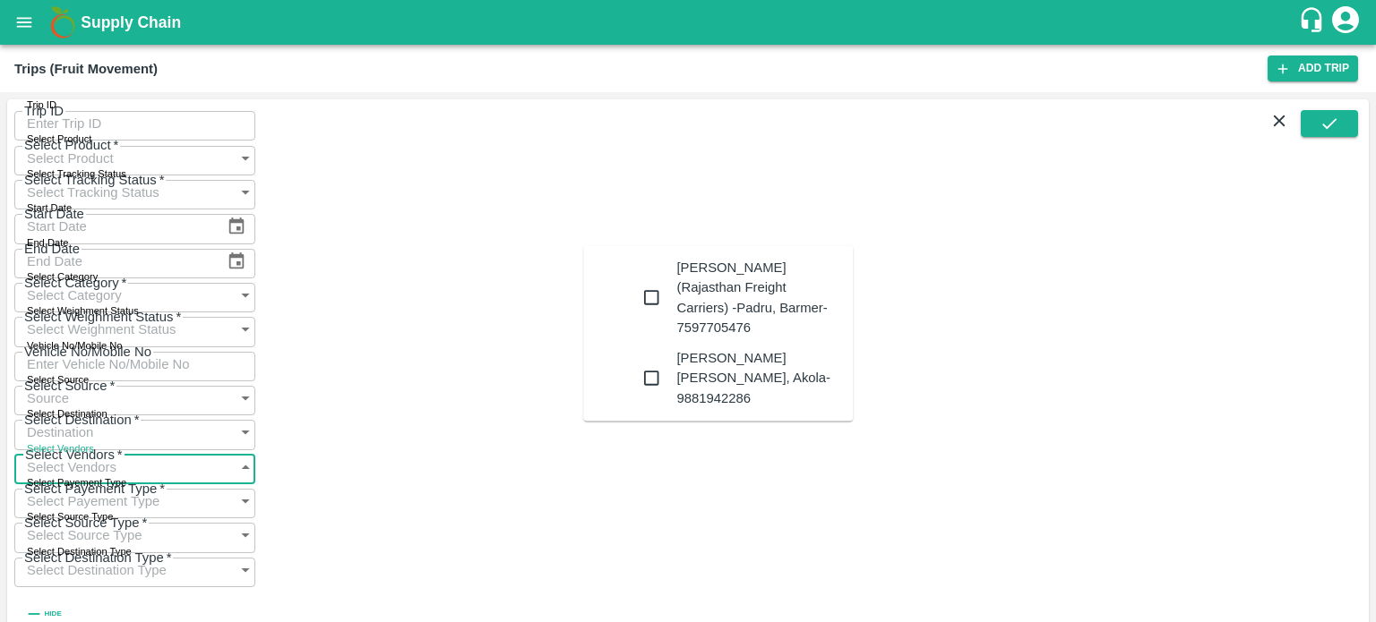
click at [677, 283] on div "Hanif Khan (Rajasthan Freight Carriers) -Padru, Barmer-7597705476" at bounding box center [757, 298] width 162 height 80
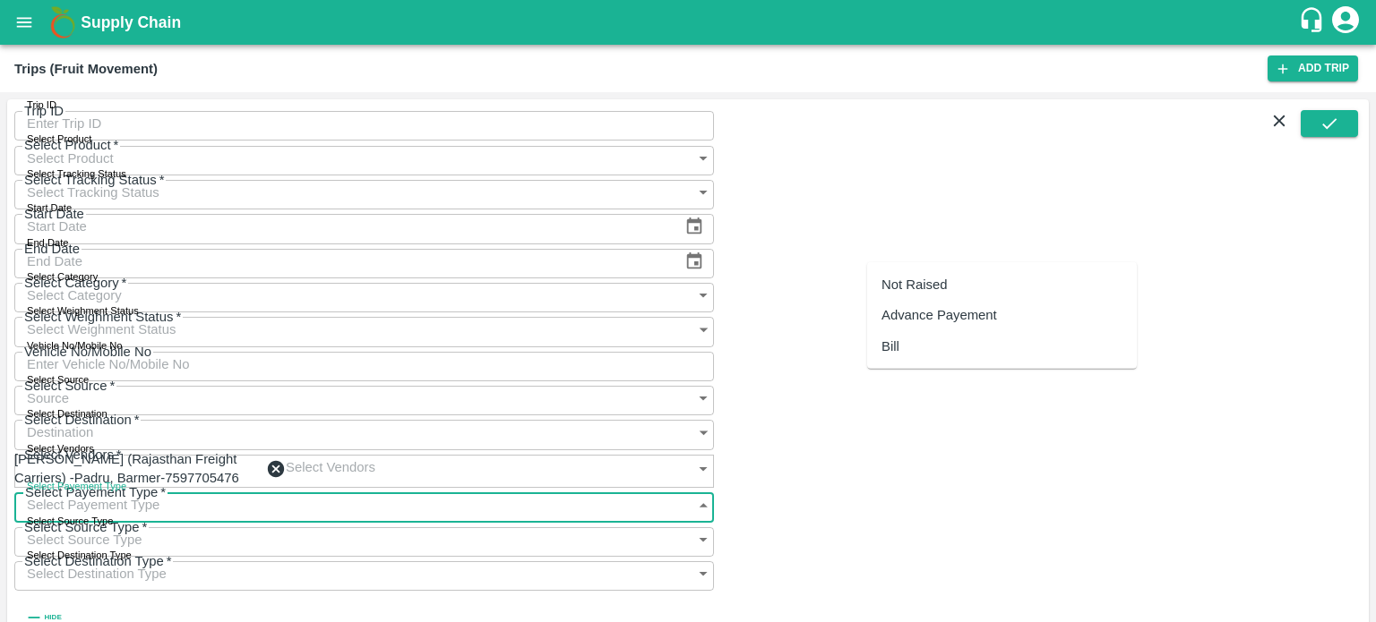
click at [656, 488] on input "Select Payement Type" at bounding box center [334, 505] width 641 height 34
click at [947, 314] on div "Advance Payement" at bounding box center [939, 315] width 116 height 20
type input "Advance Payement"
click at [687, 501] on icon "Clear" at bounding box center [682, 506] width 10 height 10
click at [679, 488] on input "Select Payement Type" at bounding box center [346, 505] width 665 height 34
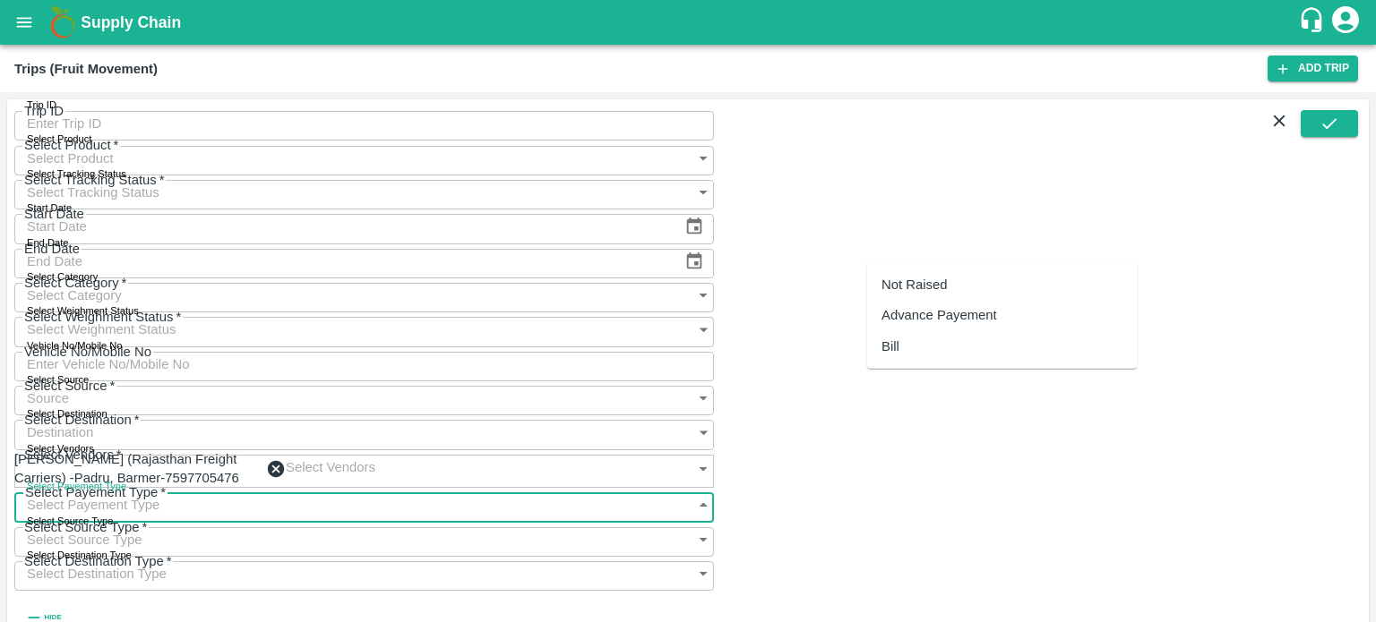
click at [894, 281] on div "Not Raised" at bounding box center [913, 285] width 65 height 20
type input "Not Raised"
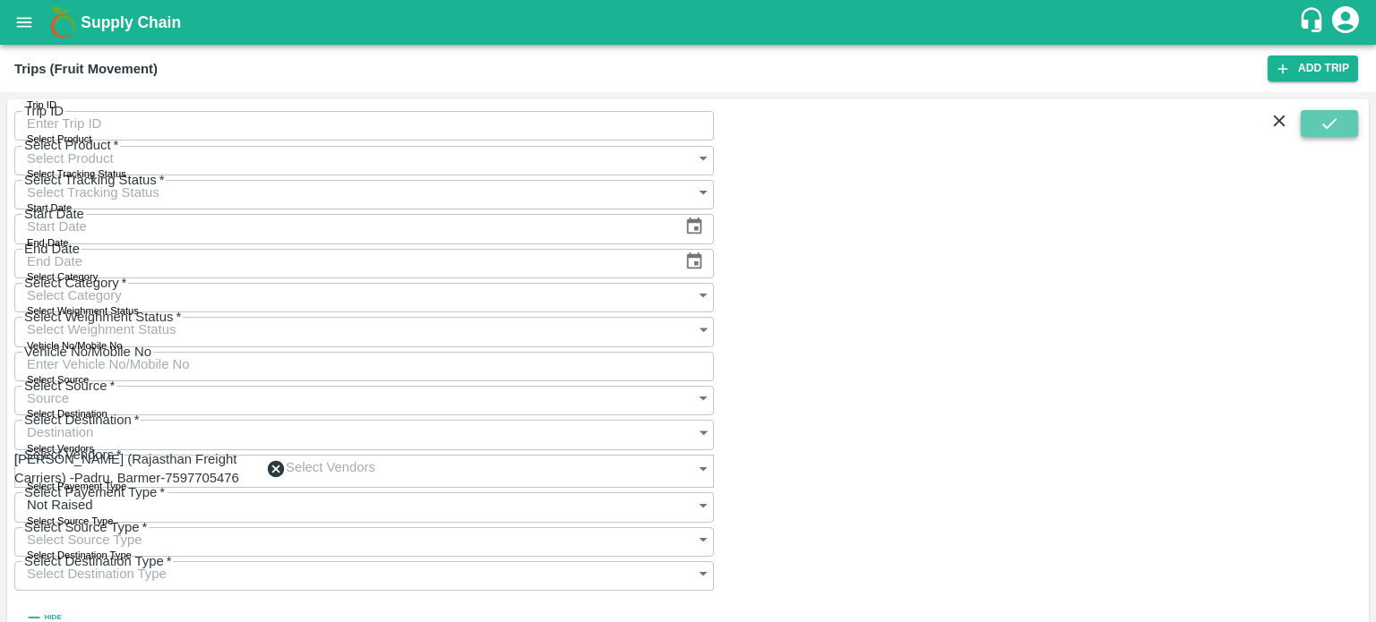
click at [1329, 119] on button "submit" at bounding box center [1328, 123] width 57 height 27
click at [61, 614] on strong "Hide" at bounding box center [52, 618] width 17 height 8
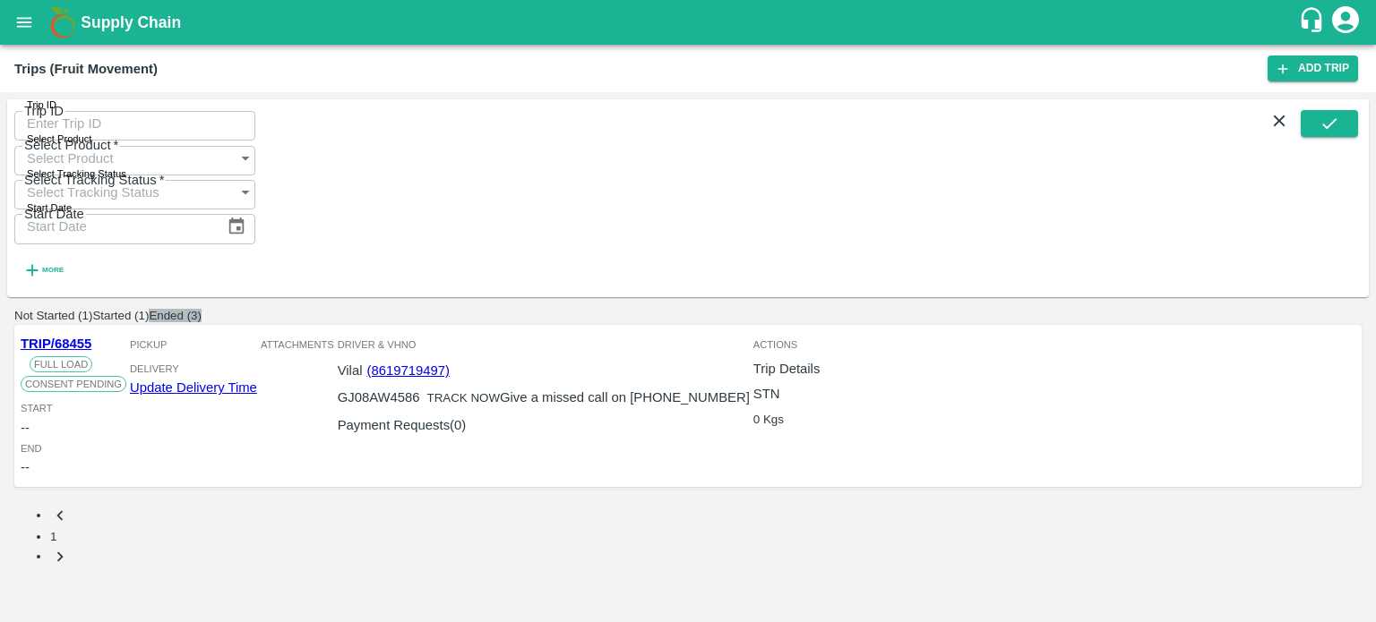
click at [202, 309] on button "Ended (3)" at bounding box center [175, 315] width 53 height 13
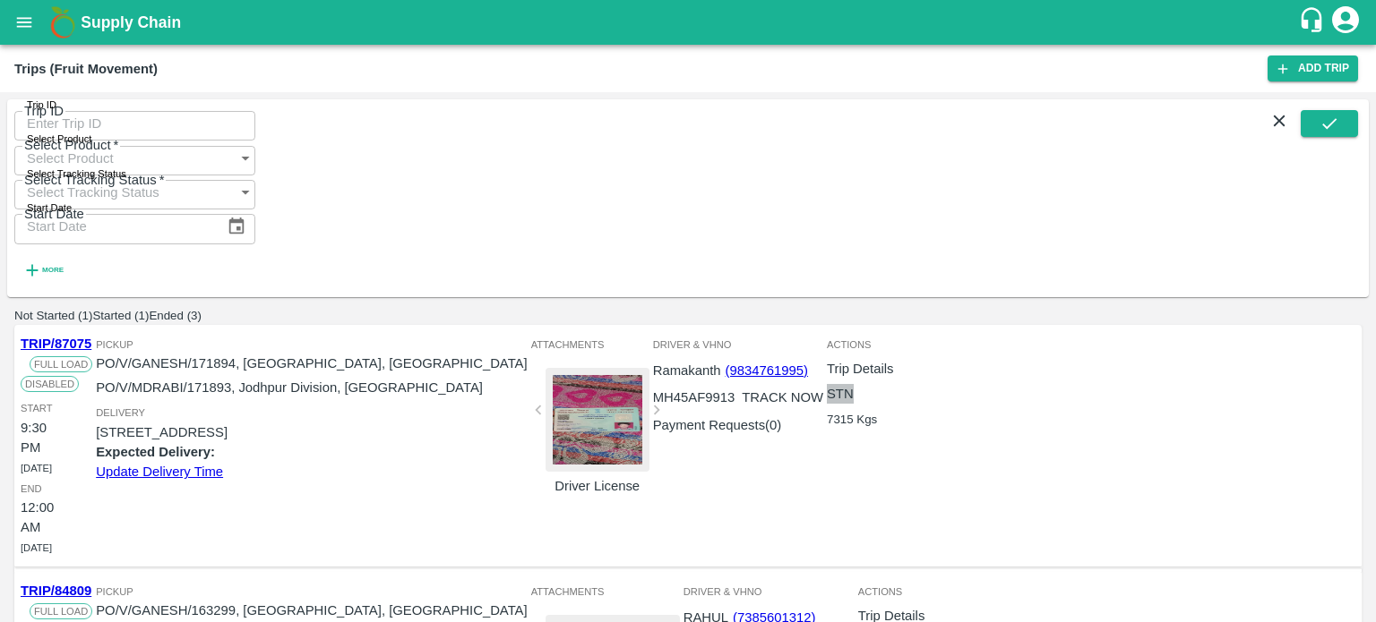
click at [854, 384] on link "STN" at bounding box center [840, 394] width 27 height 20
click at [782, 416] on link "Payment Requests( 0 )" at bounding box center [717, 426] width 129 height 20
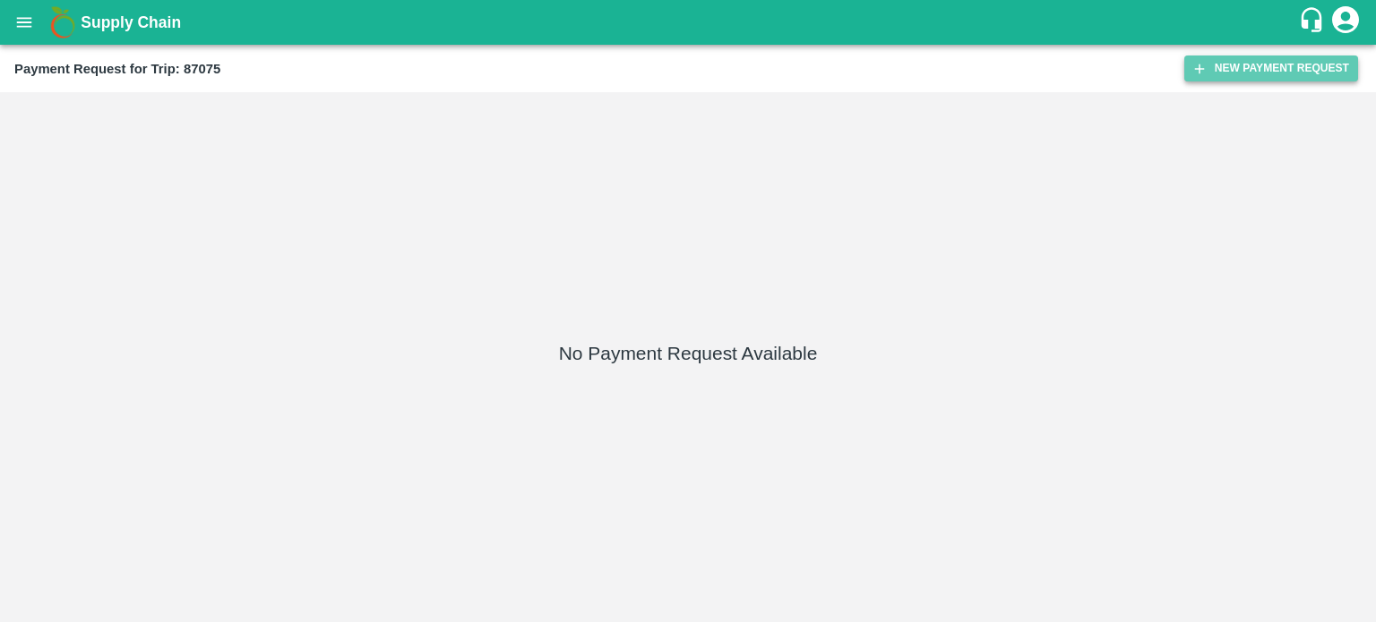
click at [1235, 73] on button "New Payment Request" at bounding box center [1271, 69] width 174 height 26
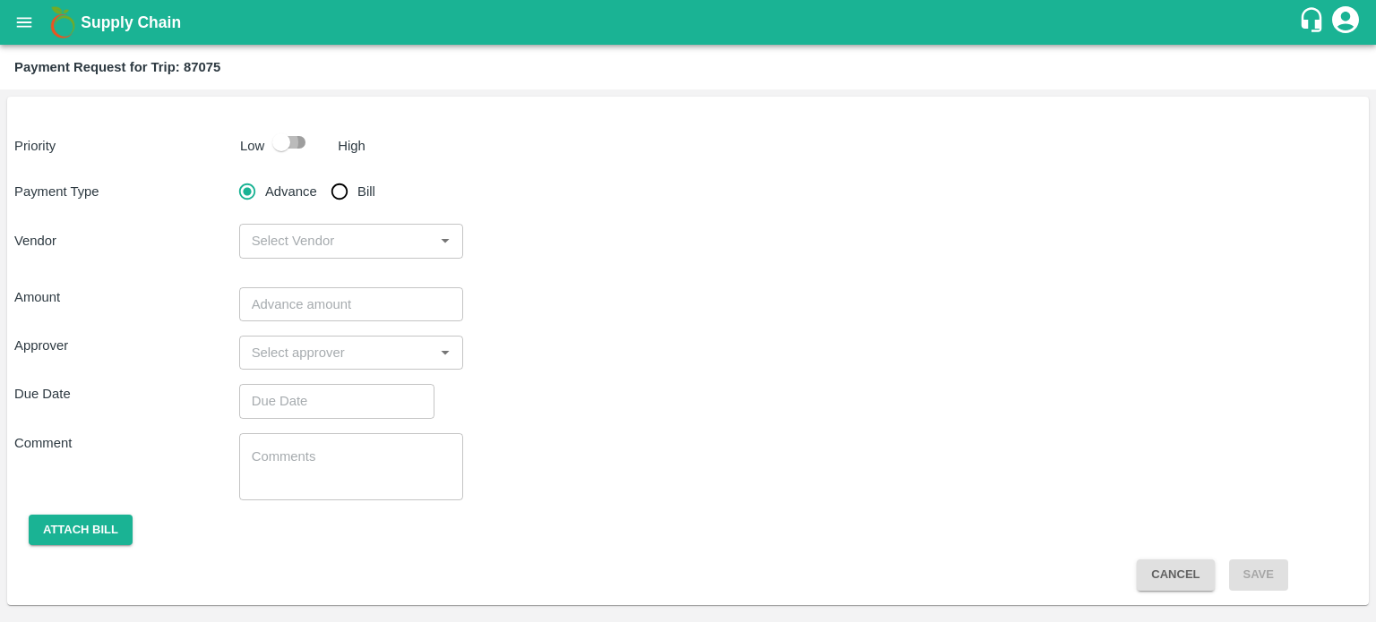
click at [303, 146] on input "checkbox" at bounding box center [281, 142] width 102 height 34
checkbox input "true"
click at [340, 189] on input "Bill" at bounding box center [340, 192] width 36 height 36
radio input "true"
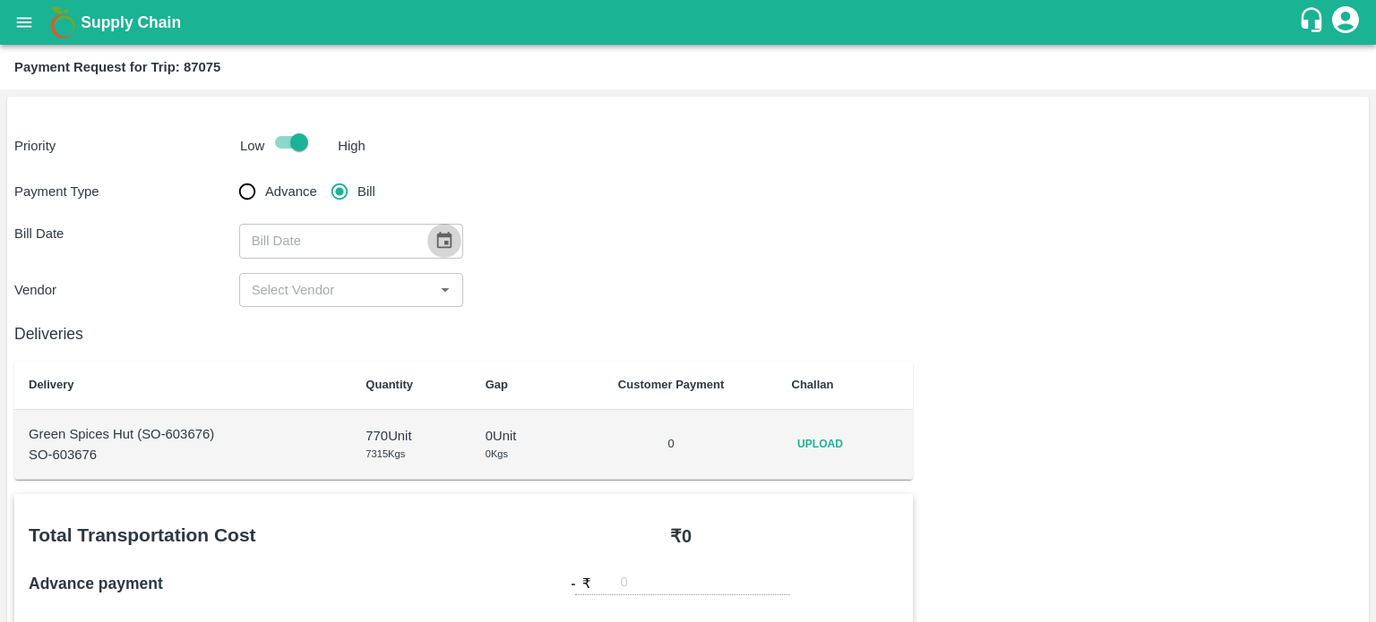
click at [442, 245] on icon "Choose date" at bounding box center [444, 241] width 20 height 20
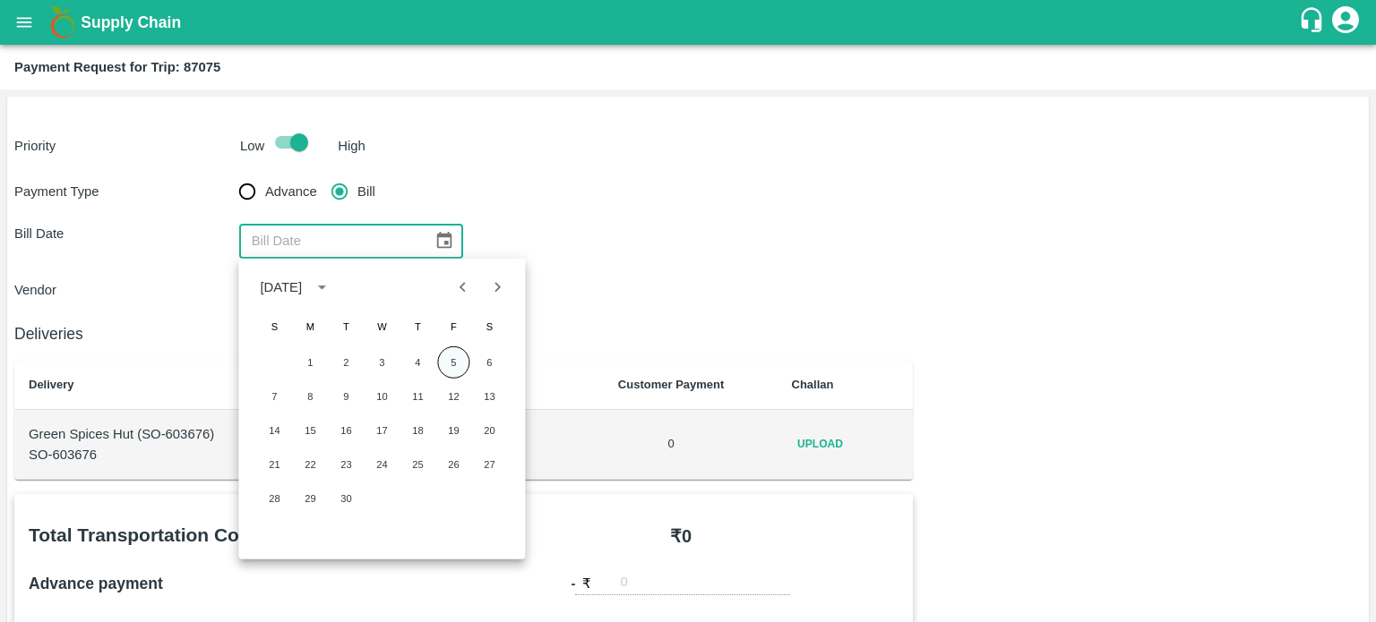
click at [442, 354] on button "5" at bounding box center [453, 363] width 32 height 32
type input "[DATE]"
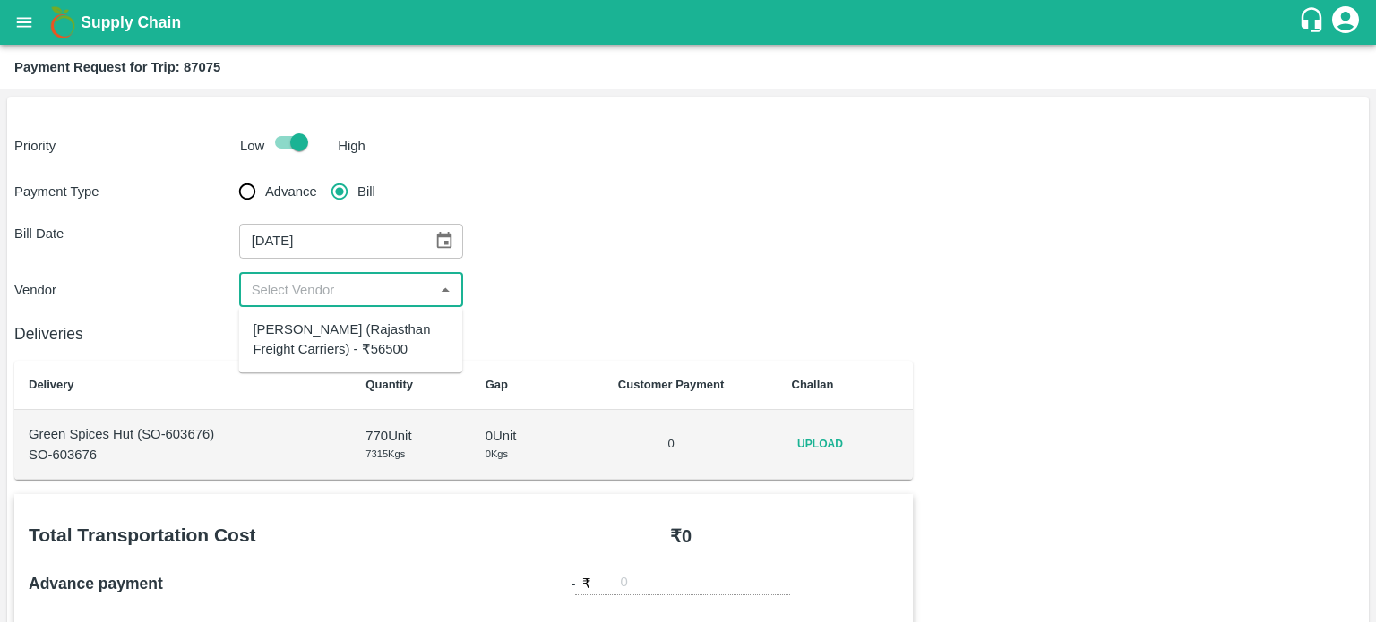
click at [354, 300] on input "input" at bounding box center [337, 290] width 185 height 23
click at [353, 344] on div "[PERSON_NAME] (Rajasthan Freight Carriers) - ₹56500" at bounding box center [350, 340] width 195 height 40
type input "[PERSON_NAME] (Rajasthan Freight Carriers) - ₹56500"
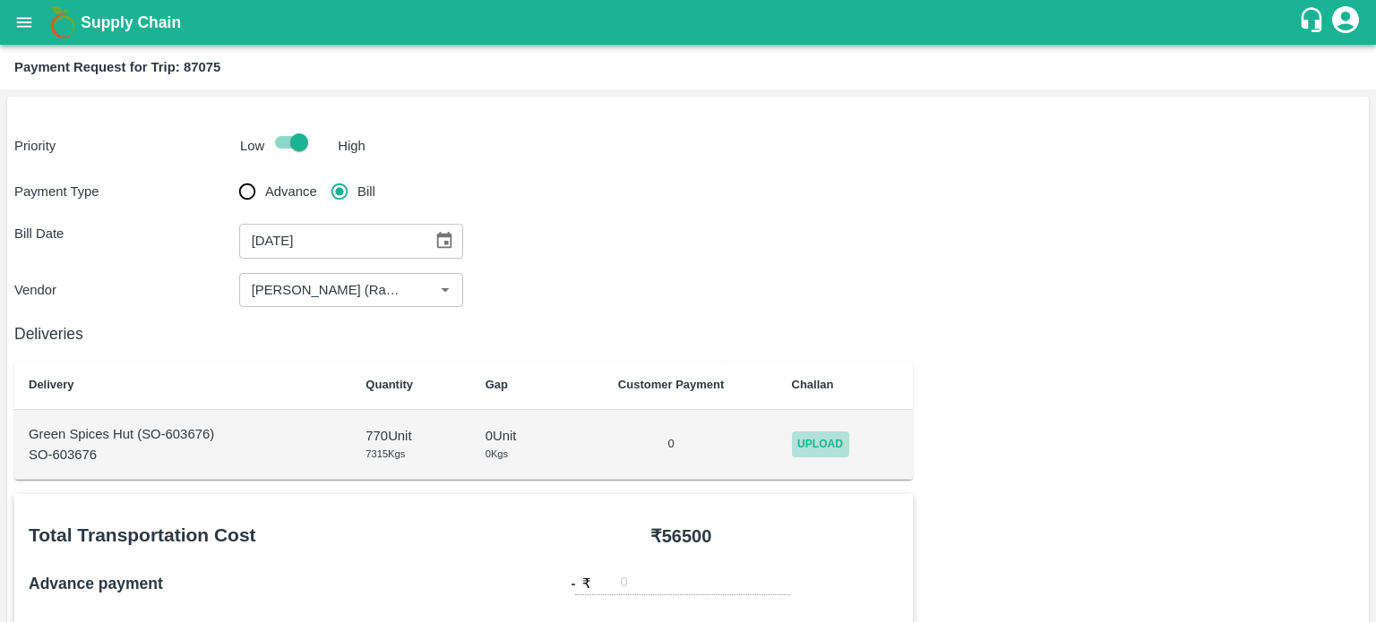
click at [827, 446] on span "Upload" at bounding box center [820, 445] width 57 height 26
click at [0, 0] on input "Upload" at bounding box center [0, 0] width 0 height 0
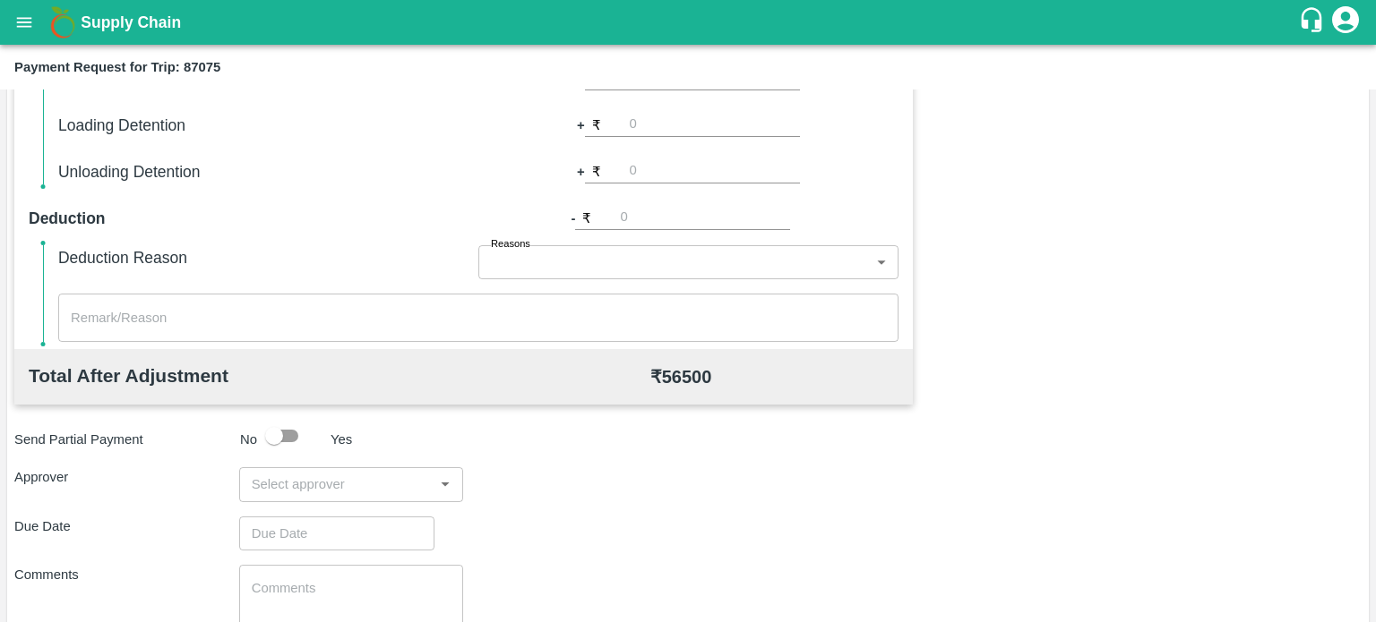
scroll to position [644, 0]
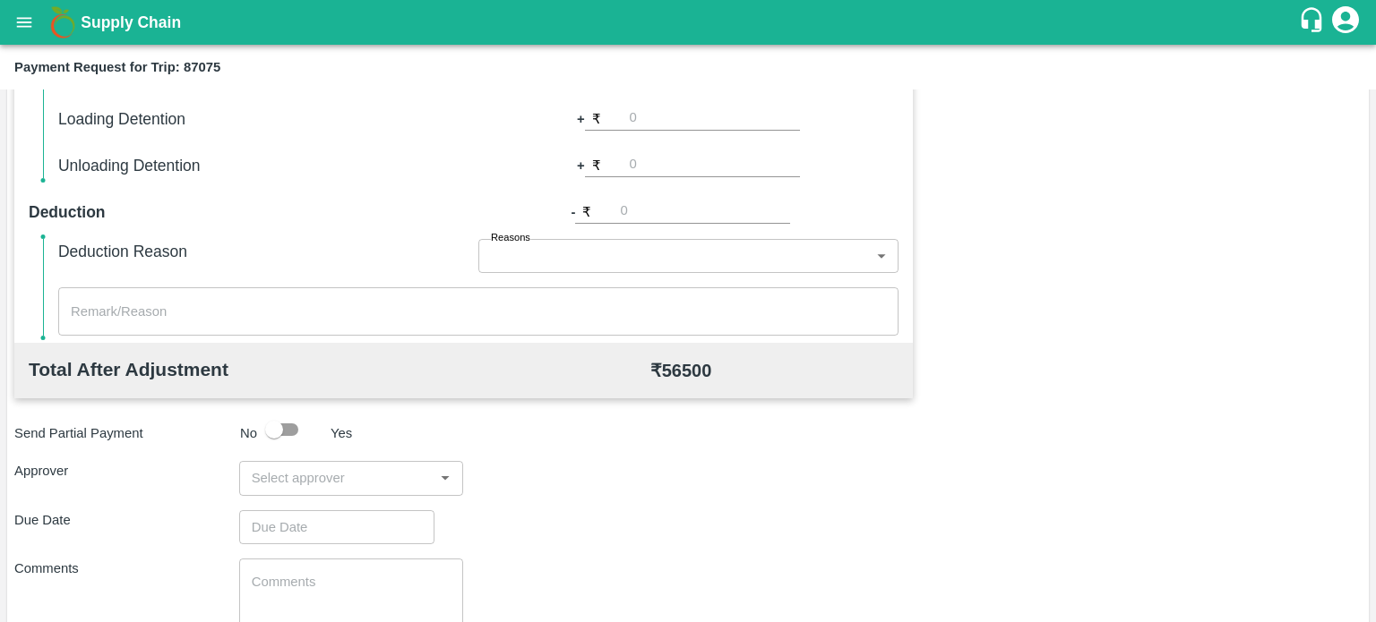
click at [297, 478] on input "input" at bounding box center [337, 478] width 185 height 23
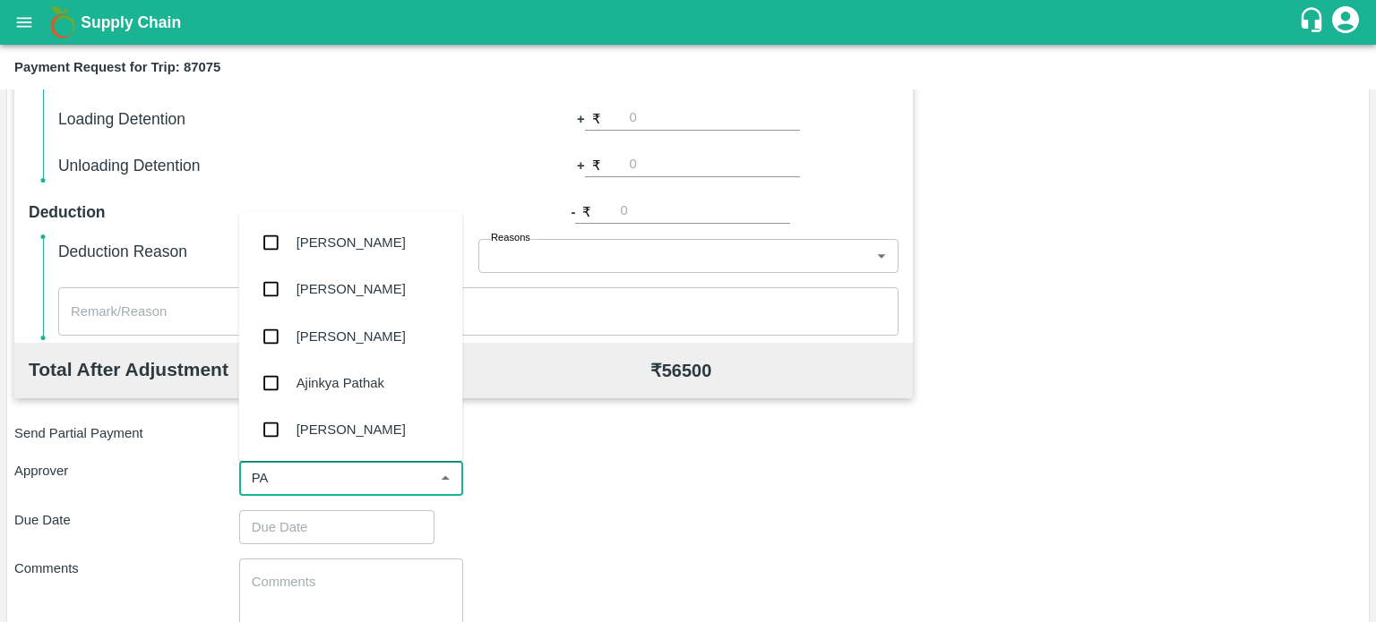
type input "PAL"
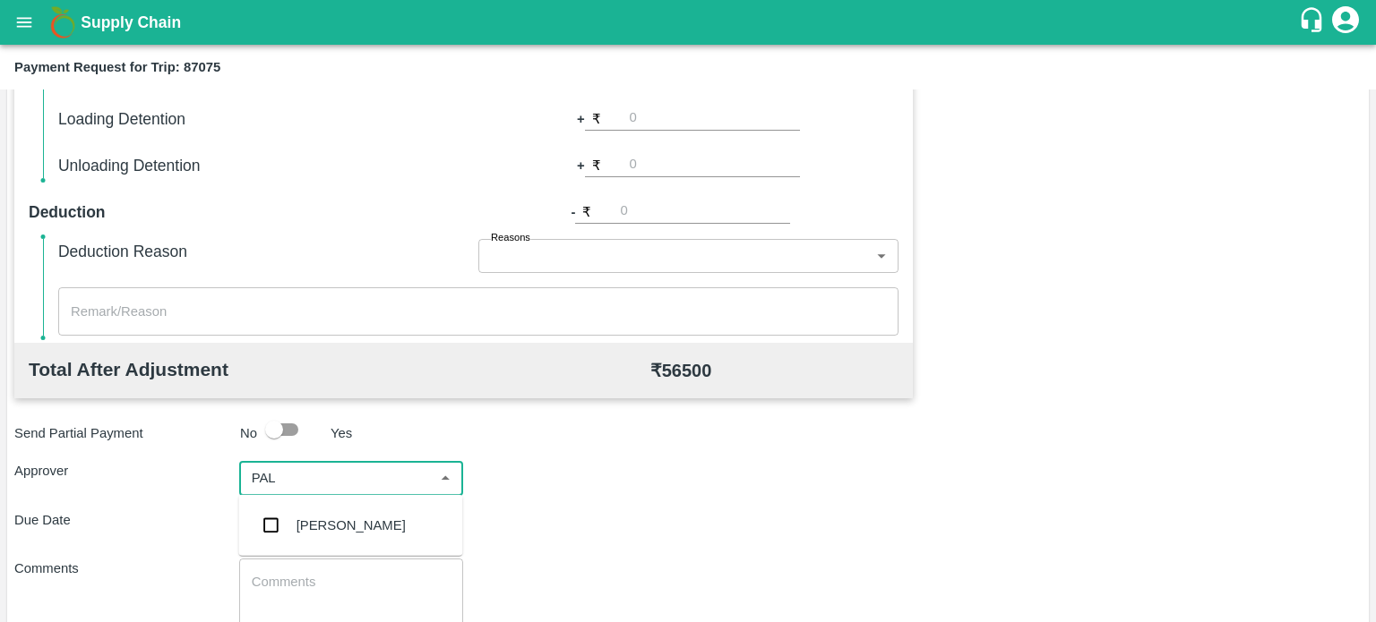
click at [316, 528] on div "[PERSON_NAME]" at bounding box center [350, 526] width 109 height 20
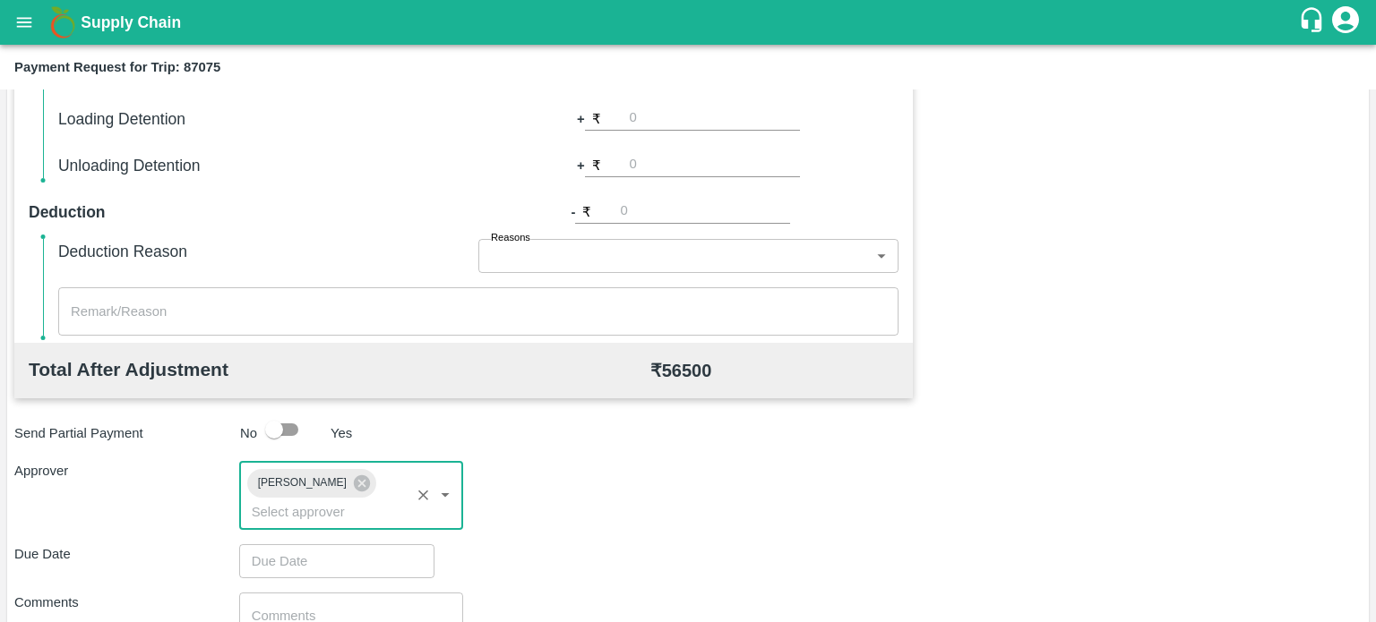
scroll to position [793, 0]
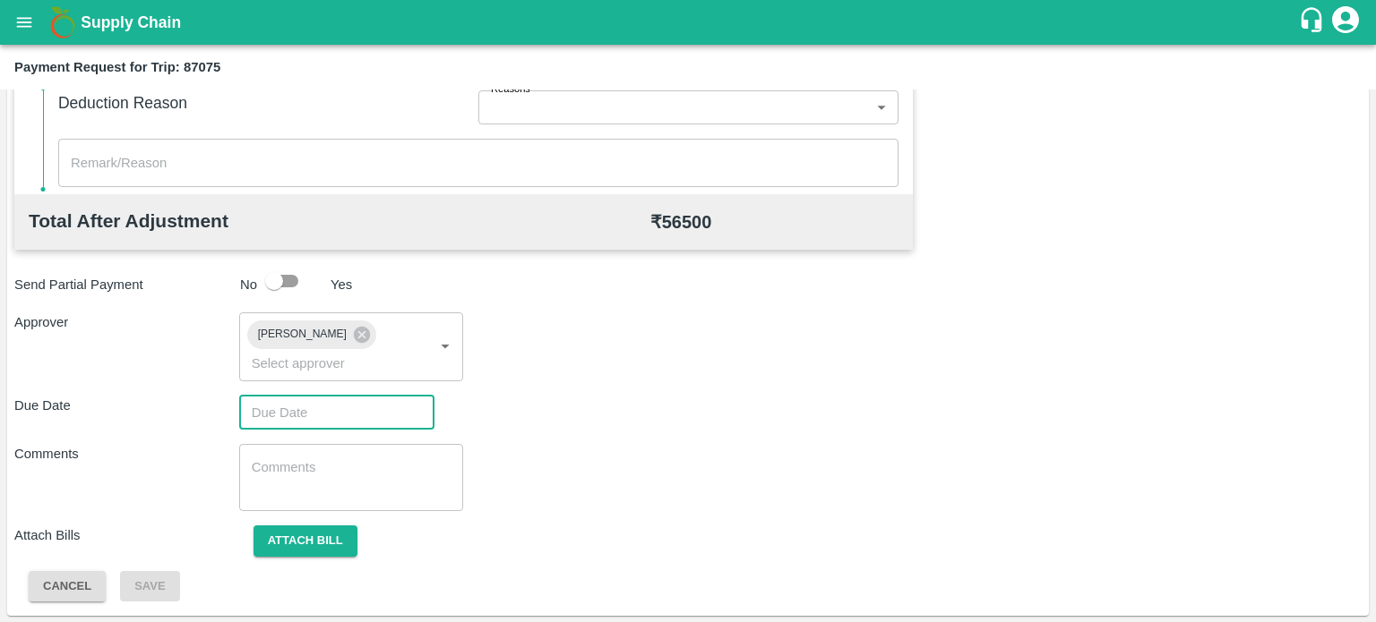
type input "DD/MM/YYYY hh:mm aa"
click at [278, 415] on input "DD/MM/YYYY hh:mm aa" at bounding box center [330, 413] width 183 height 34
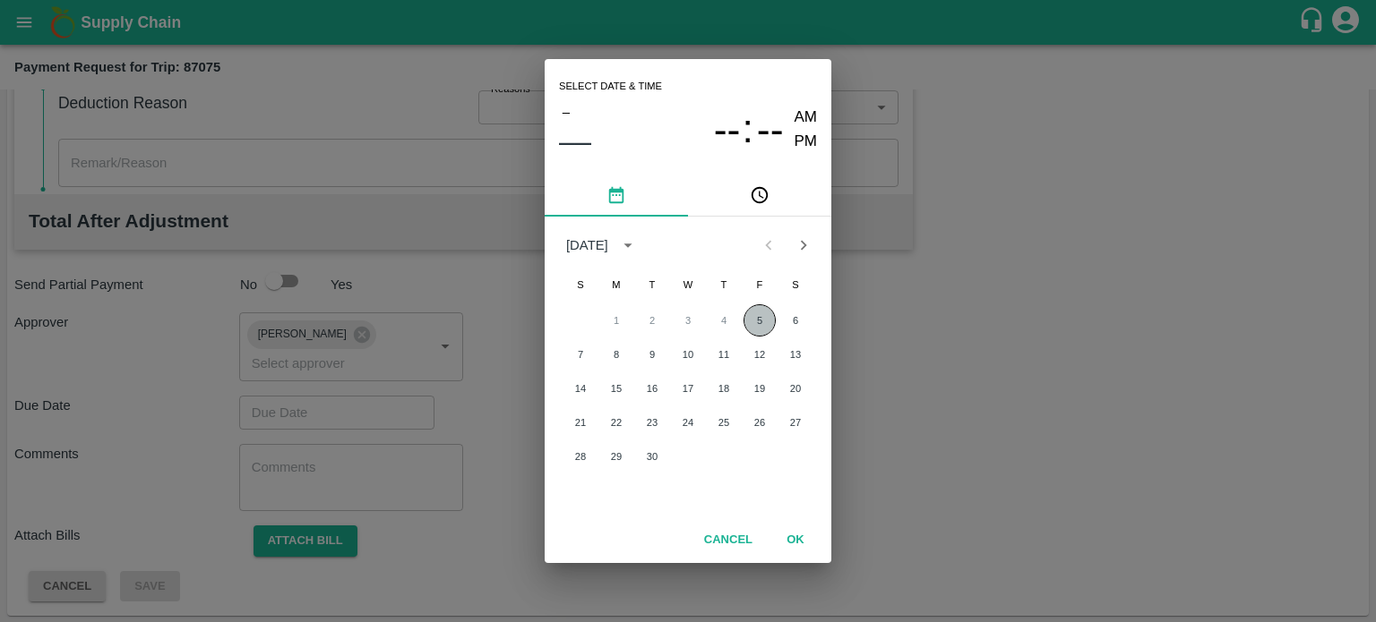
click at [756, 325] on button "5" at bounding box center [759, 321] width 32 height 32
type input "[DATE] 12:00 AM"
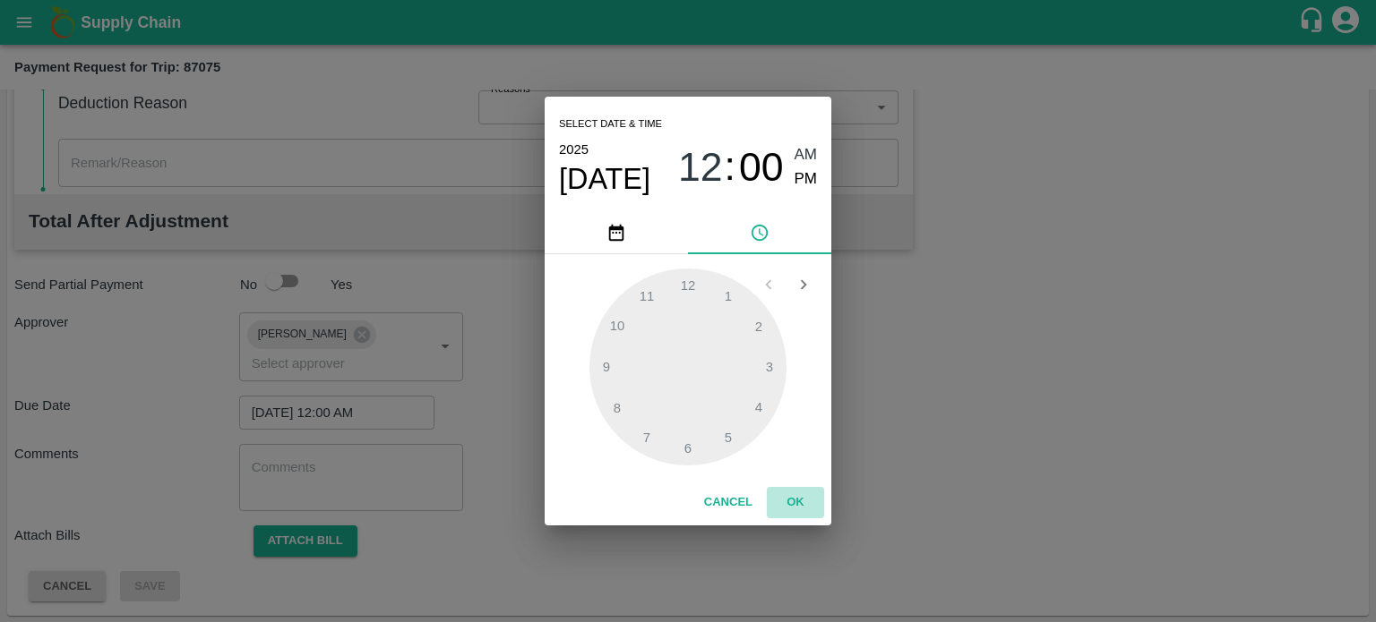
click at [792, 501] on button "OK" at bounding box center [795, 502] width 57 height 31
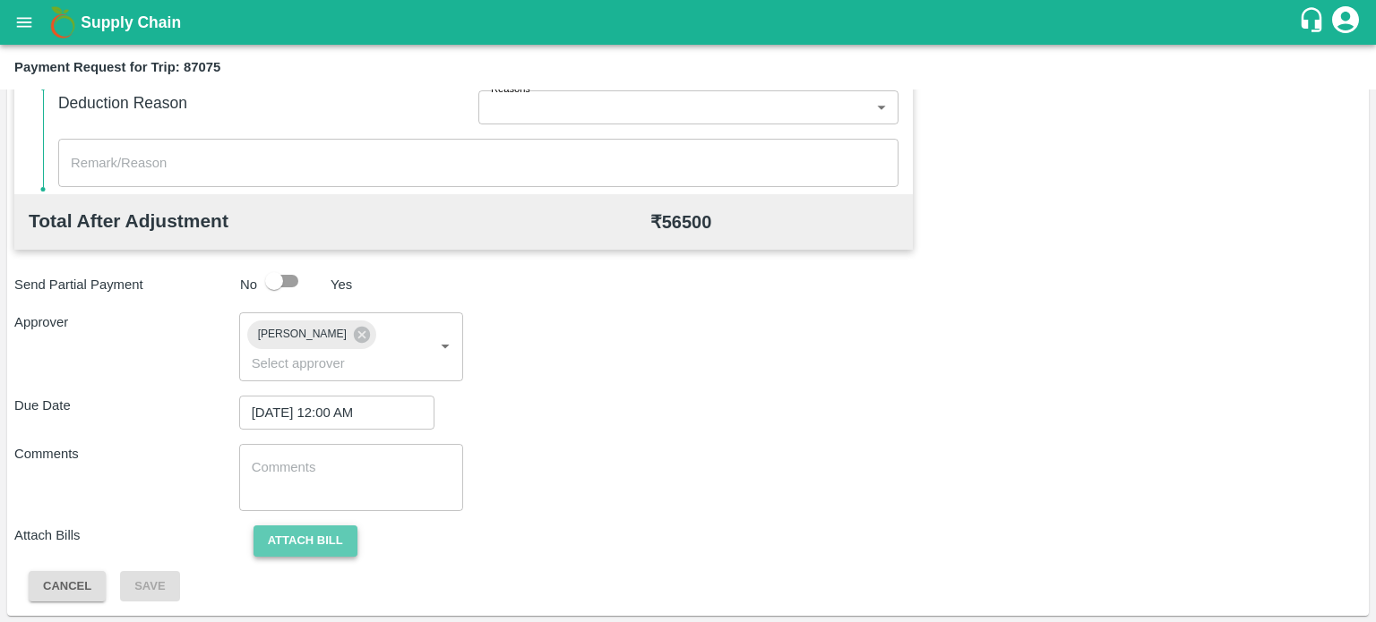
click at [312, 531] on button "Attach bill" at bounding box center [305, 541] width 104 height 31
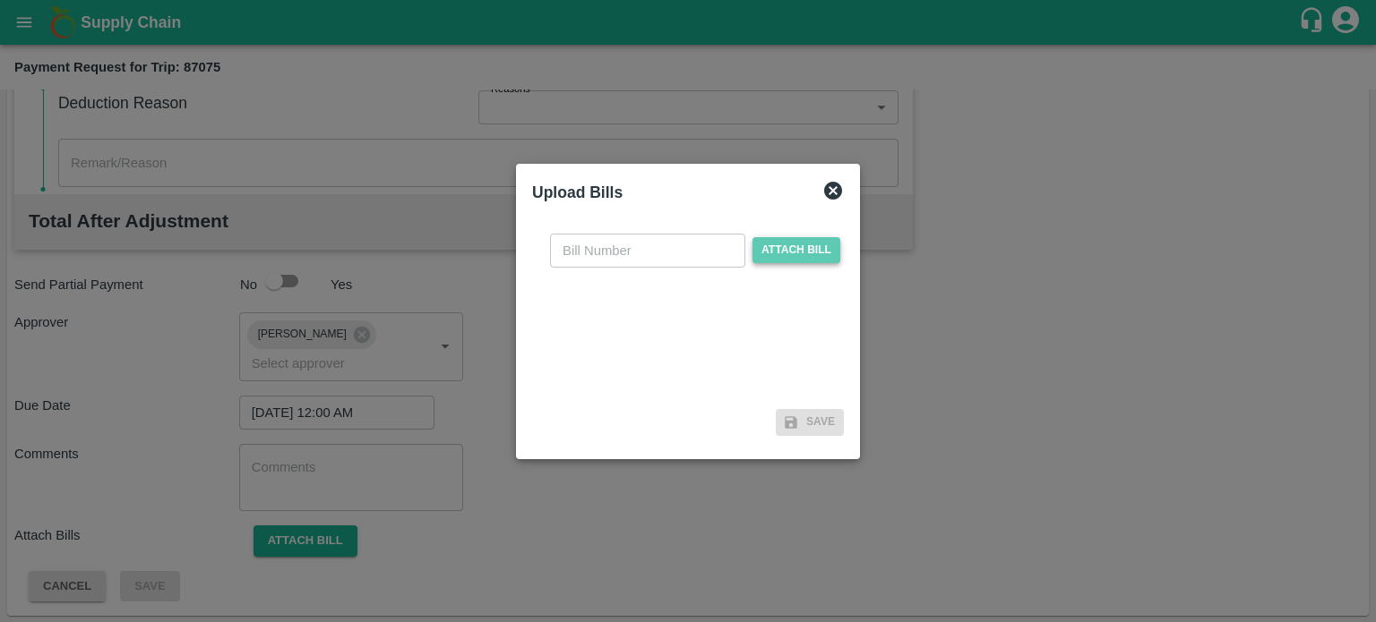
click at [781, 247] on span "Attach bill" at bounding box center [796, 250] width 88 height 26
click at [0, 0] on input "Attach bill" at bounding box center [0, 0] width 0 height 0
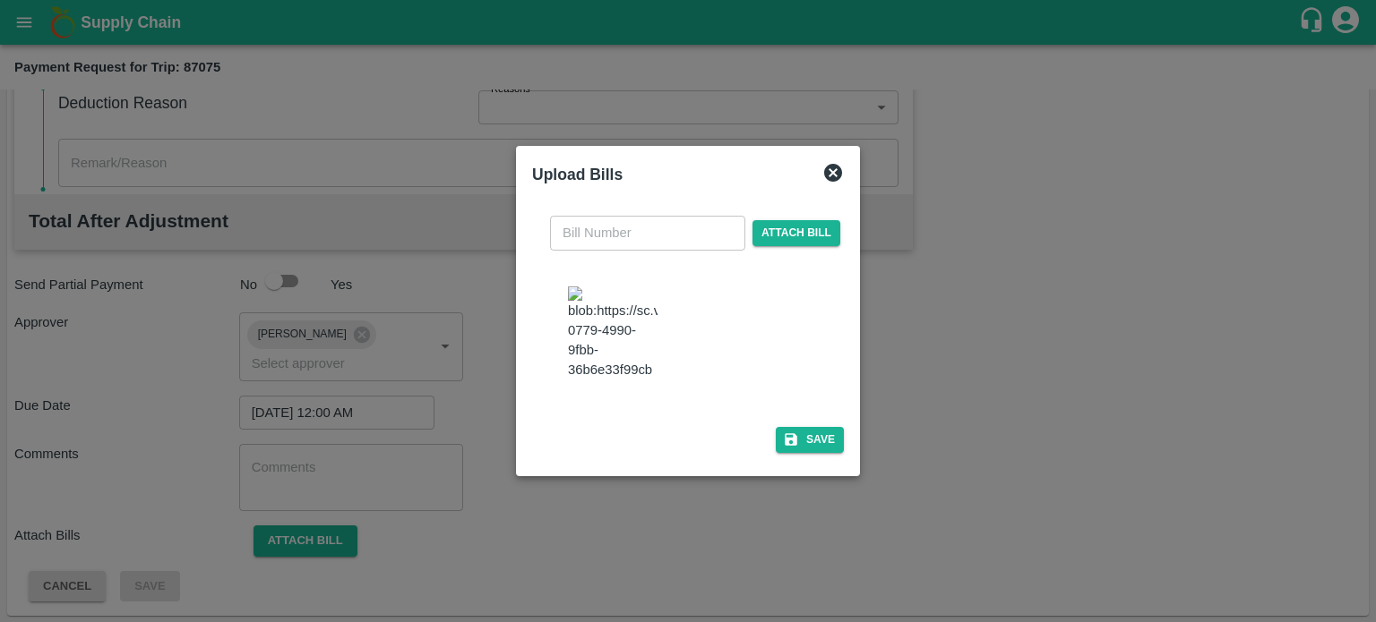
click at [620, 320] on img at bounding box center [613, 334] width 90 height 94
click at [601, 246] on input "text" at bounding box center [647, 233] width 195 height 34
type input "6634"
click at [811, 433] on button "Save" at bounding box center [810, 440] width 68 height 26
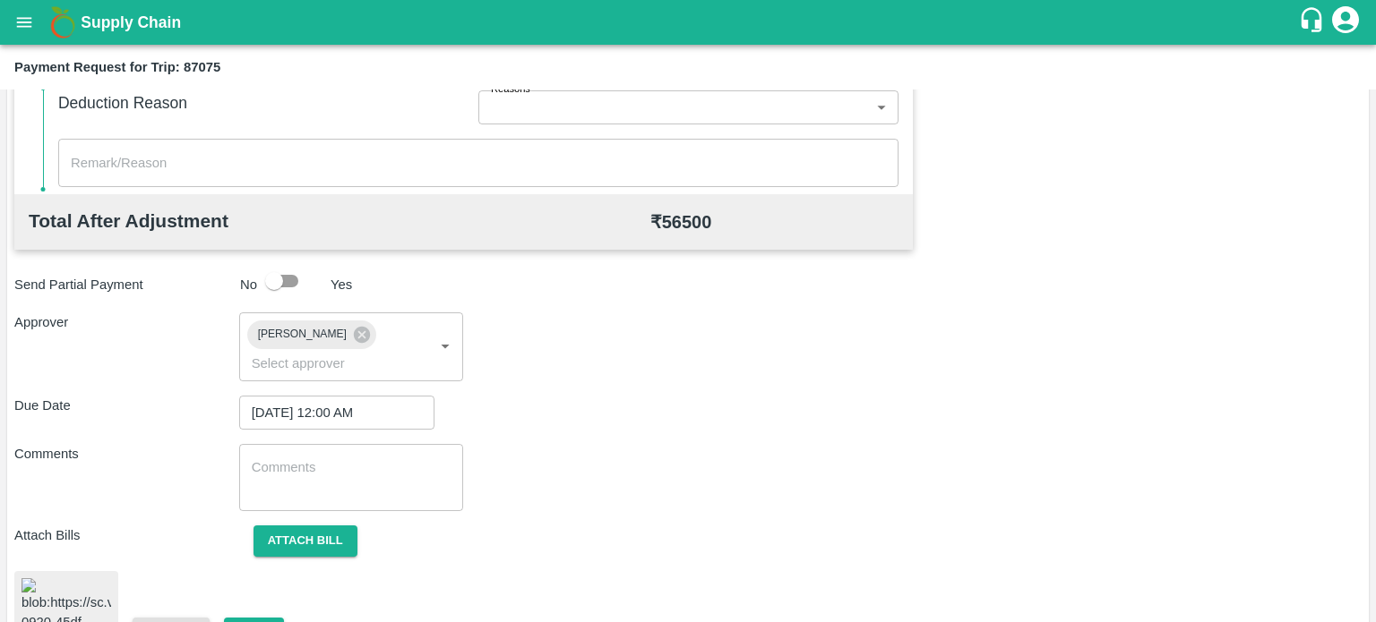
scroll to position [852, 0]
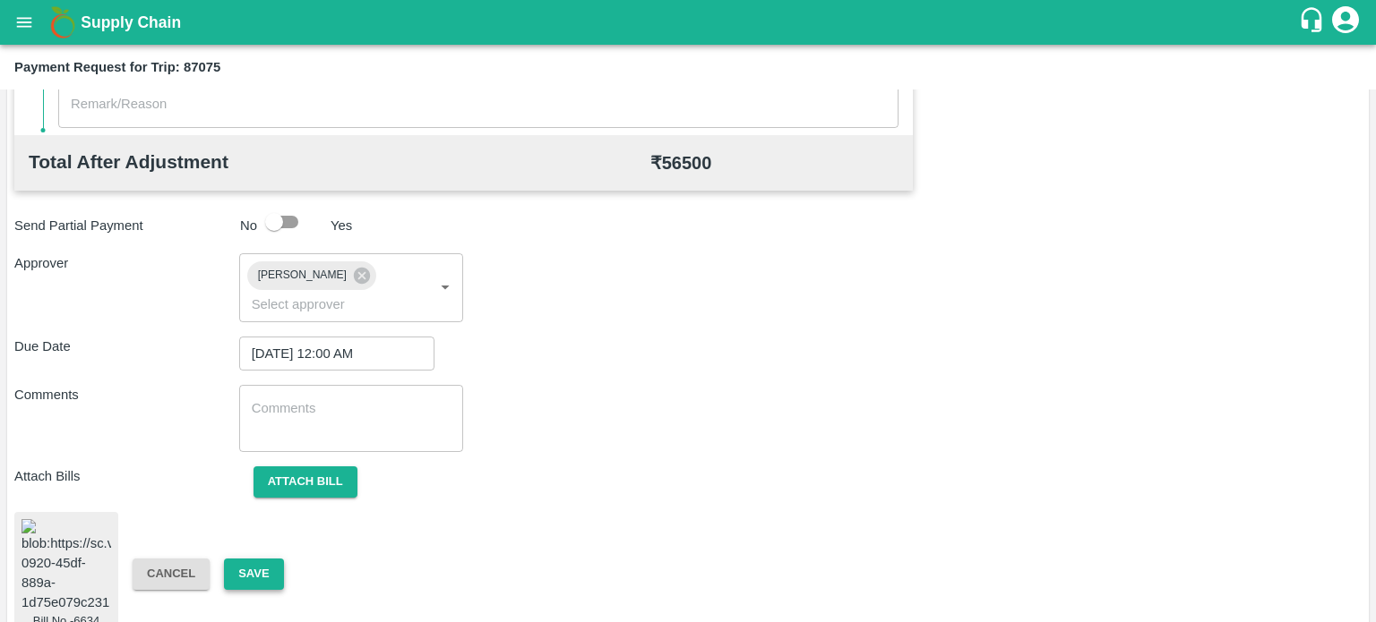
click at [261, 559] on button "Save" at bounding box center [253, 574] width 59 height 31
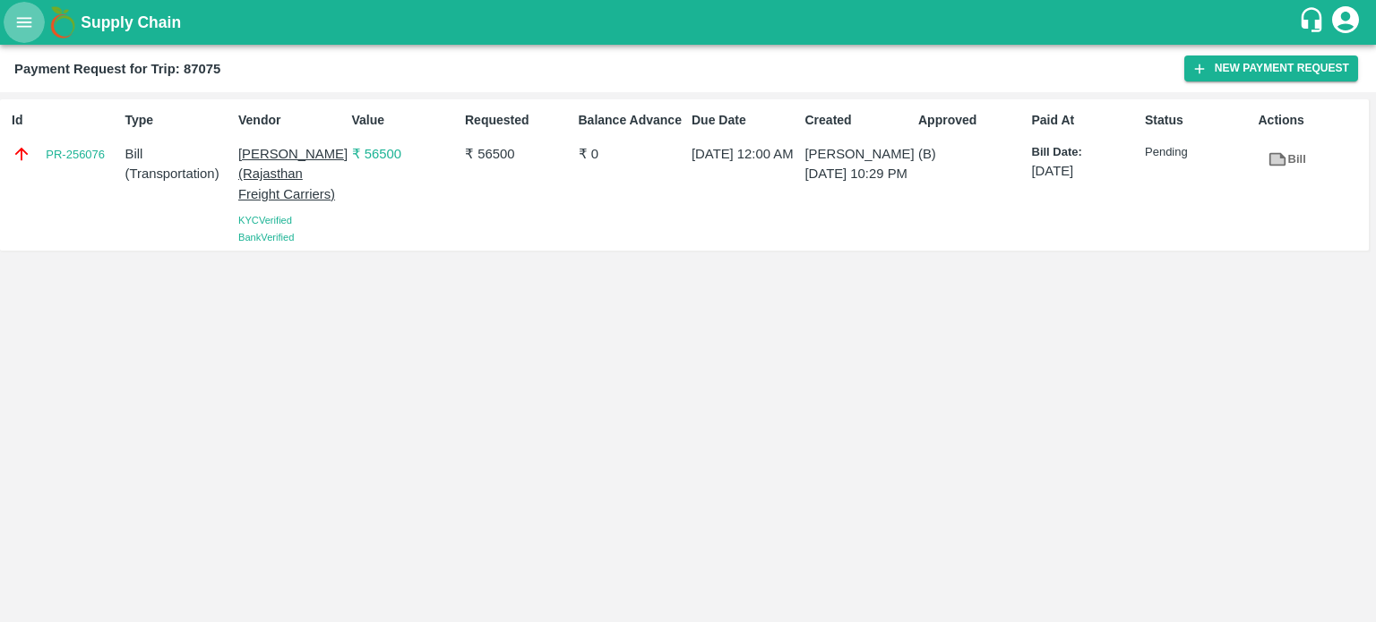
click at [20, 20] on icon "open drawer" at bounding box center [24, 23] width 20 height 20
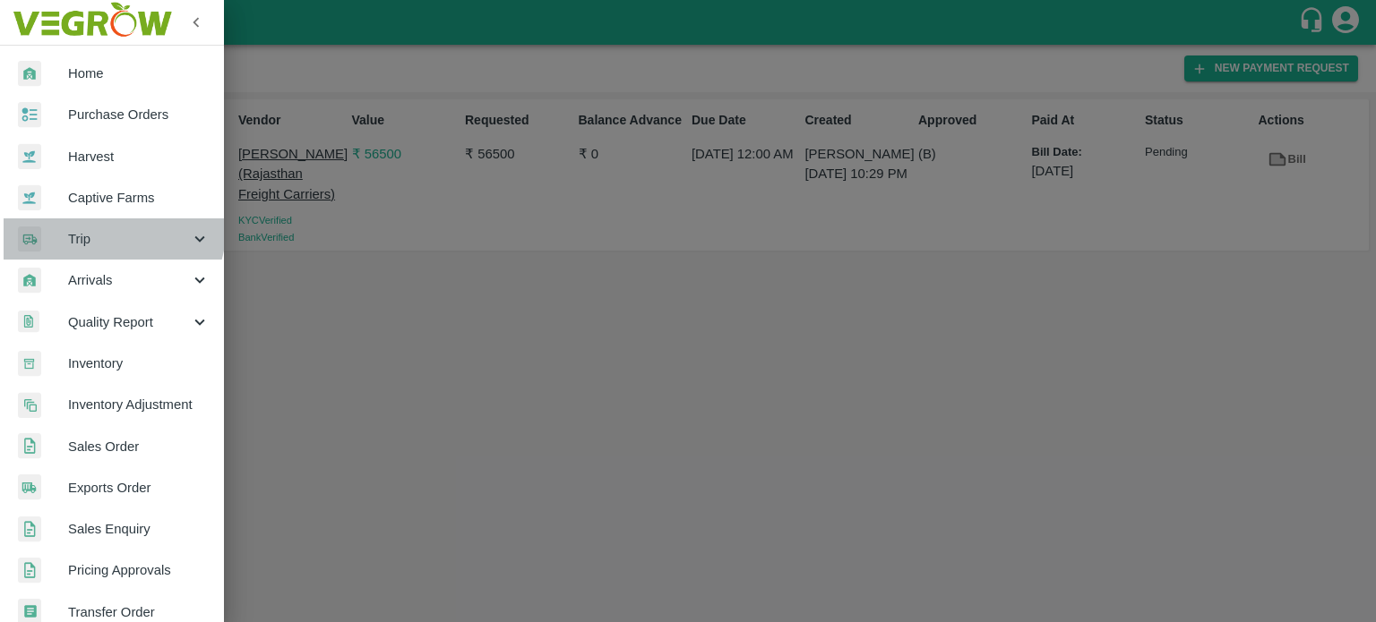
click at [92, 224] on div "Trip" at bounding box center [112, 239] width 224 height 41
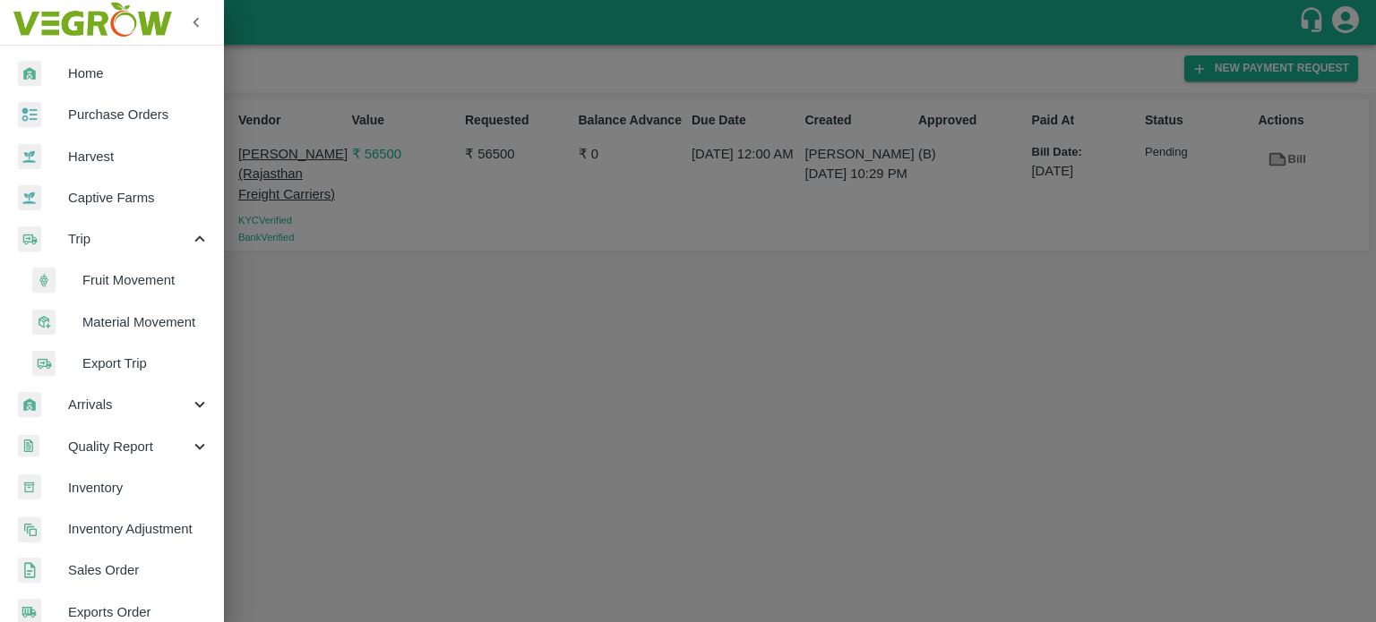
click at [148, 274] on span "Fruit Movement" at bounding box center [145, 280] width 127 height 20
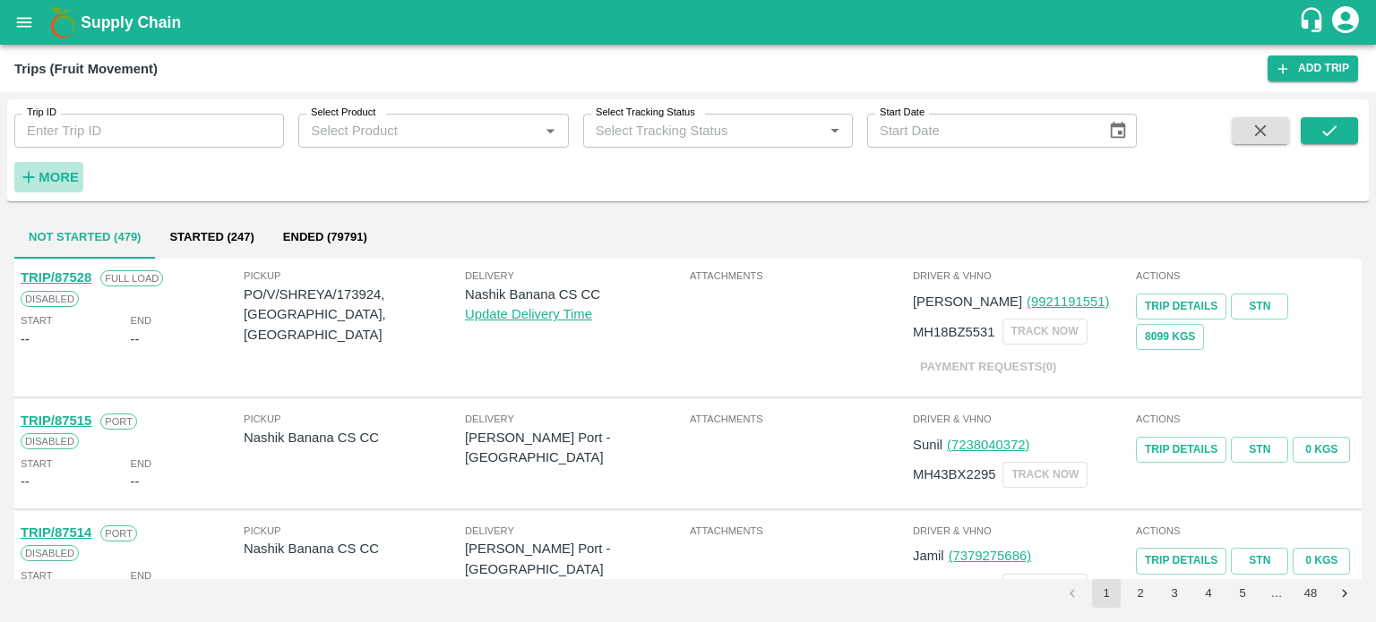
click at [64, 186] on h6 "More" at bounding box center [59, 177] width 40 height 23
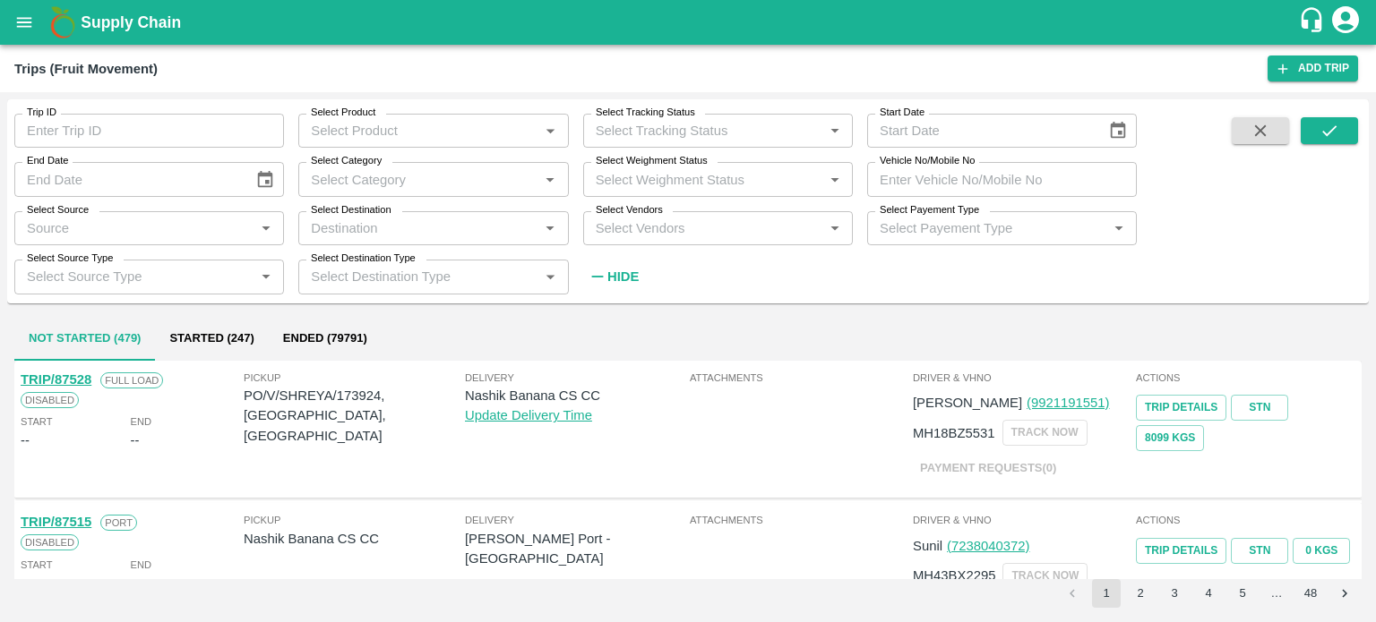
click at [760, 283] on div "Trip ID Trip ID Select Product Select Product   * Select Tracking Status Select…" at bounding box center [568, 196] width 1137 height 194
